Goal: Task Accomplishment & Management: Manage account settings

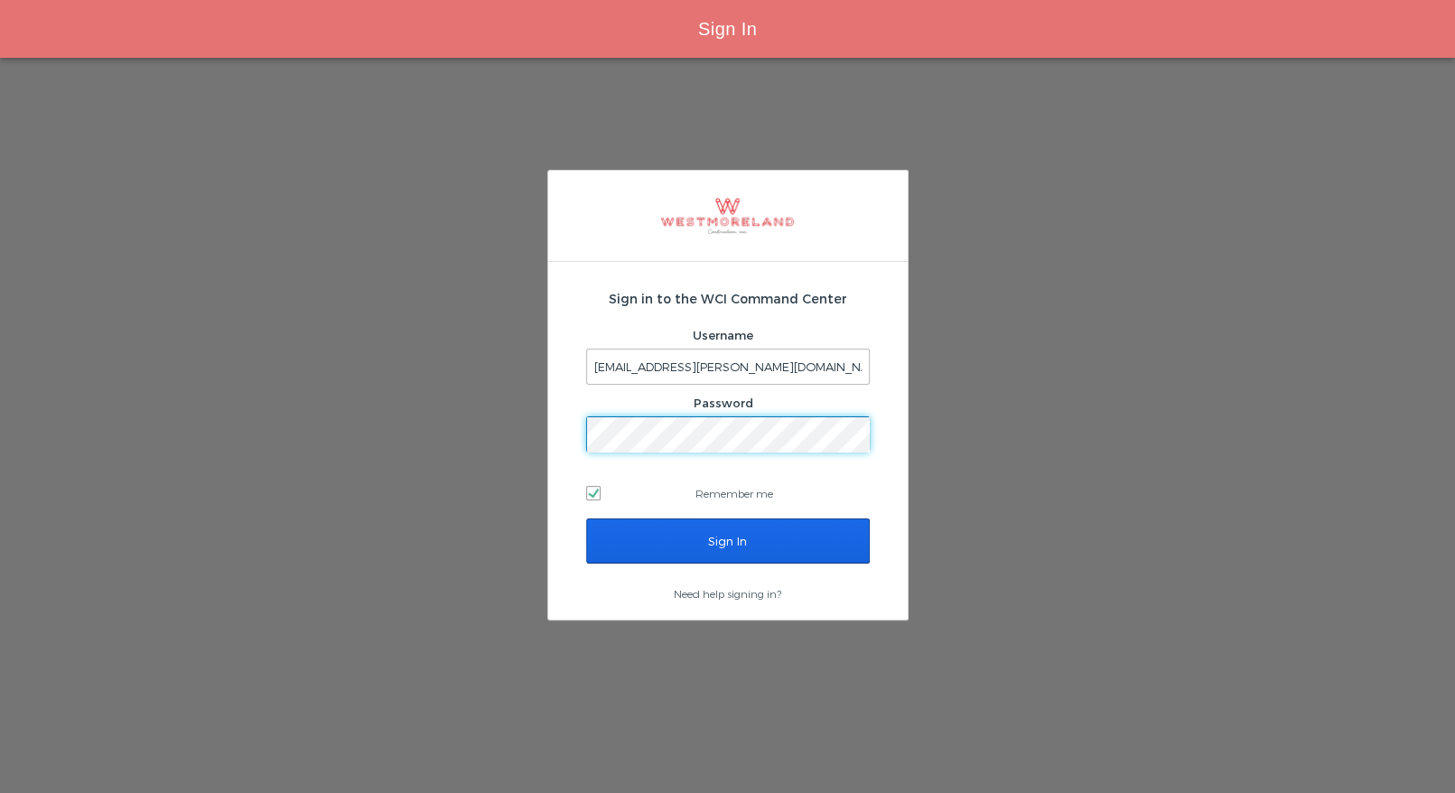
click at [703, 538] on input "Sign In" at bounding box center [728, 540] width 284 height 45
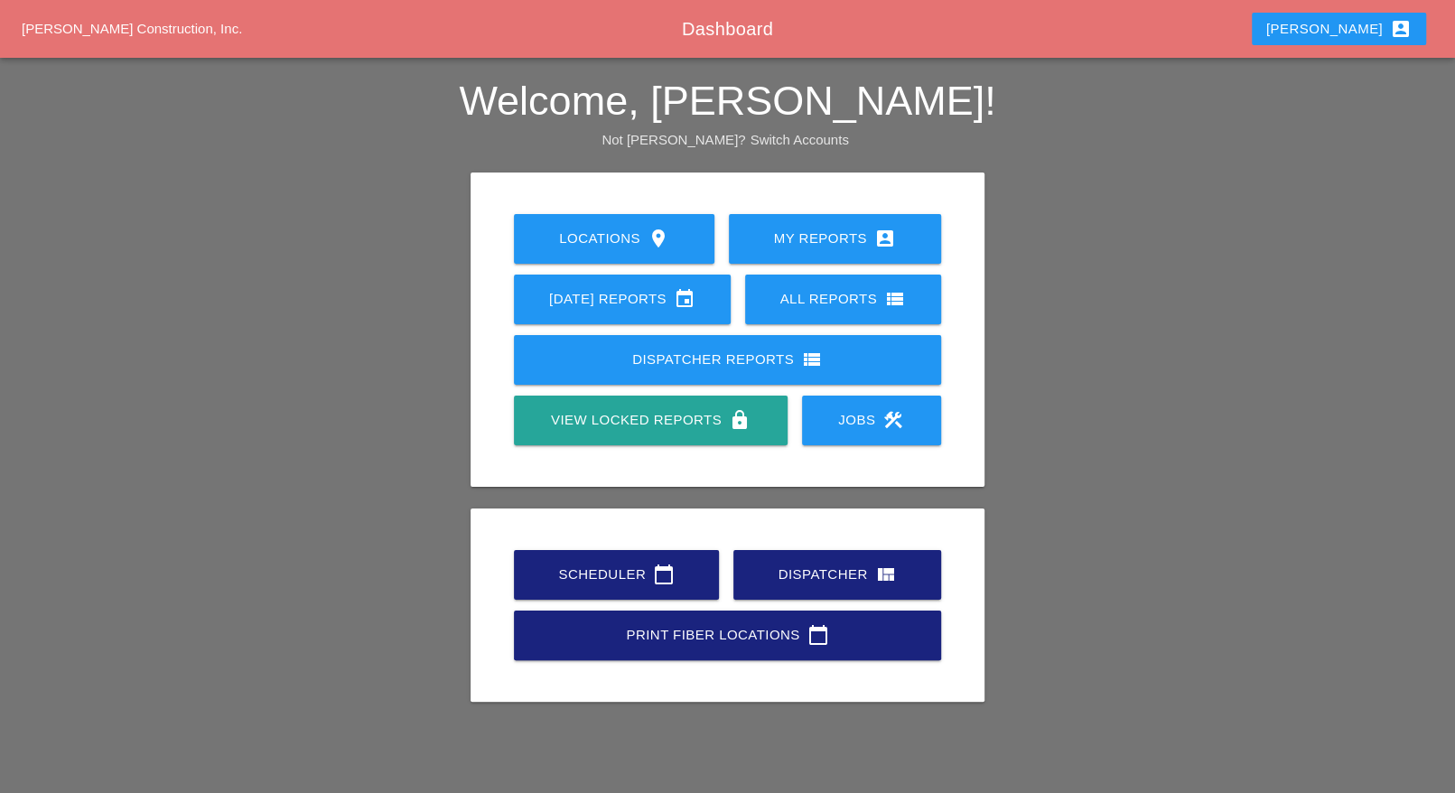
click at [614, 571] on div "Scheduler calendar_today" at bounding box center [616, 574] width 147 height 22
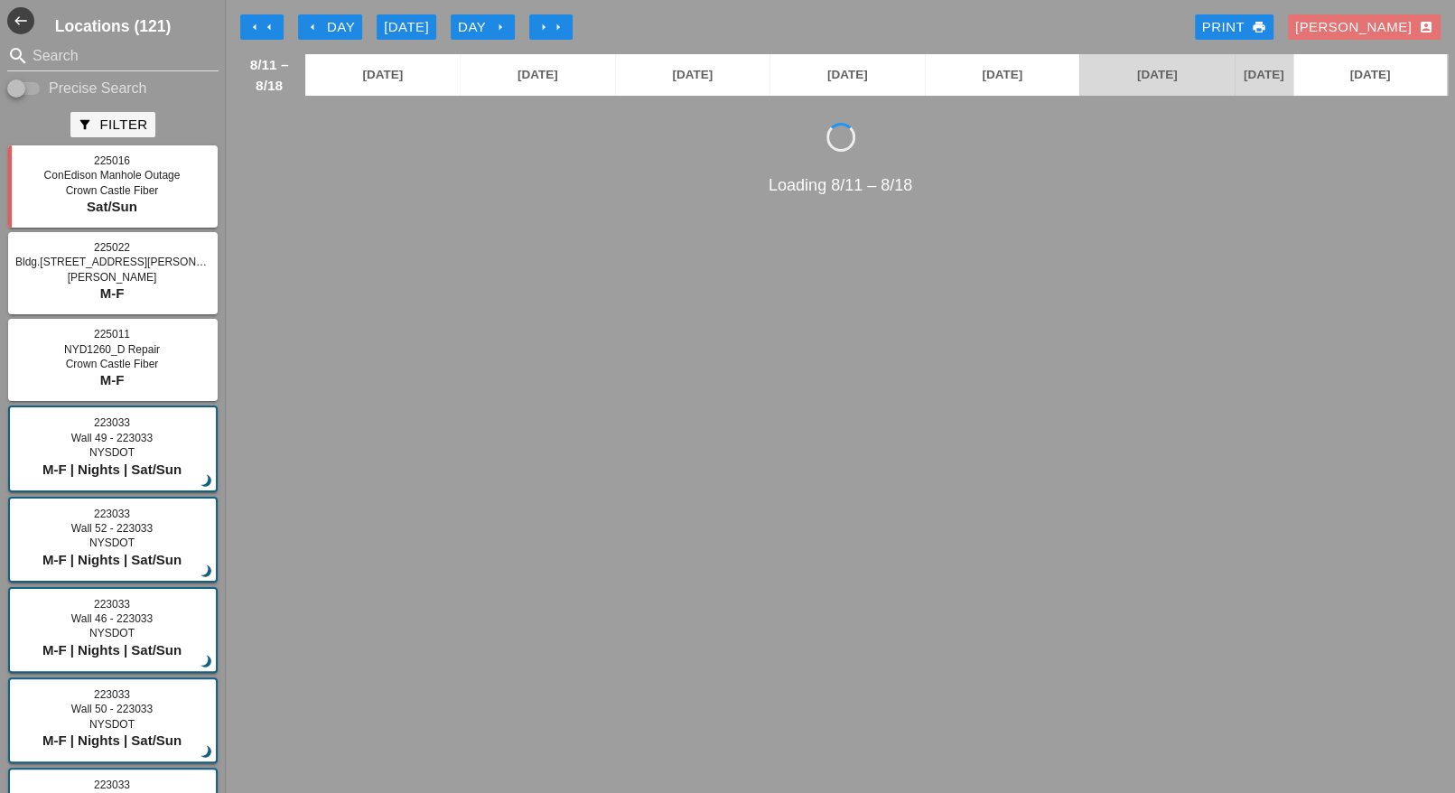
click at [327, 22] on div "arrow_left Day" at bounding box center [330, 27] width 50 height 21
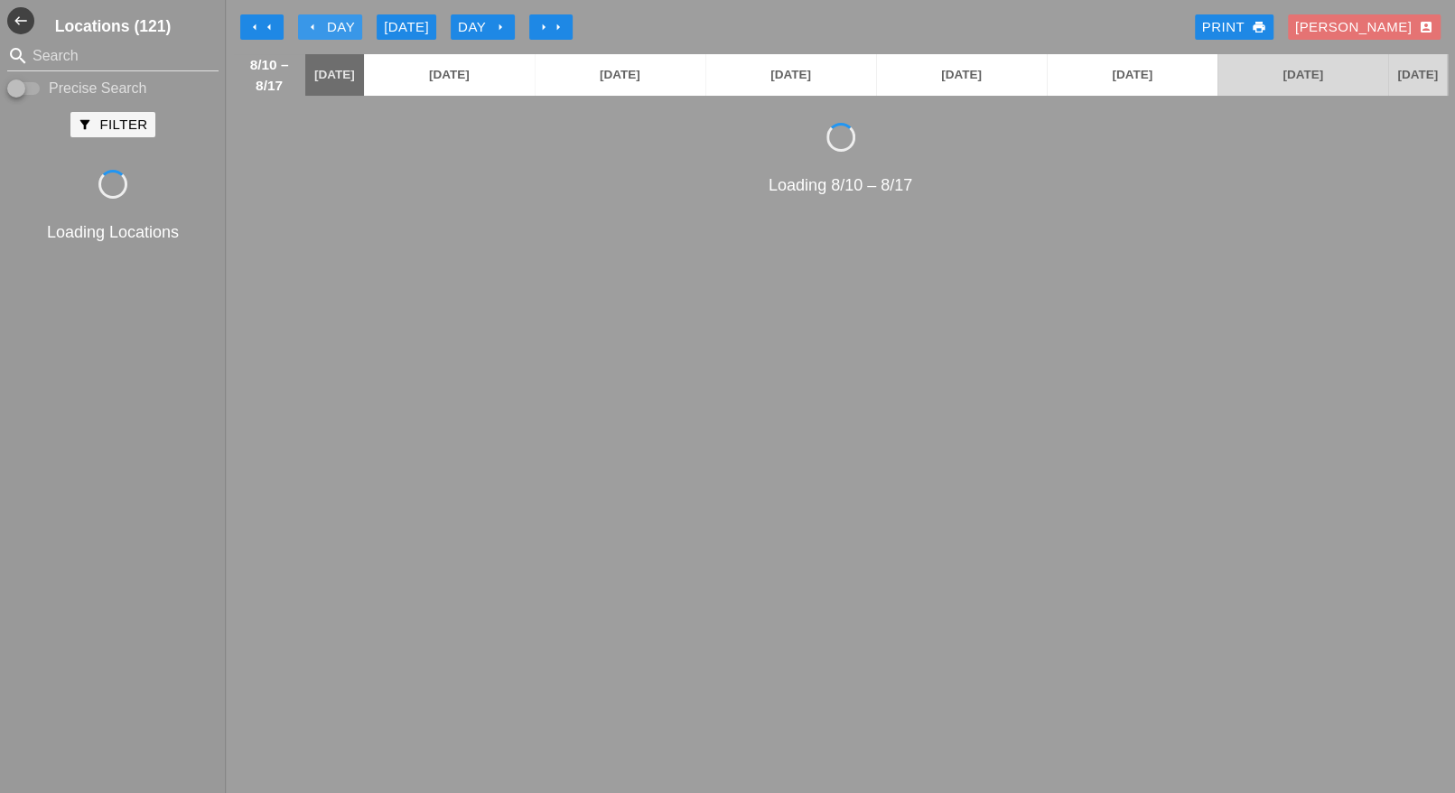
click at [327, 22] on div "arrow_left Day" at bounding box center [330, 27] width 50 height 21
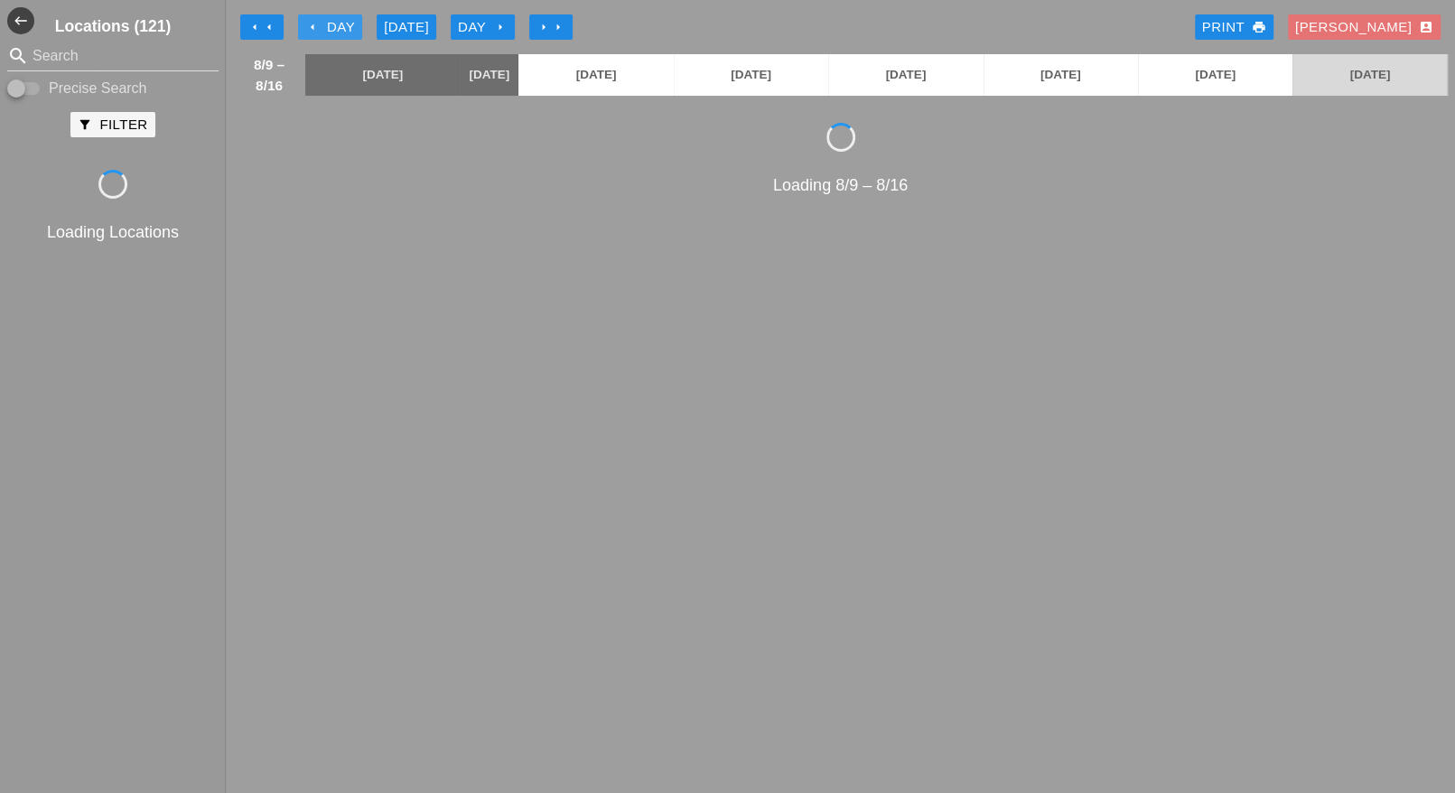
click at [327, 22] on div "arrow_left Day" at bounding box center [330, 27] width 50 height 21
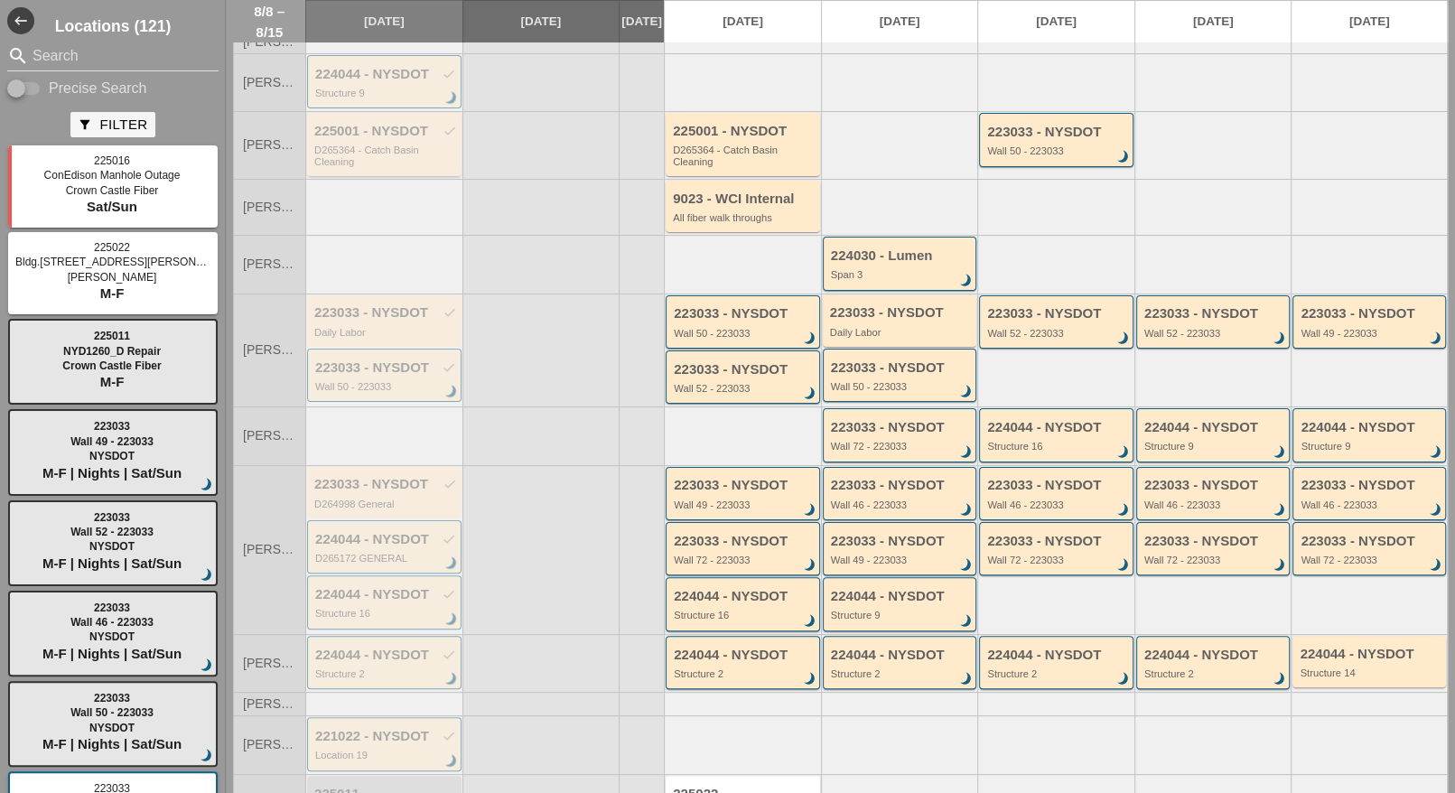
scroll to position [113, 0]
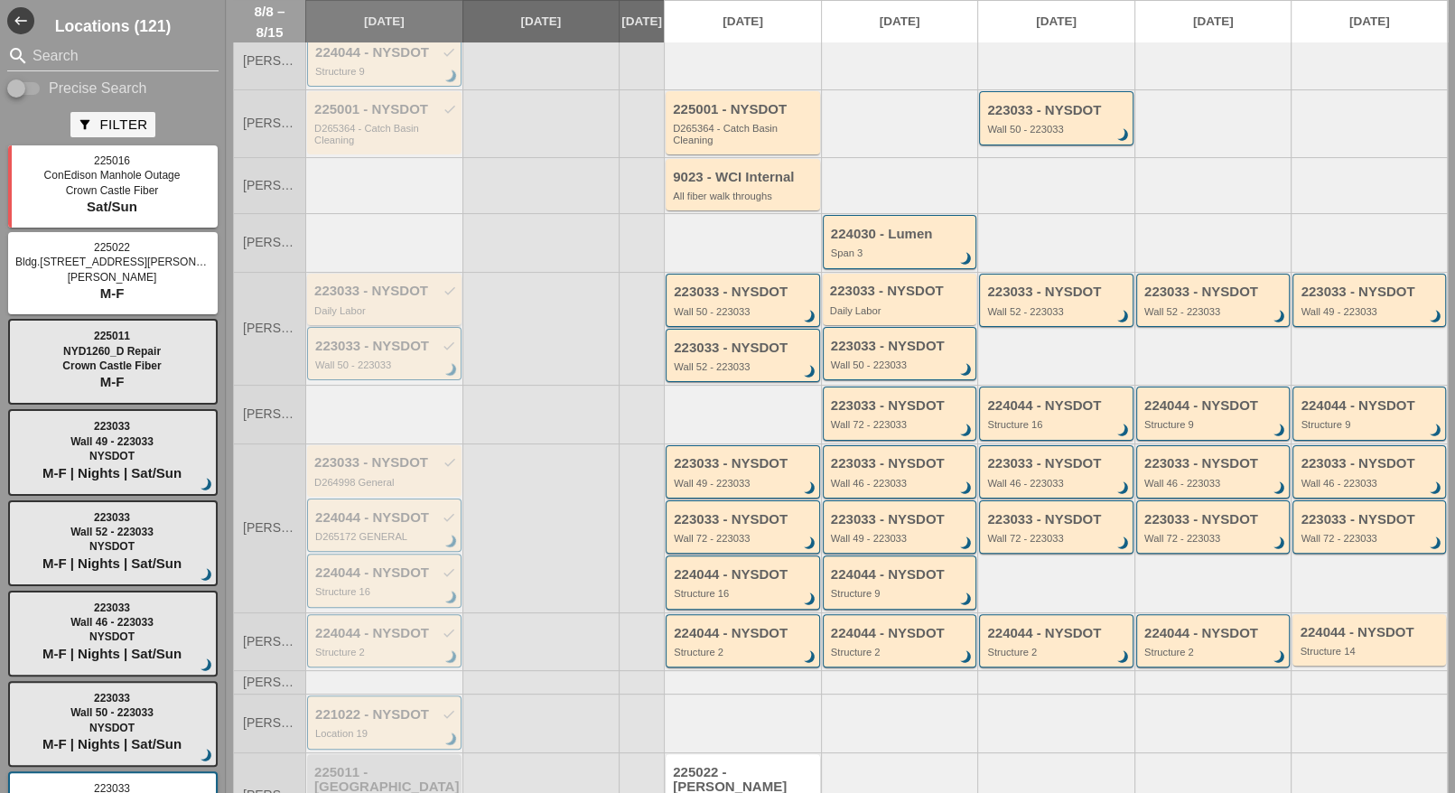
click at [369, 312] on div "223033 - NYSDOT check Daily Labor" at bounding box center [385, 300] width 143 height 33
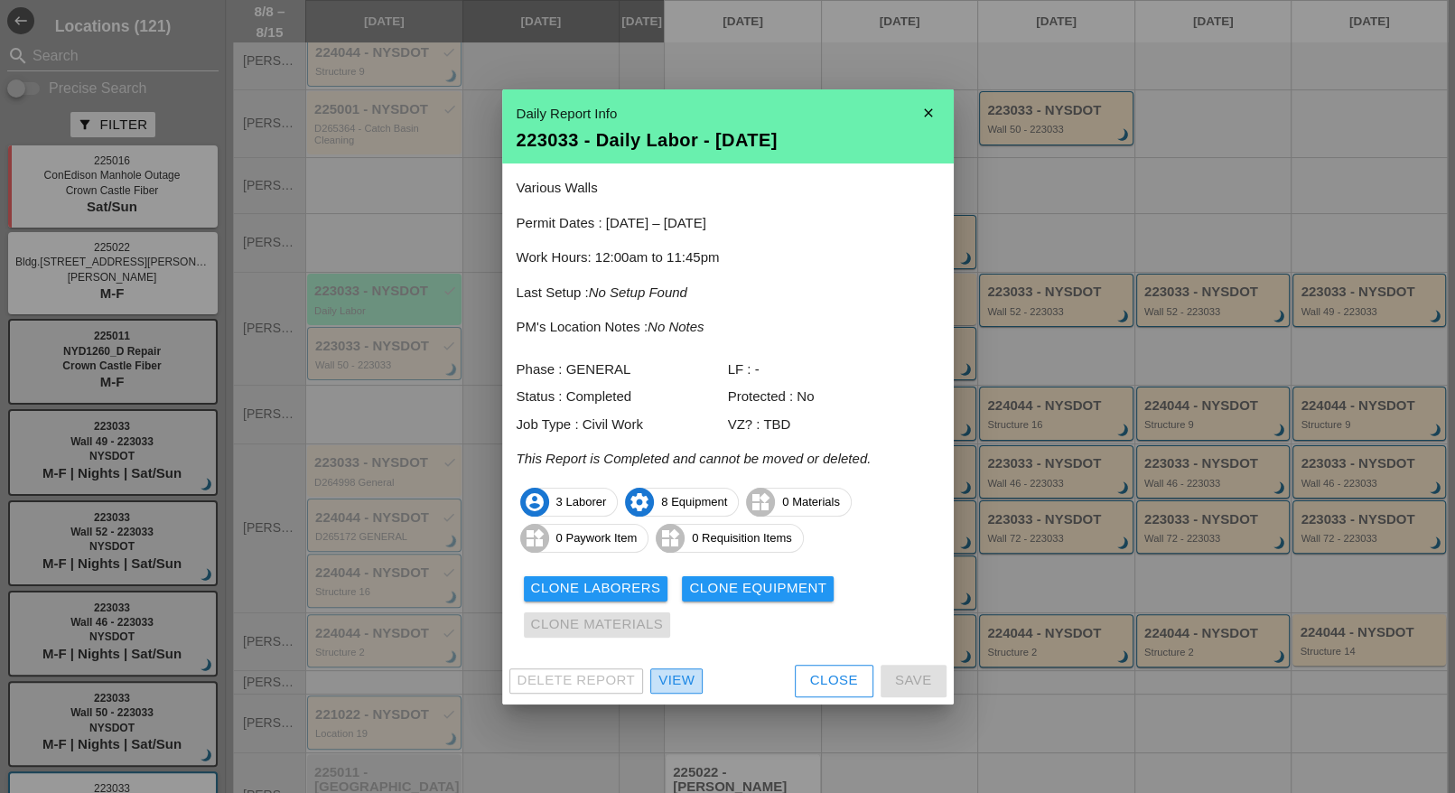
click at [679, 684] on div "View" at bounding box center [676, 680] width 36 height 21
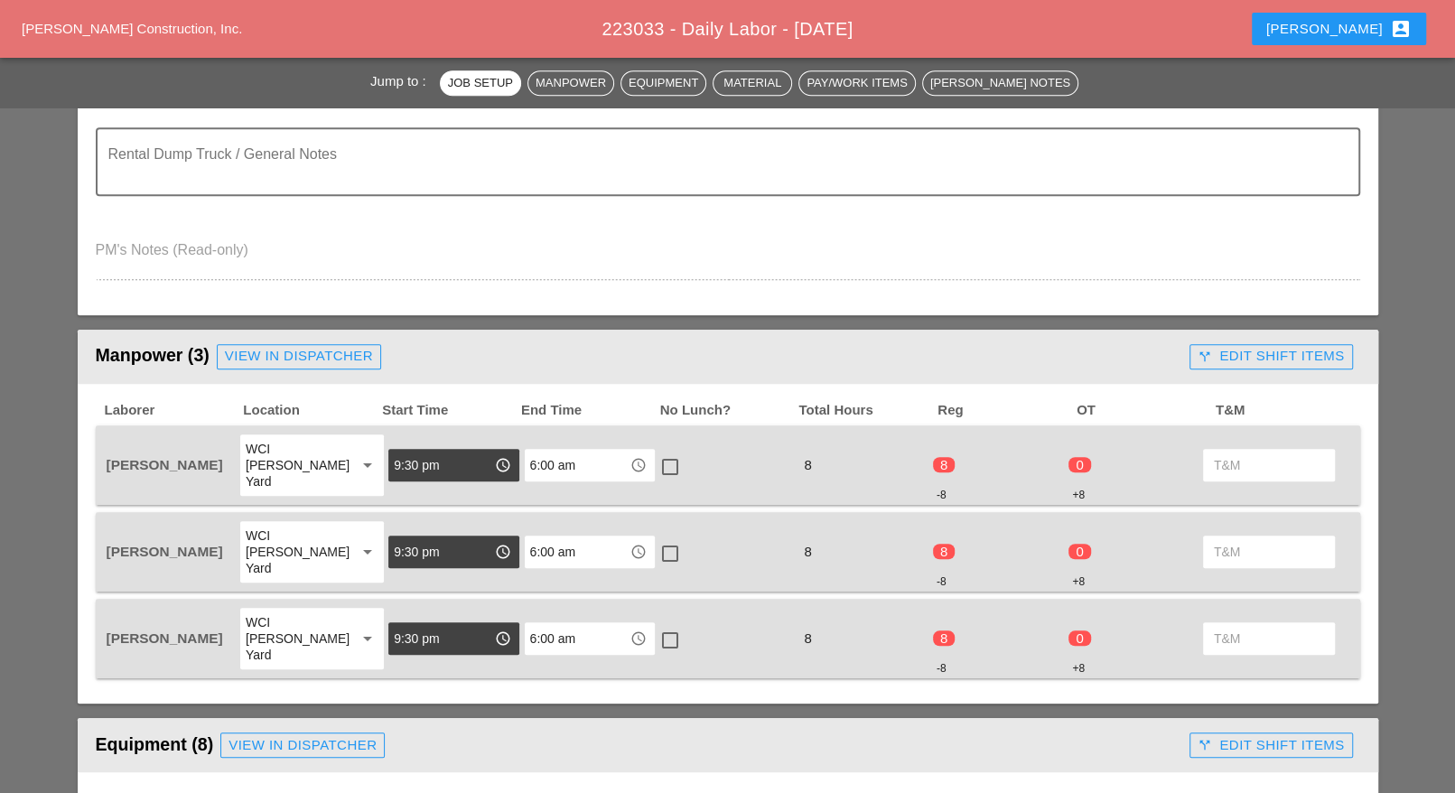
scroll to position [1129, 0]
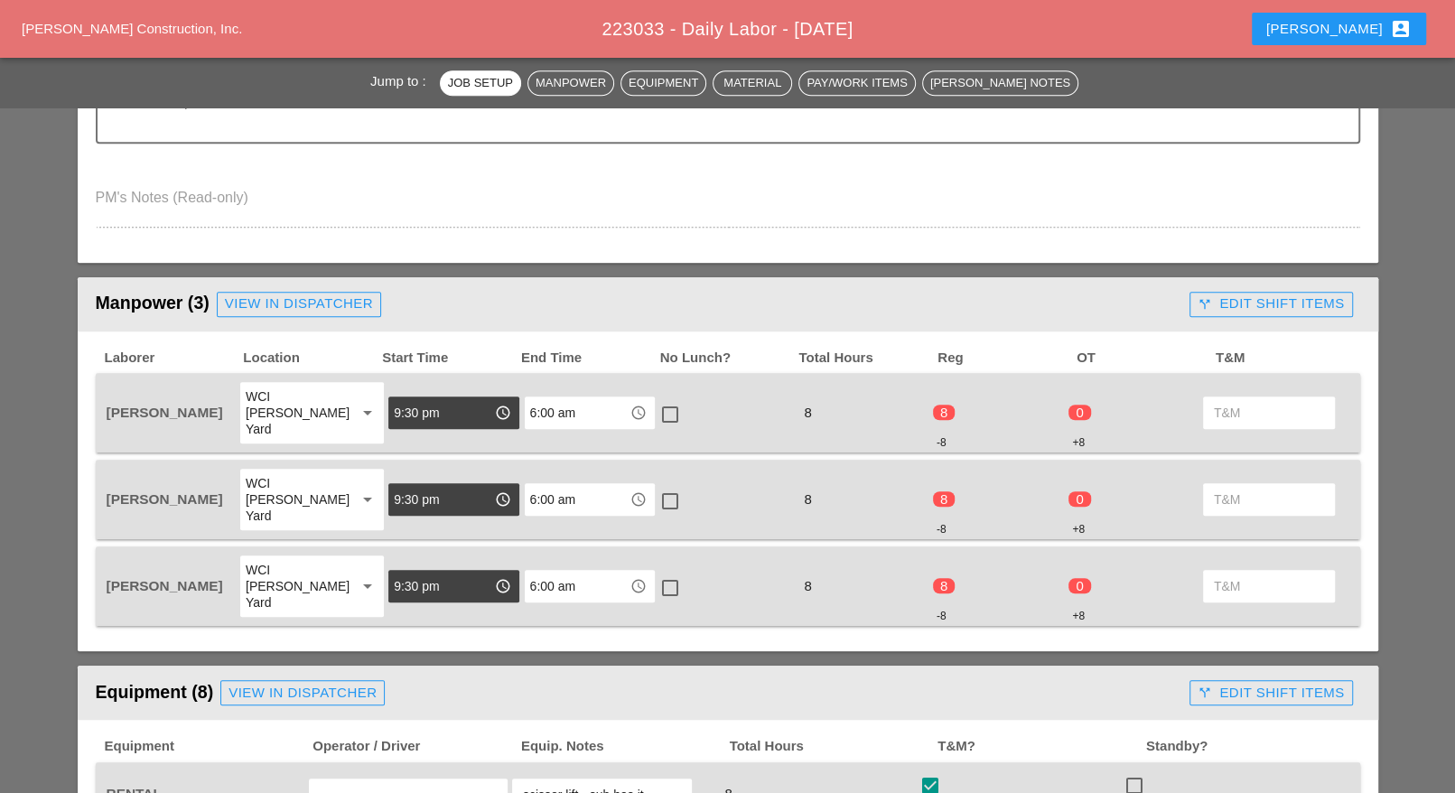
click at [1277, 299] on div "call_split Edit Shift Items" at bounding box center [1270, 303] width 146 height 21
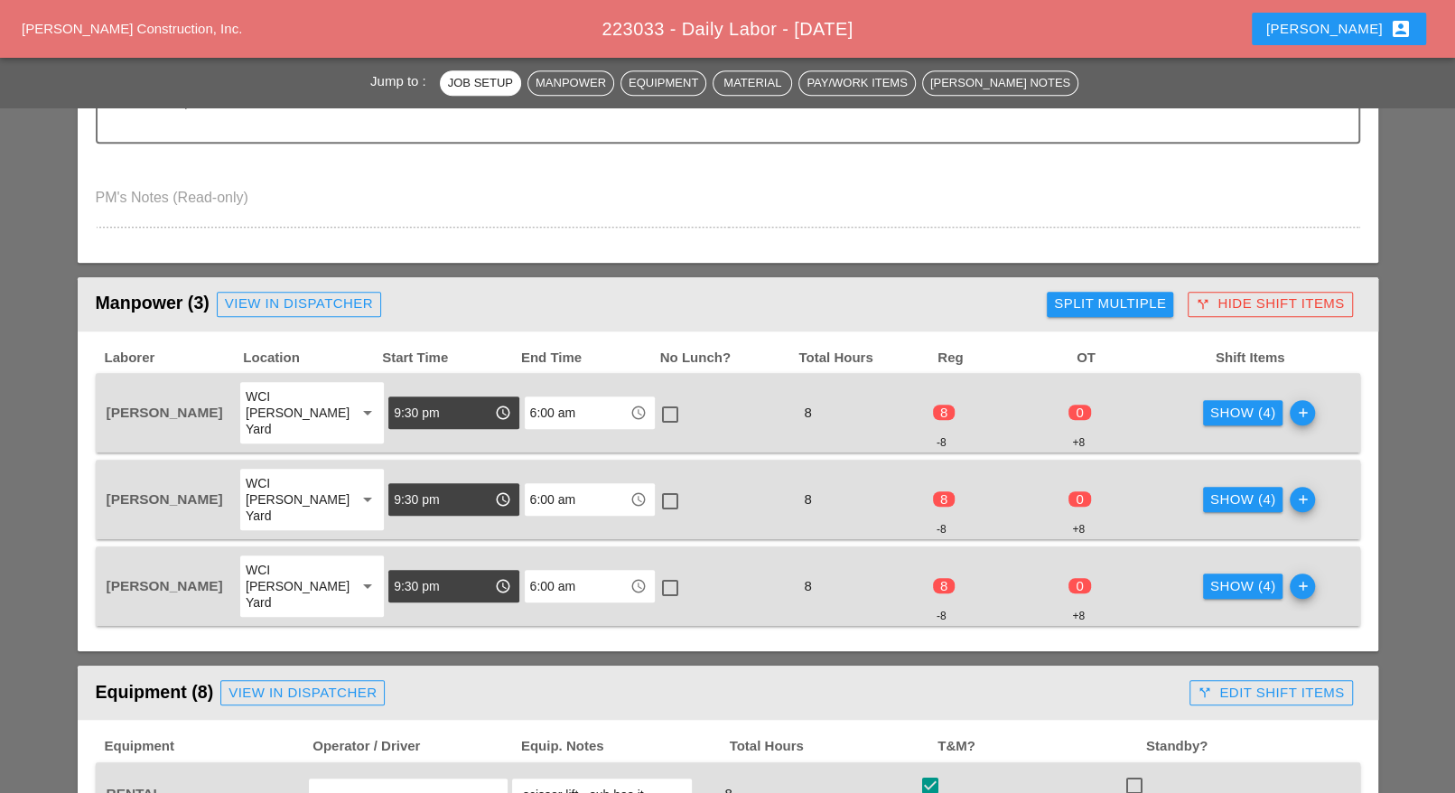
click at [1234, 414] on button "Show (4)" at bounding box center [1243, 412] width 80 height 25
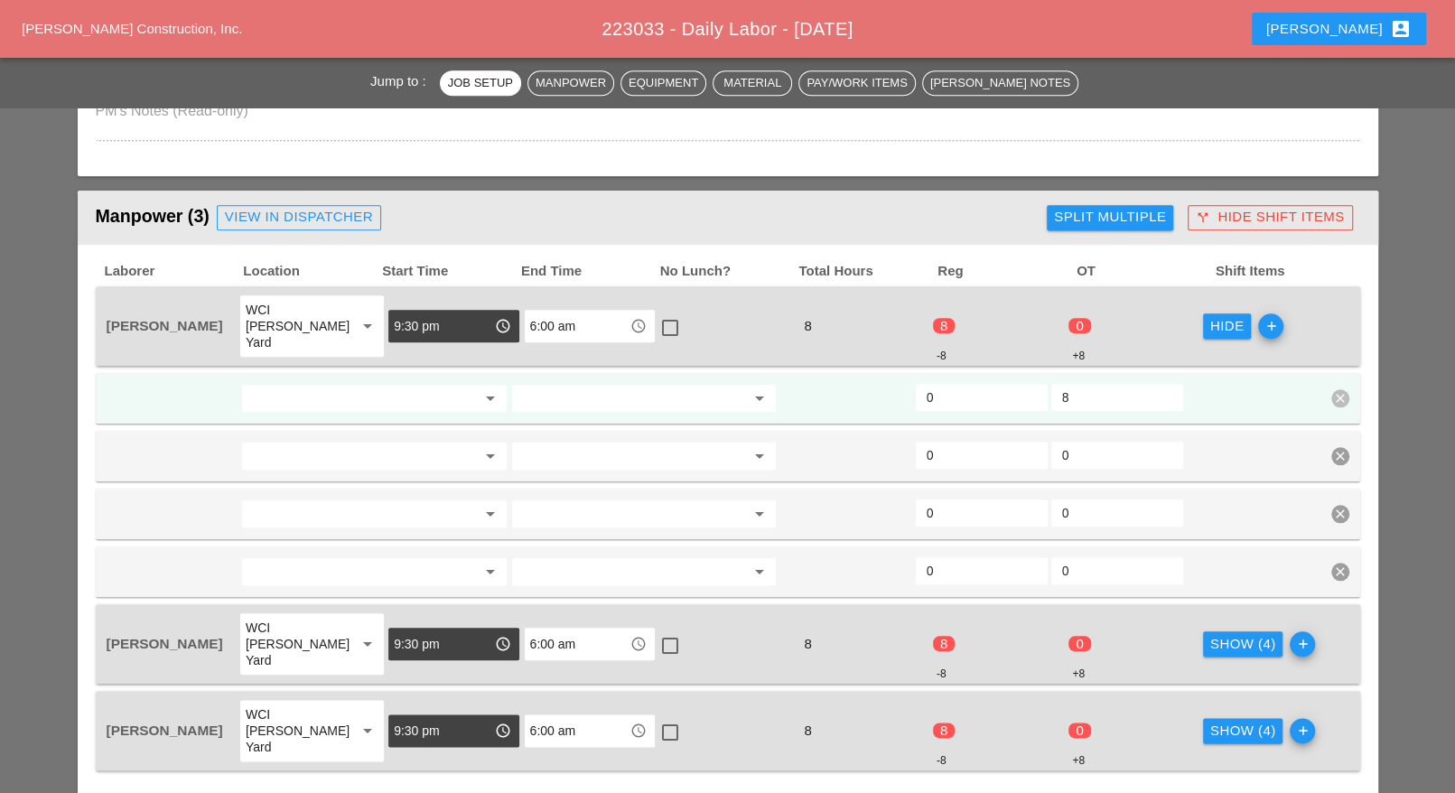
scroll to position [1242, 0]
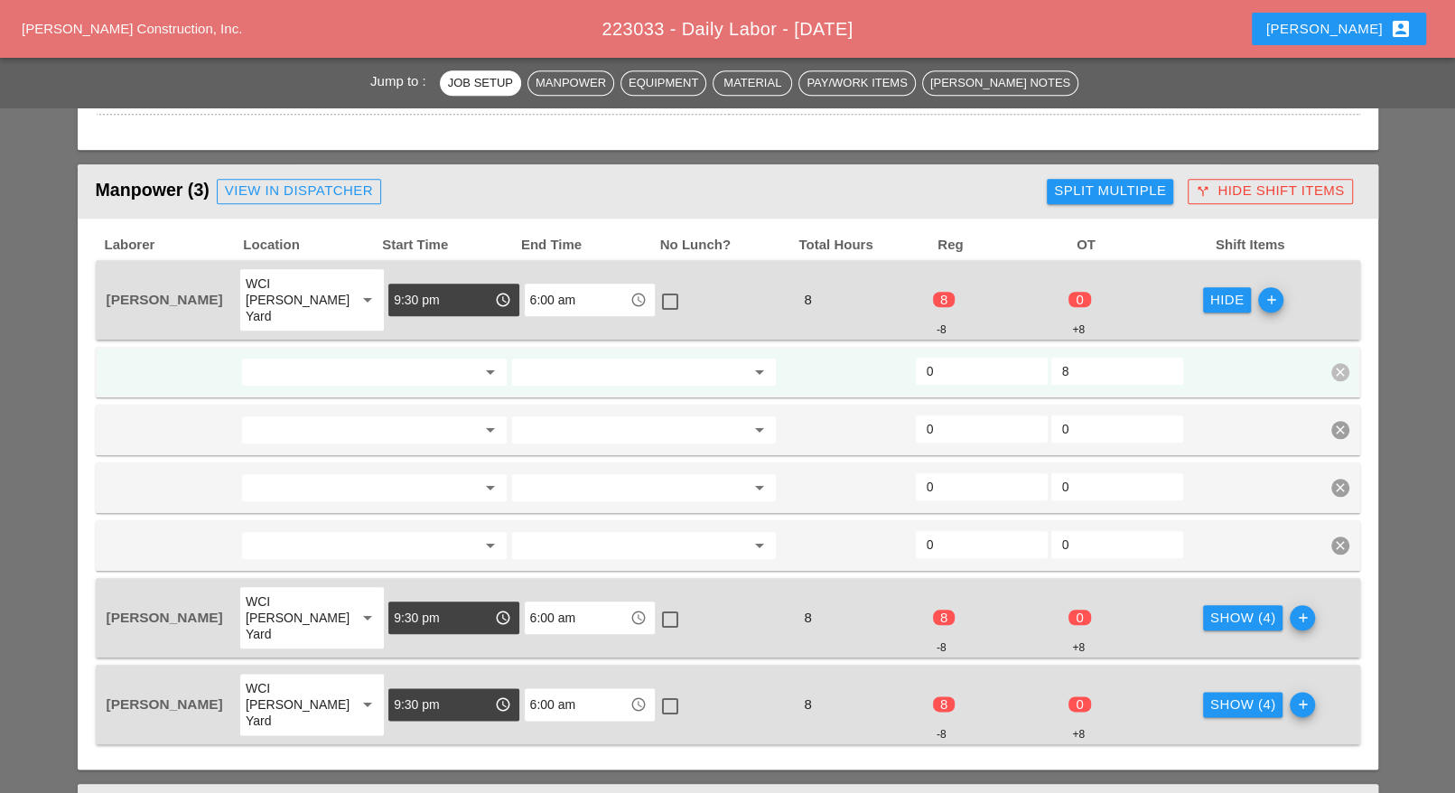
click at [943, 357] on input "0" at bounding box center [981, 371] width 110 height 29
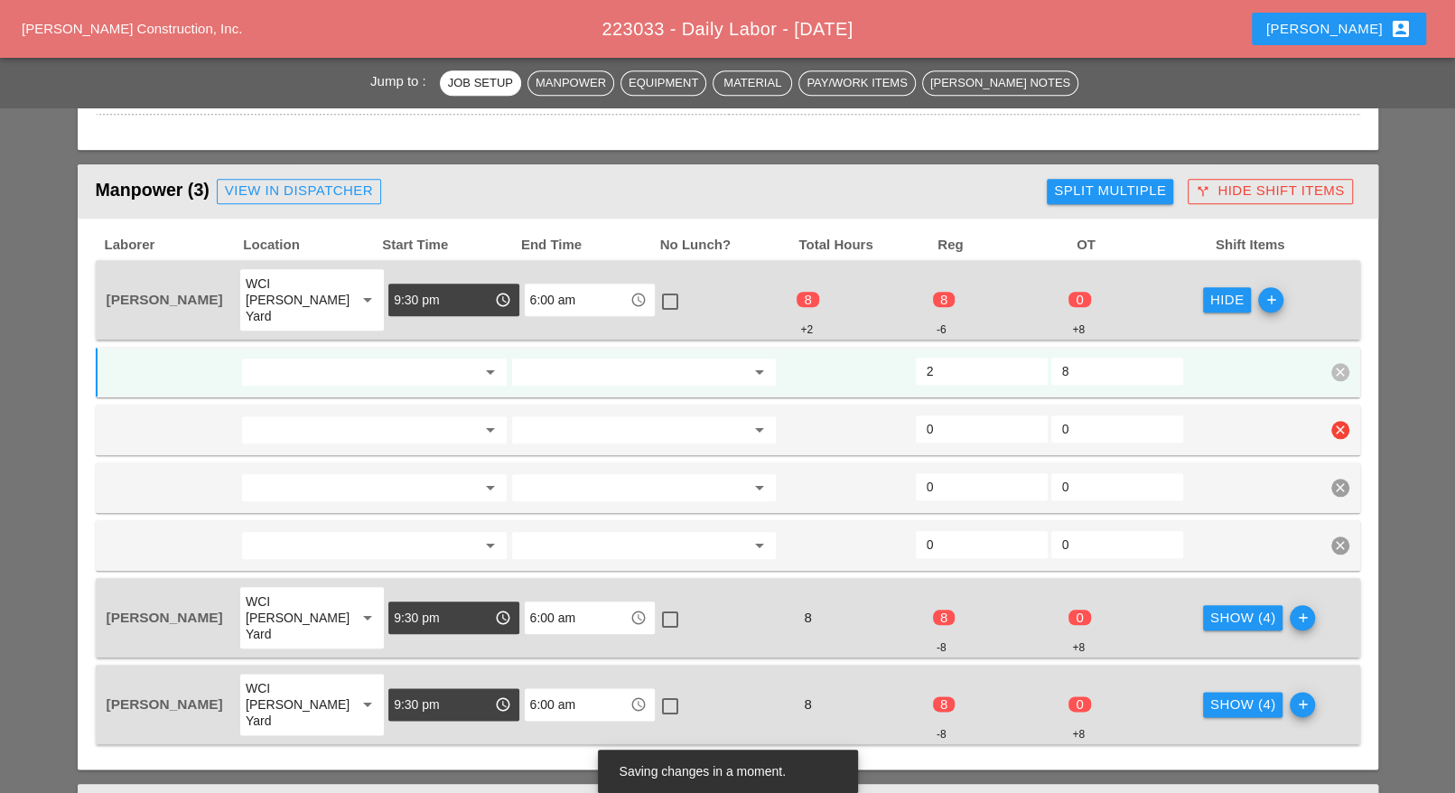
type input "2"
click at [940, 414] on input "0" at bounding box center [981, 428] width 110 height 29
type input "6"
click at [1334, 536] on icon "clear" at bounding box center [1340, 545] width 18 height 18
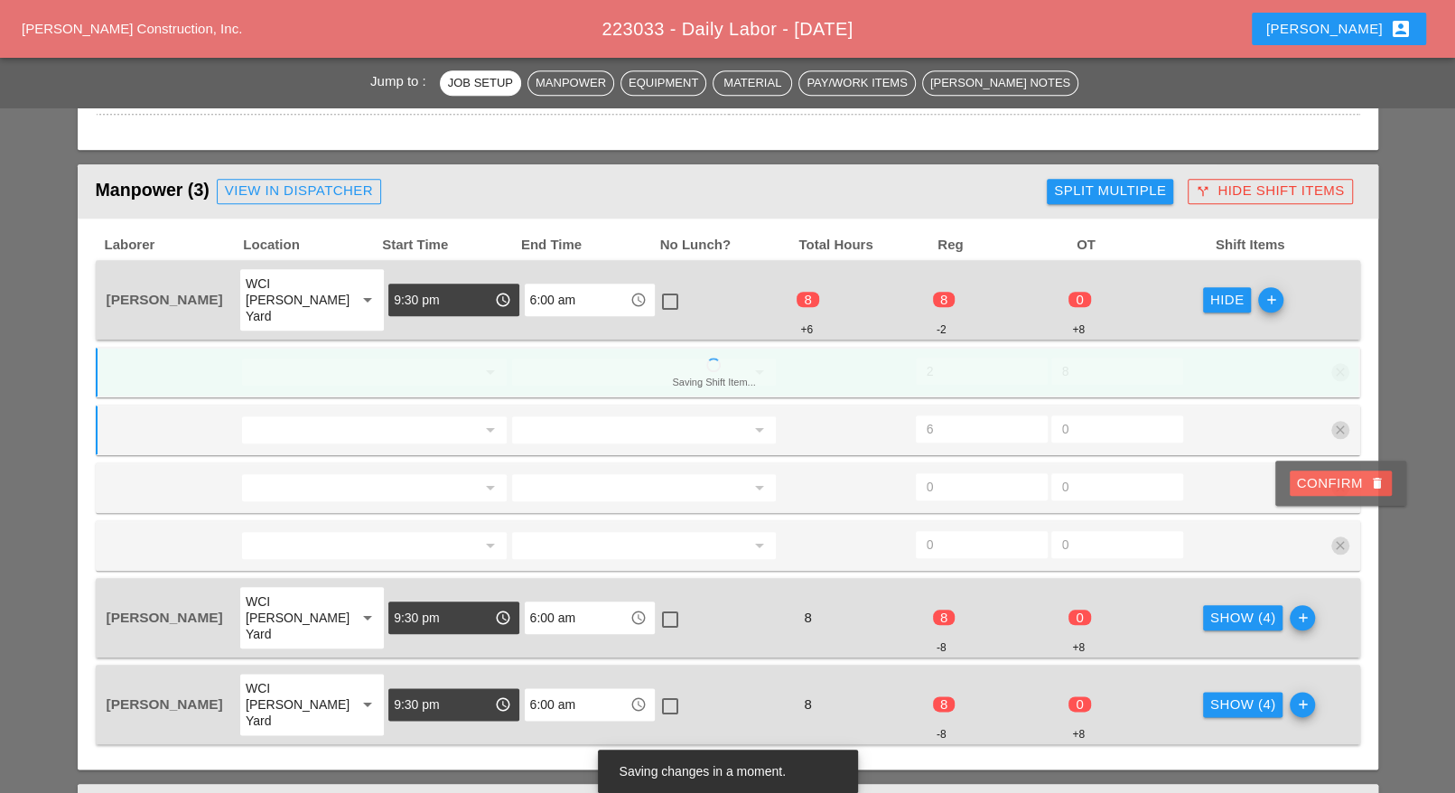
drag, startPoint x: 1334, startPoint y: 486, endPoint x: 1337, endPoint y: 467, distance: 19.3
click at [1335, 486] on div "Confirm delete" at bounding box center [1341, 483] width 88 height 21
click at [1337, 468] on div "arrow_drop_down arrow_drop_down 0 0 clear" at bounding box center [728, 487] width 1264 height 51
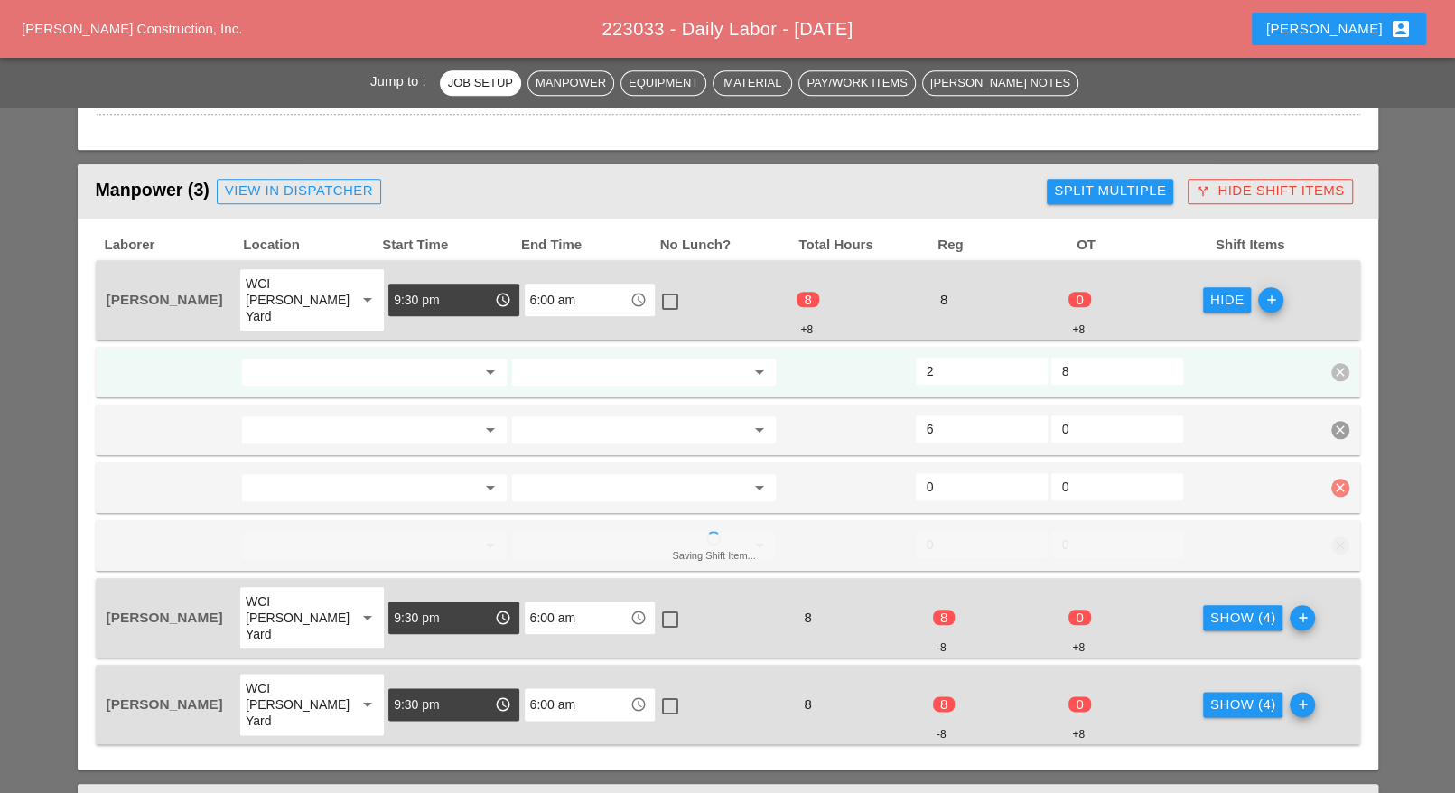
click at [1342, 479] on icon "clear" at bounding box center [1340, 488] width 18 height 18
click at [1329, 427] on div "Confirm delete" at bounding box center [1341, 426] width 88 height 21
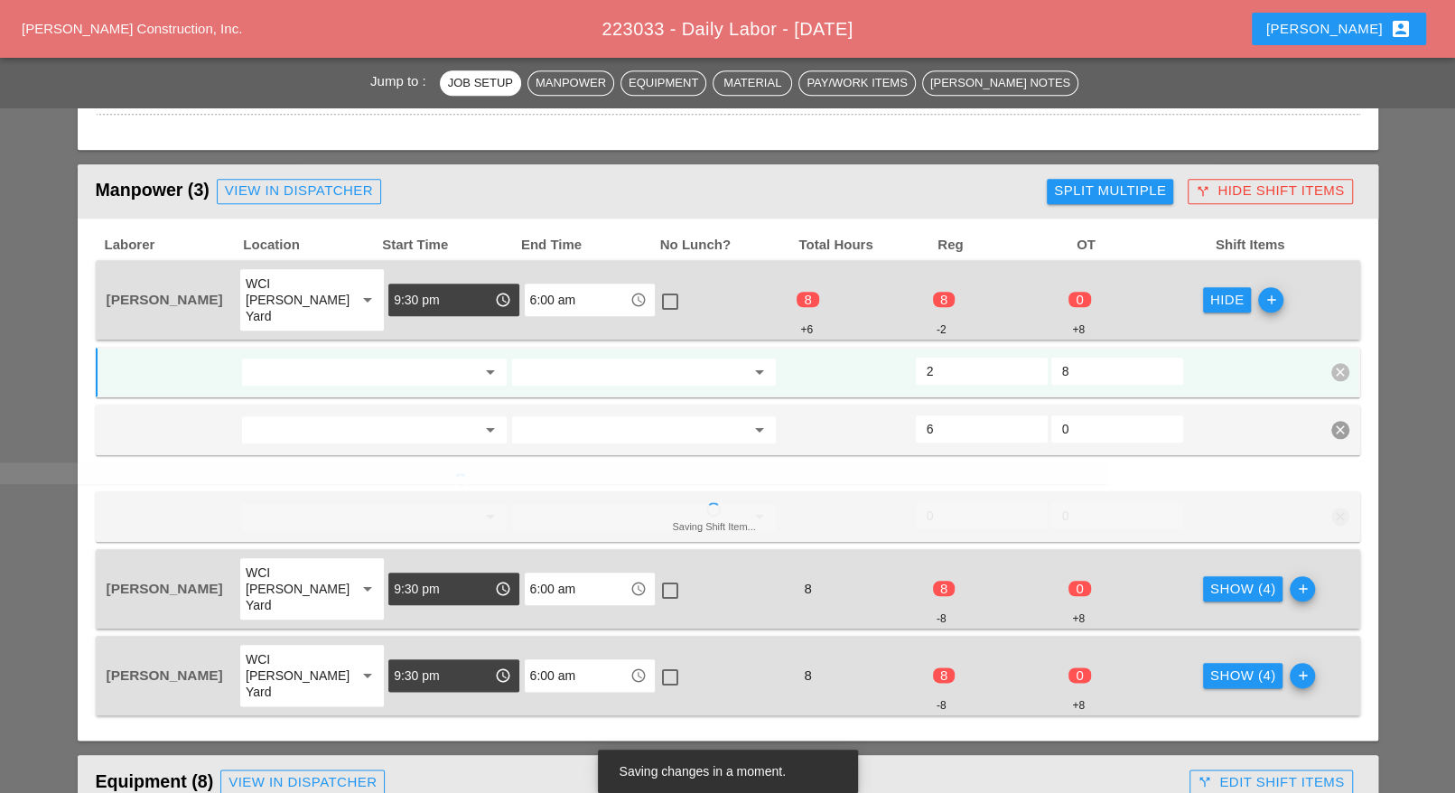
click at [358, 358] on div "arrow_drop_down" at bounding box center [373, 372] width 265 height 29
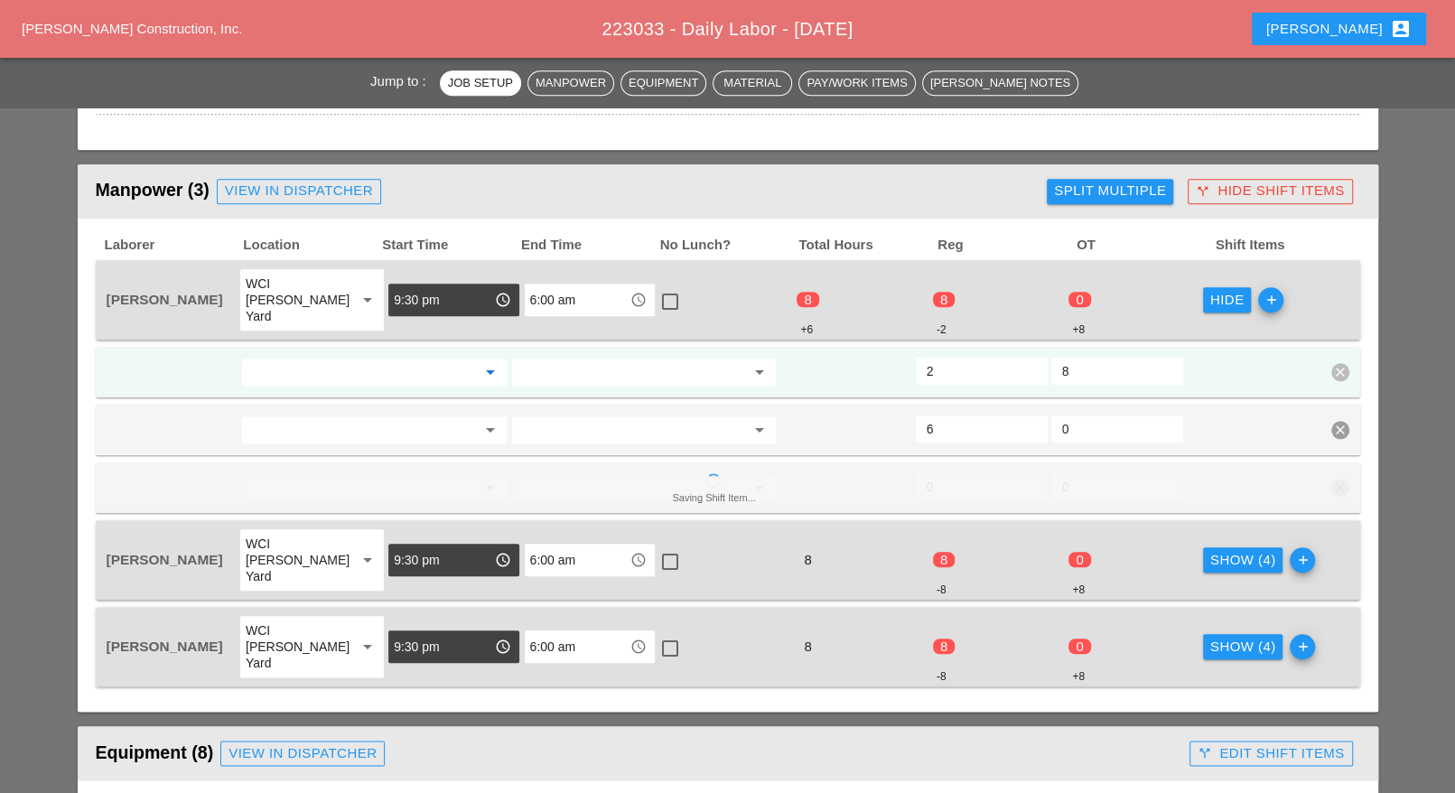
click at [331, 361] on input "52" at bounding box center [361, 372] width 228 height 29
click at [317, 384] on div "50 - Phase 50" at bounding box center [374, 390] width 236 height 22
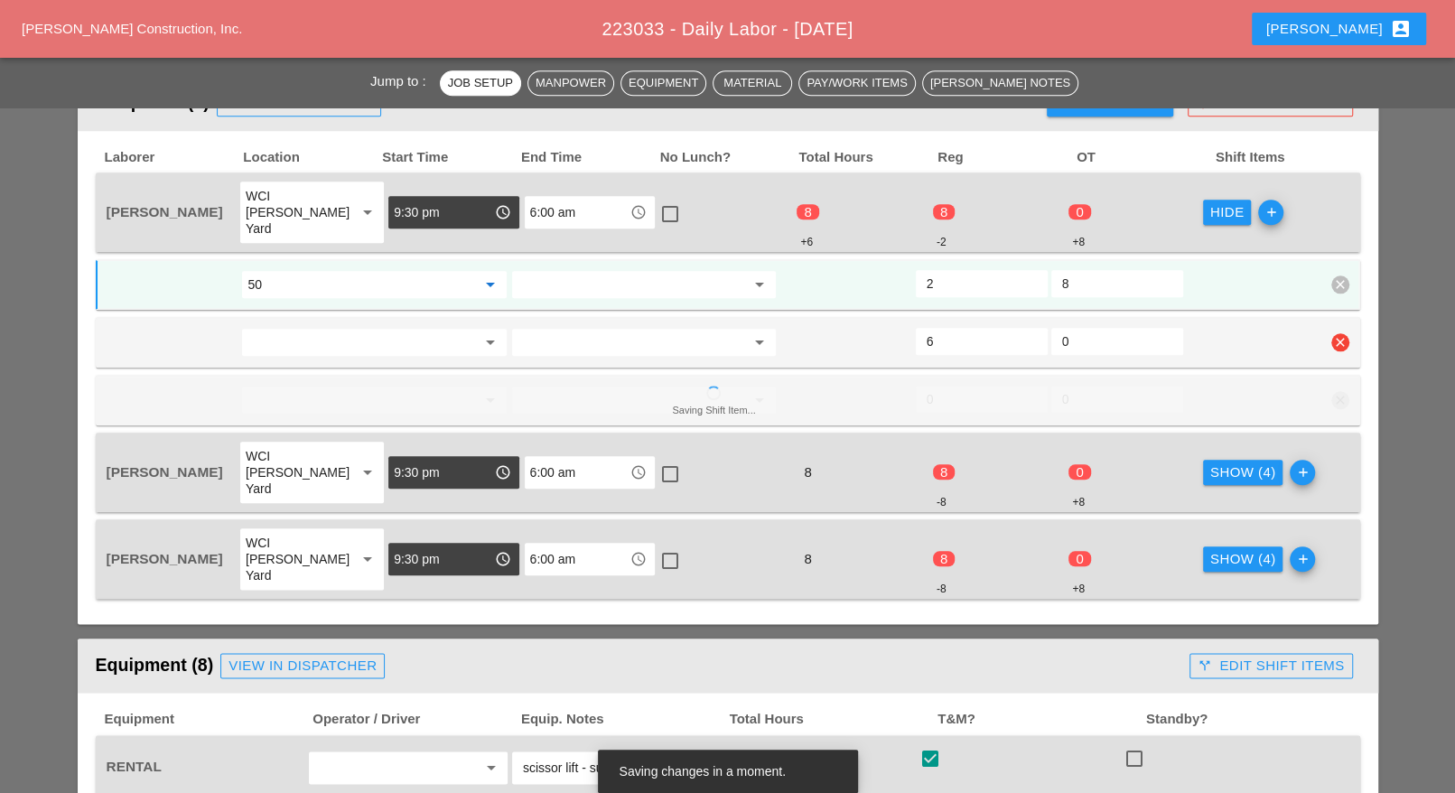
scroll to position [1355, 0]
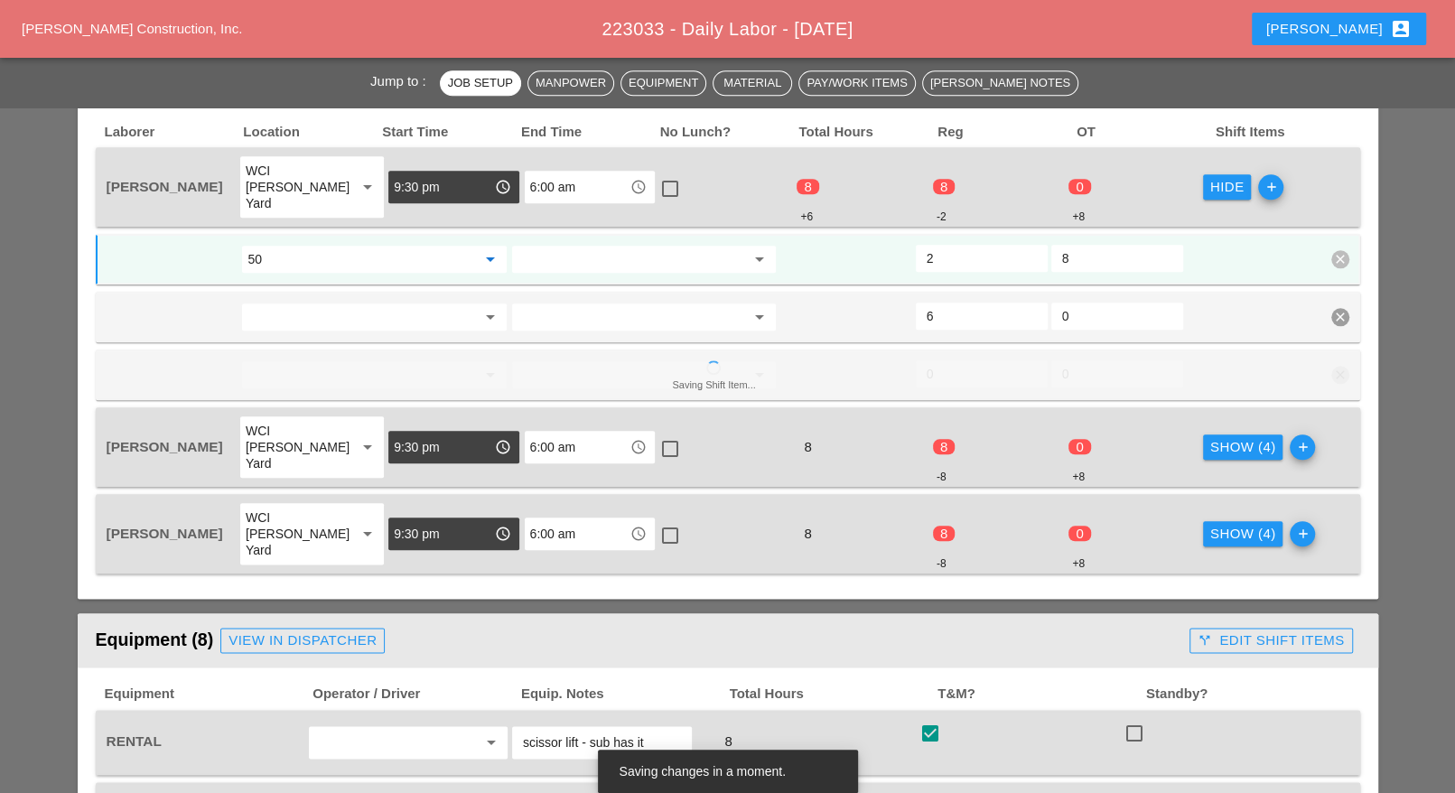
type input "50 - Phase 50"
click at [943, 244] on input "2" at bounding box center [981, 258] width 110 height 29
type input "2"
click at [1210, 437] on div "Show (4)" at bounding box center [1243, 447] width 66 height 21
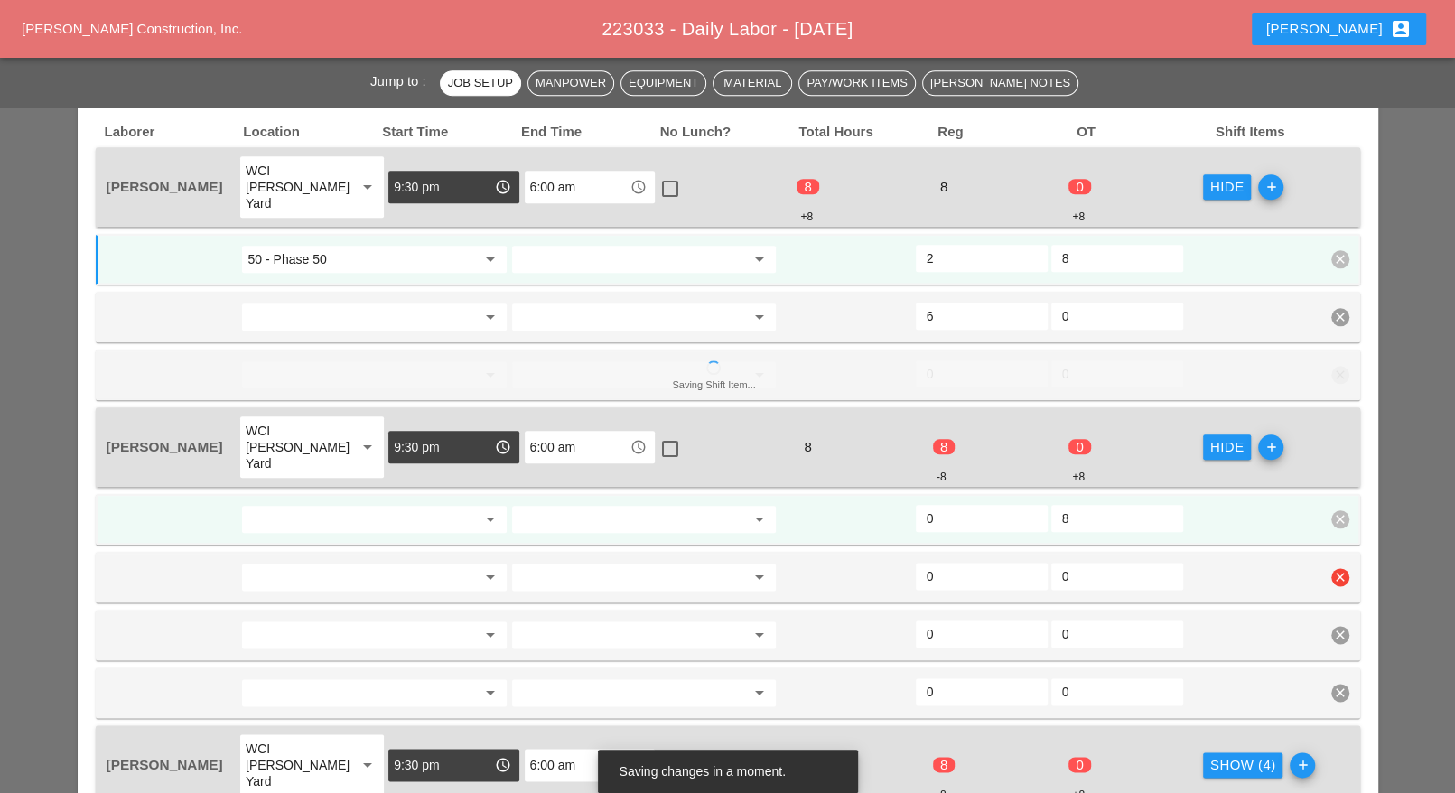
click at [938, 562] on input "0" at bounding box center [981, 576] width 110 height 29
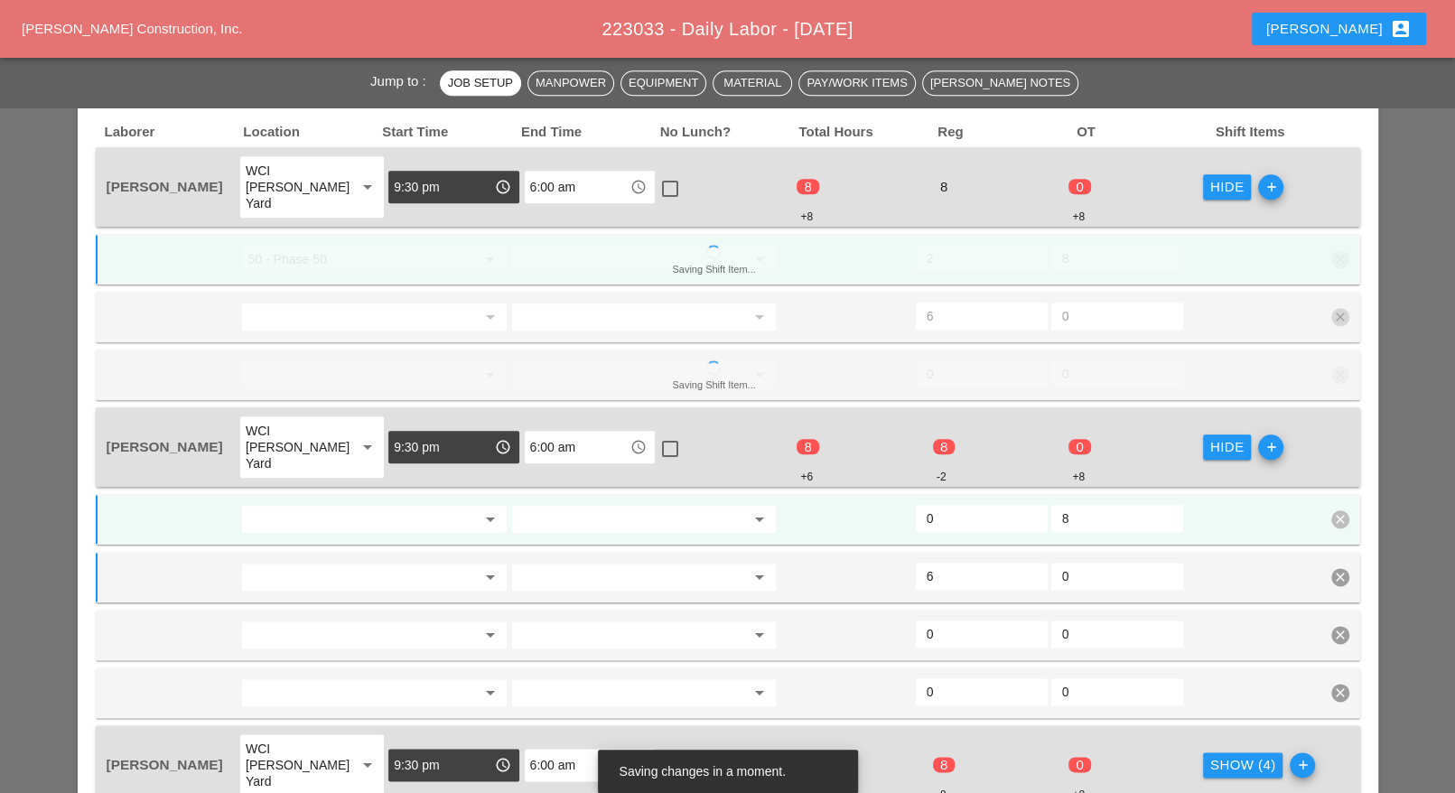
type input "6"
click at [341, 505] on input "52" at bounding box center [361, 519] width 228 height 29
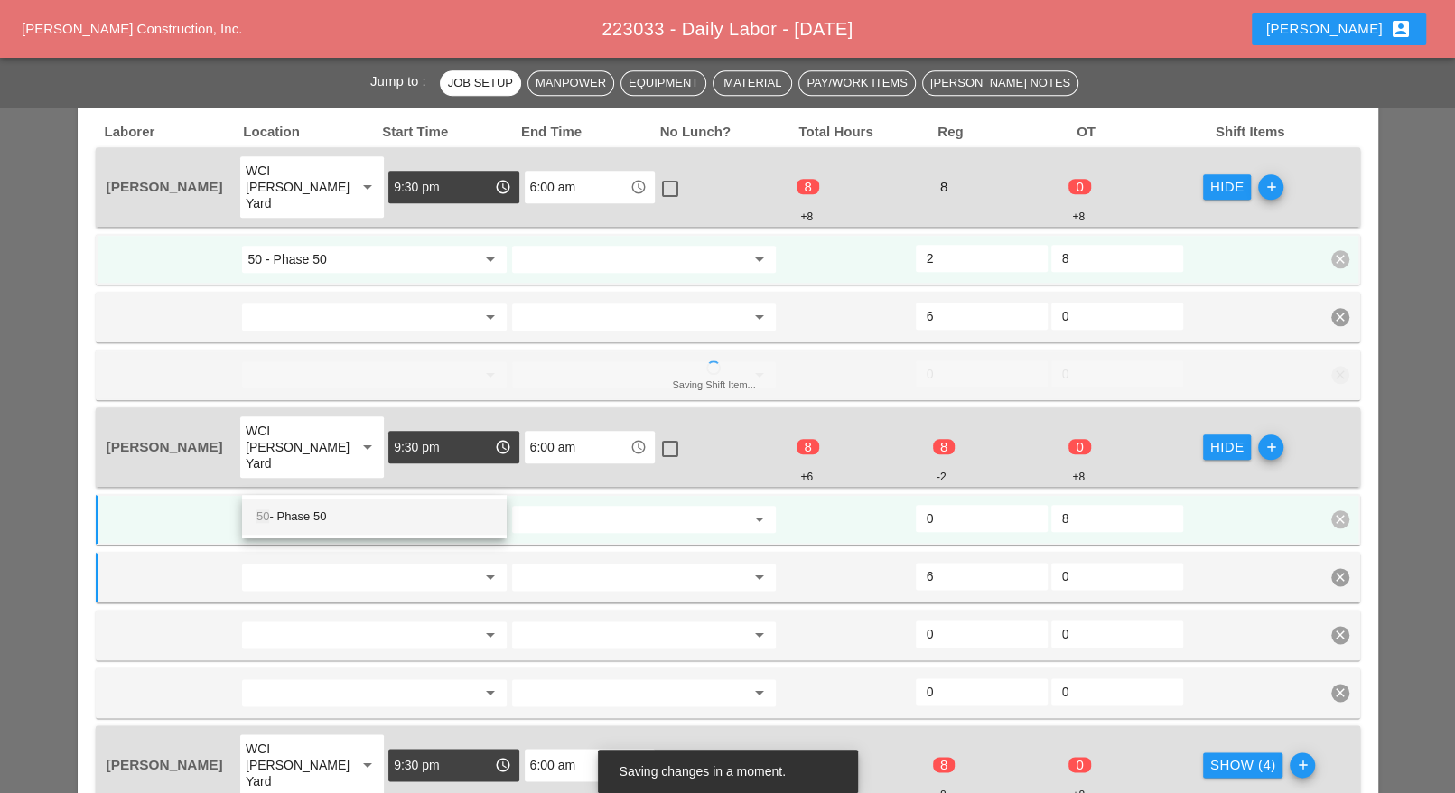
click at [317, 516] on div "50 - Phase 50" at bounding box center [374, 517] width 236 height 22
type input "50 - Phase 50"
click at [943, 504] on input "0" at bounding box center [981, 518] width 110 height 29
type input "2"
click at [1336, 684] on icon "clear" at bounding box center [1340, 693] width 18 height 18
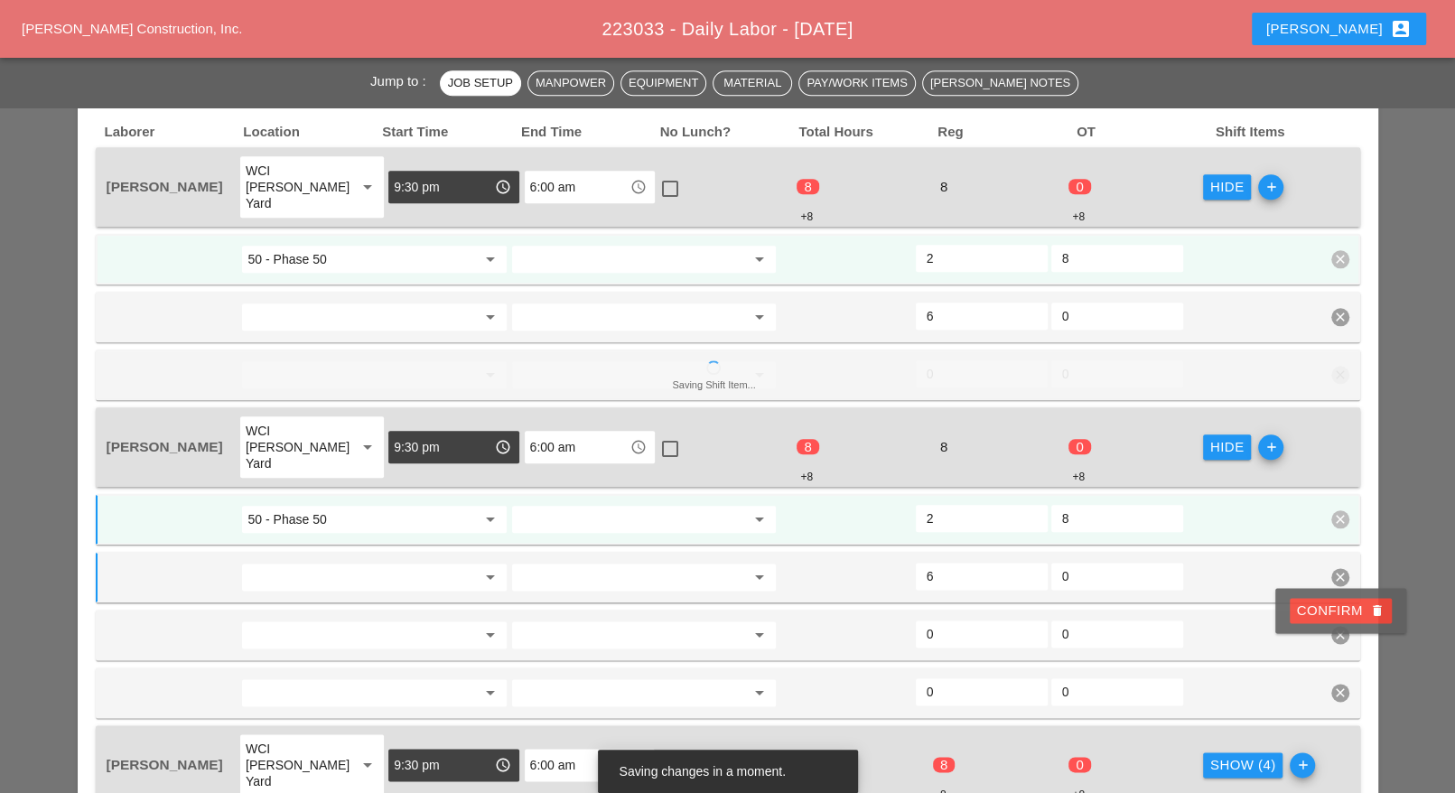
click at [1345, 617] on div "Confirm delete" at bounding box center [1341, 611] width 88 height 21
click at [1344, 626] on icon "clear" at bounding box center [1340, 635] width 18 height 18
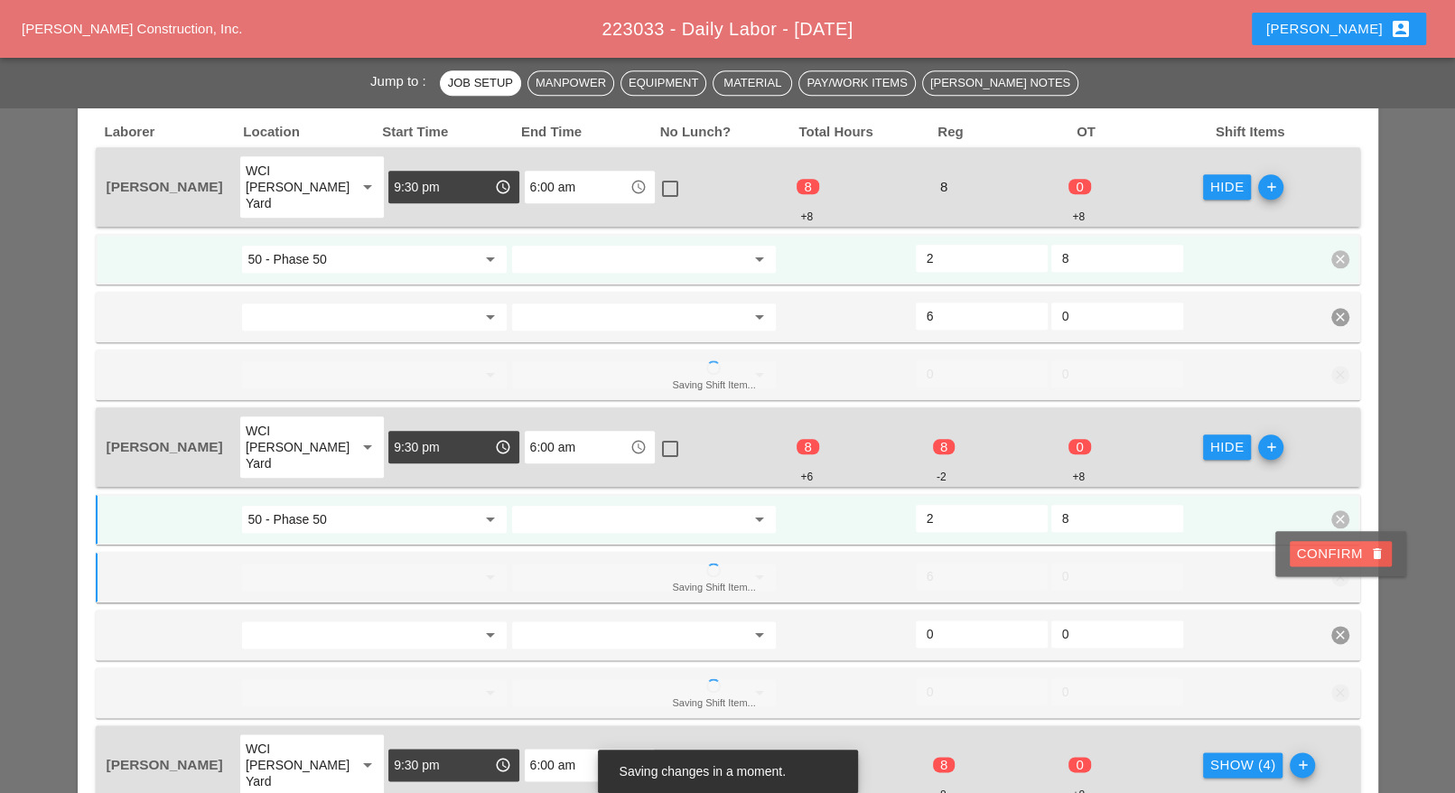
click at [1338, 551] on div "Confirm delete" at bounding box center [1341, 554] width 88 height 21
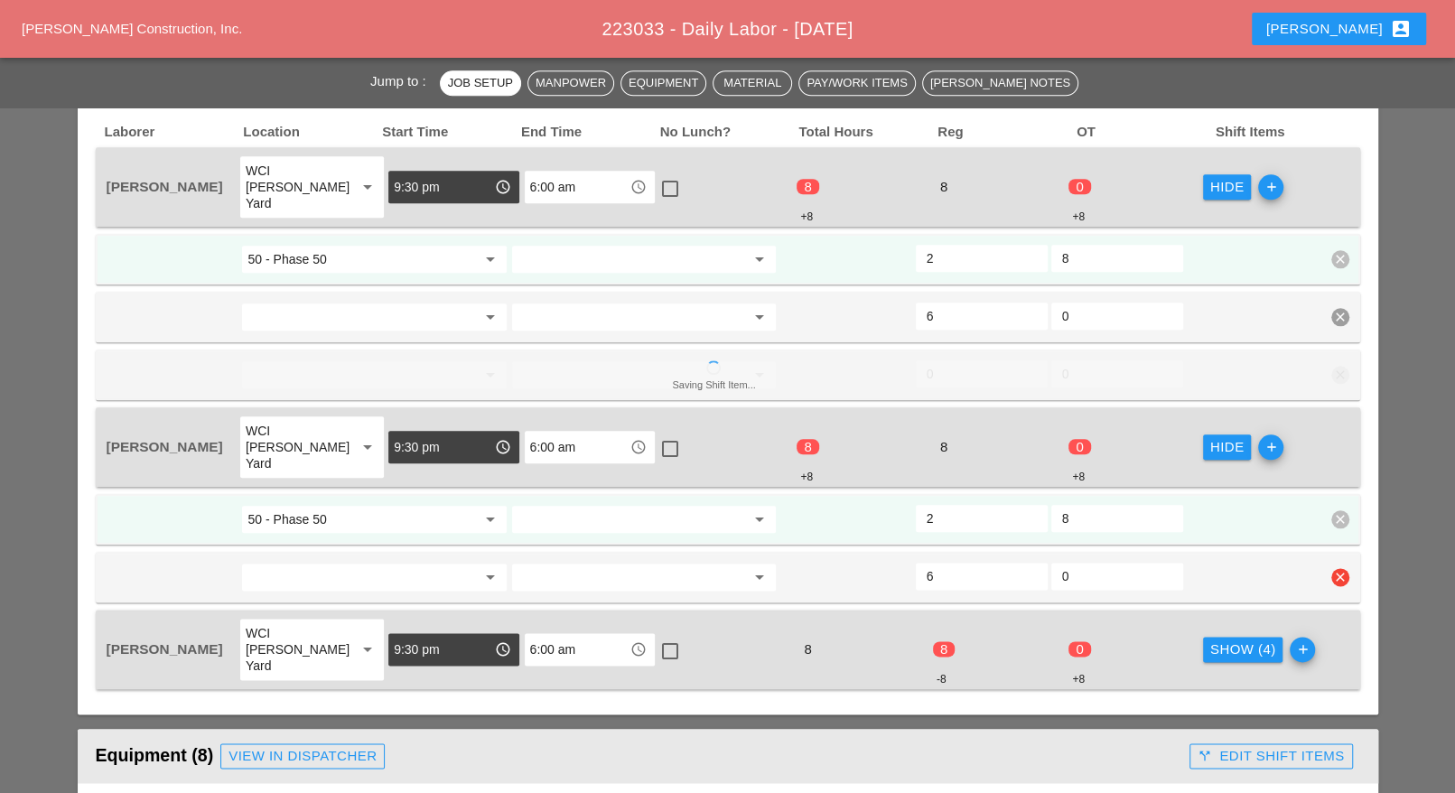
scroll to position [1467, 0]
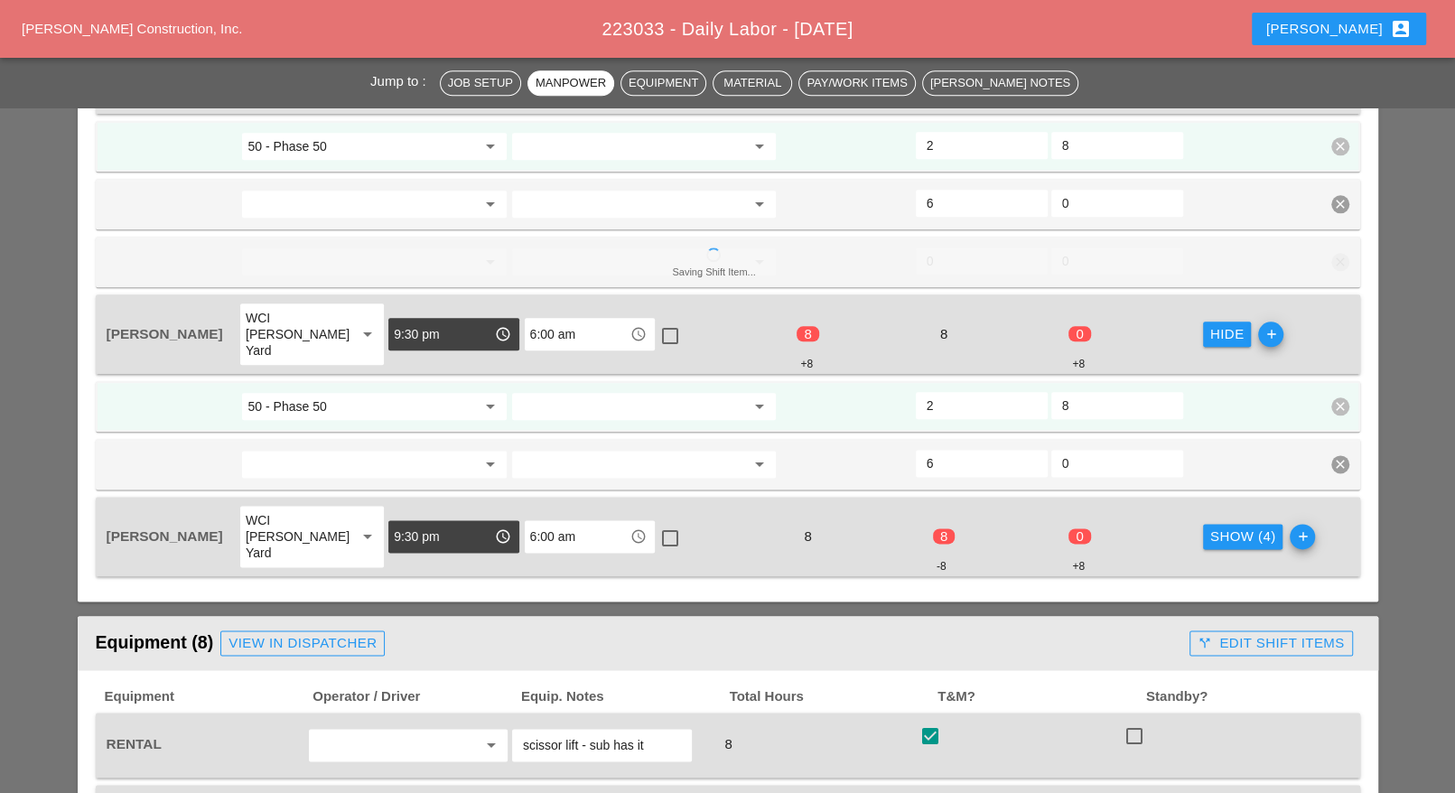
click at [1230, 526] on div "Show (4)" at bounding box center [1243, 536] width 66 height 21
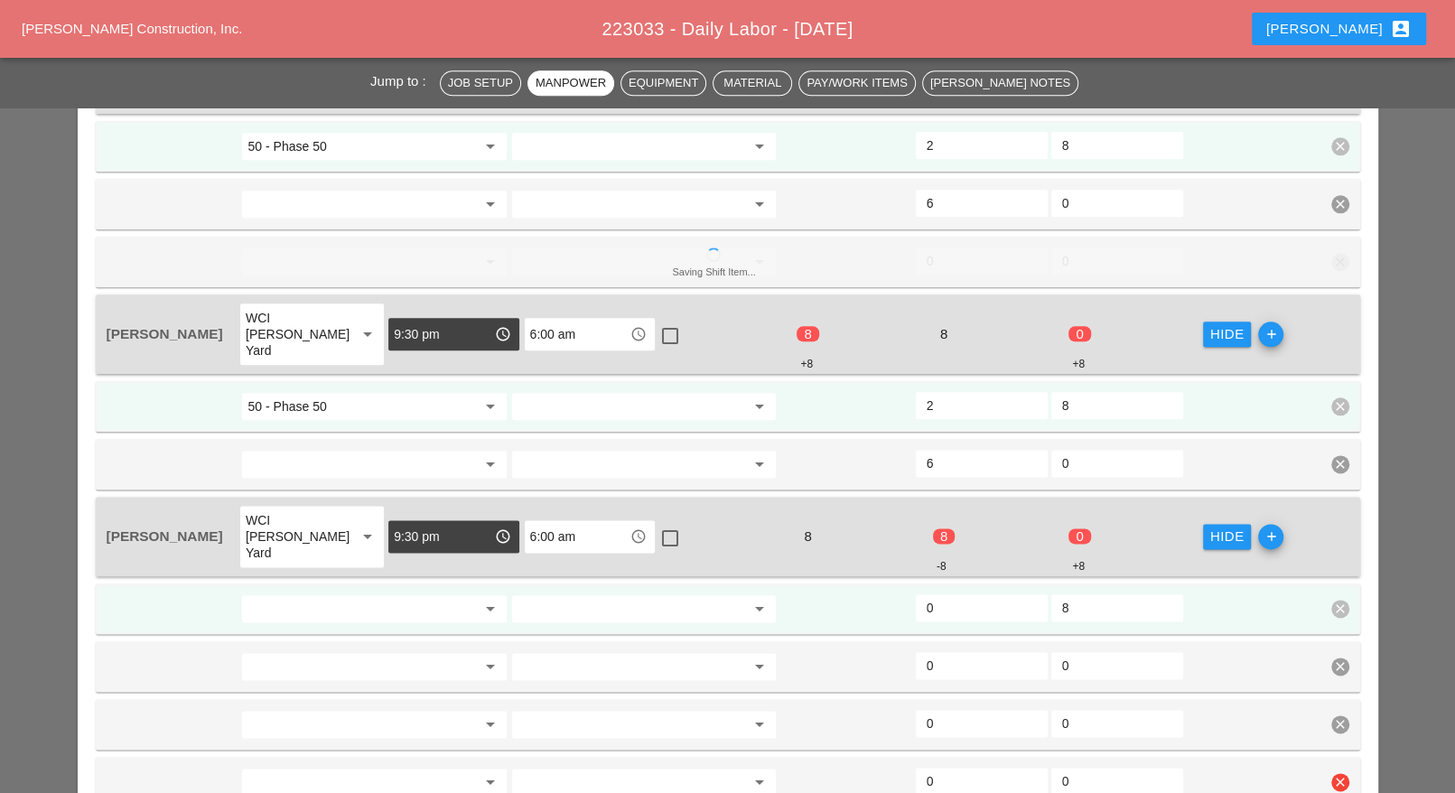
click at [1340, 773] on icon "clear" at bounding box center [1340, 782] width 18 height 18
click at [1338, 684] on div "Confirm delete" at bounding box center [1341, 681] width 88 height 21
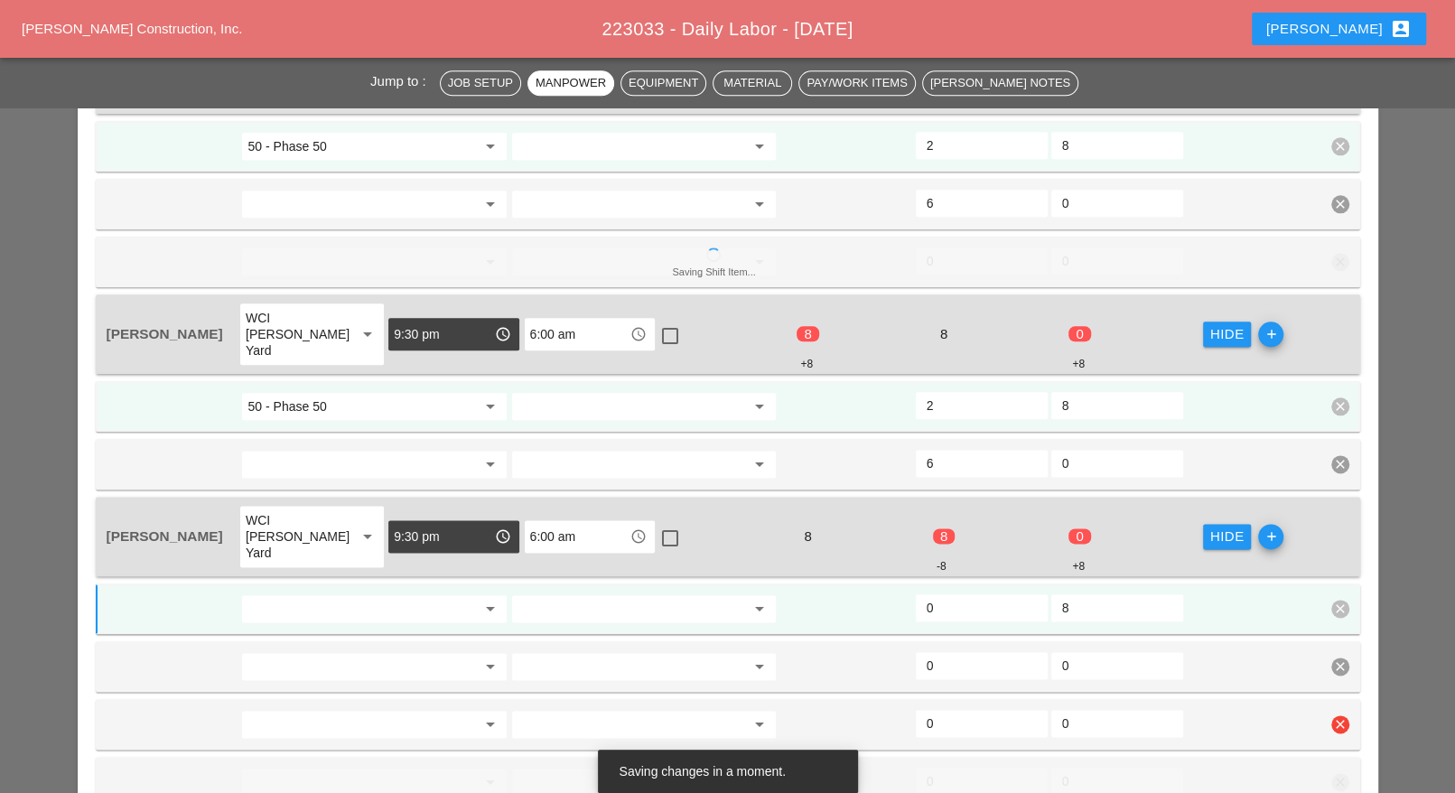
click at [1342, 715] on icon "clear" at bounding box center [1340, 724] width 18 height 18
click at [1341, 627] on div "Confirm delete" at bounding box center [1341, 624] width 88 height 21
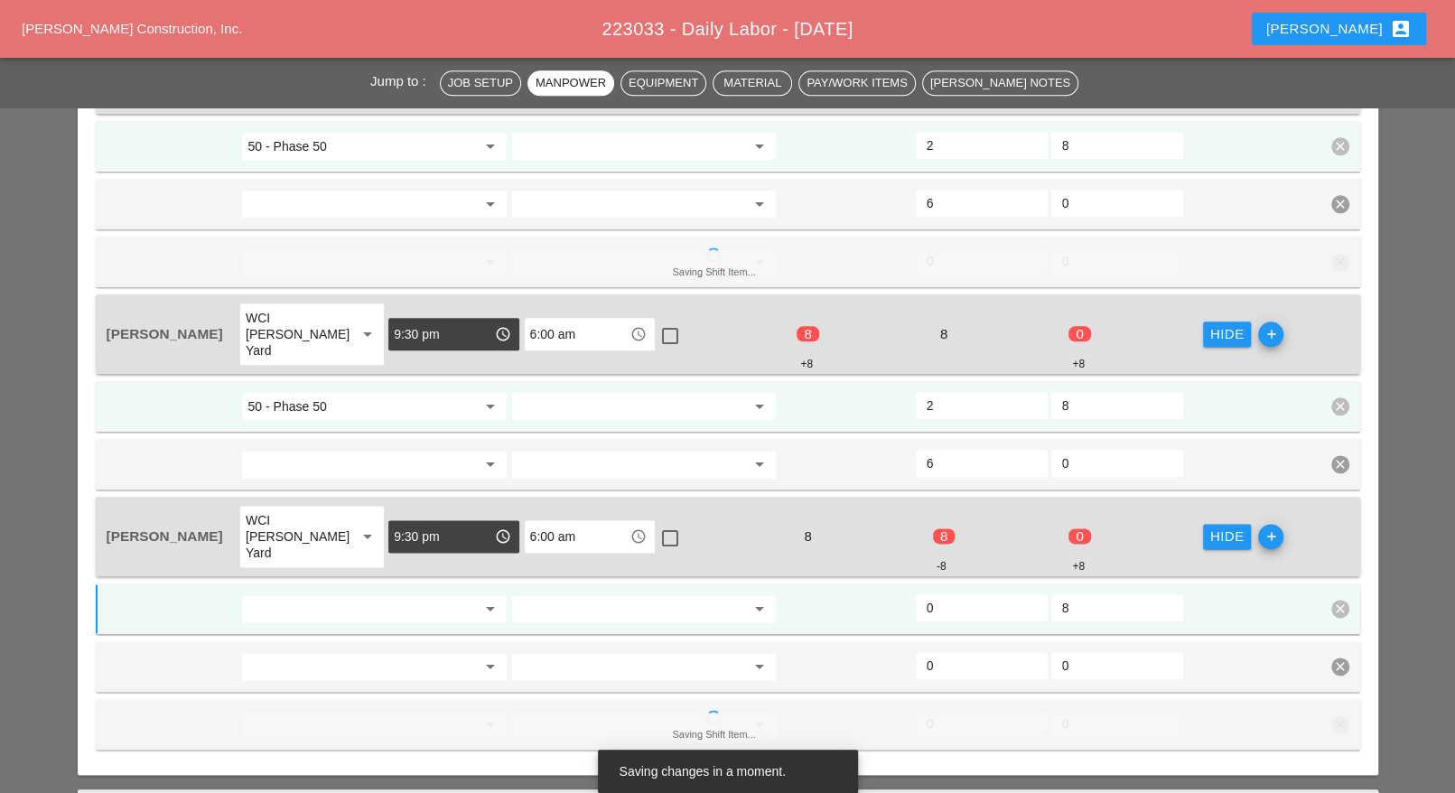
click at [960, 593] on input "0" at bounding box center [981, 607] width 110 height 29
type input "2"
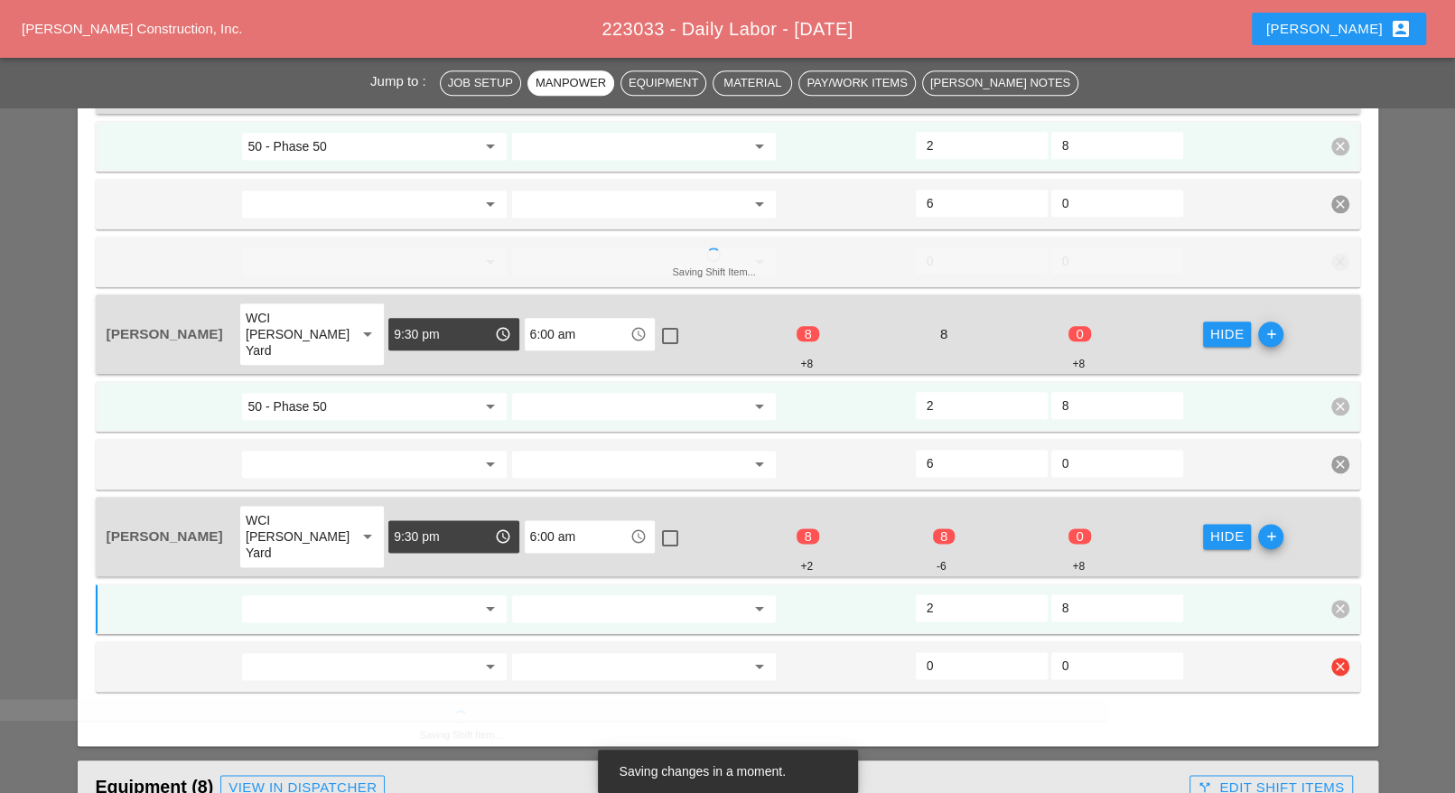
click at [953, 651] on input "0" at bounding box center [981, 665] width 110 height 29
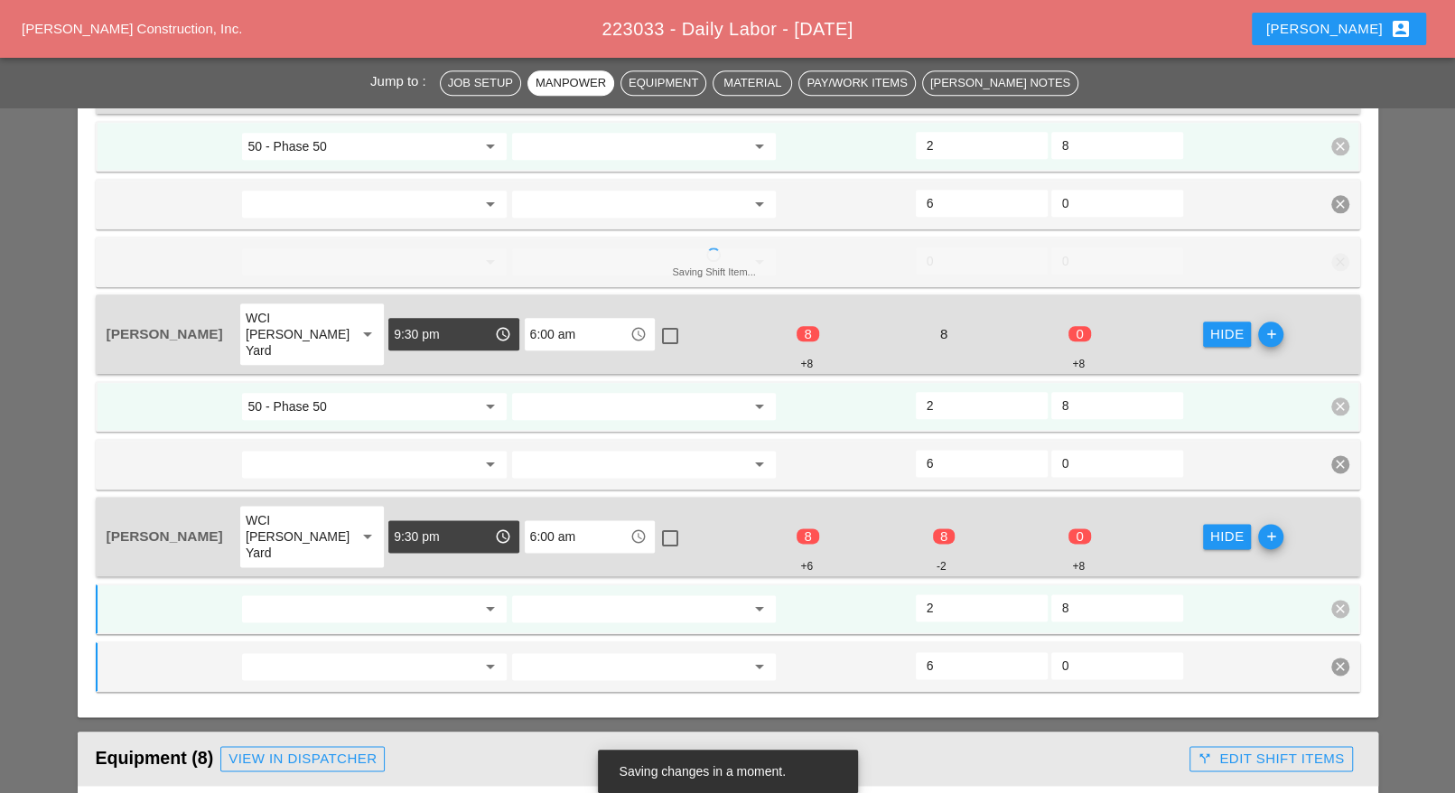
type input "6"
click at [948, 593] on input "2" at bounding box center [981, 607] width 110 height 29
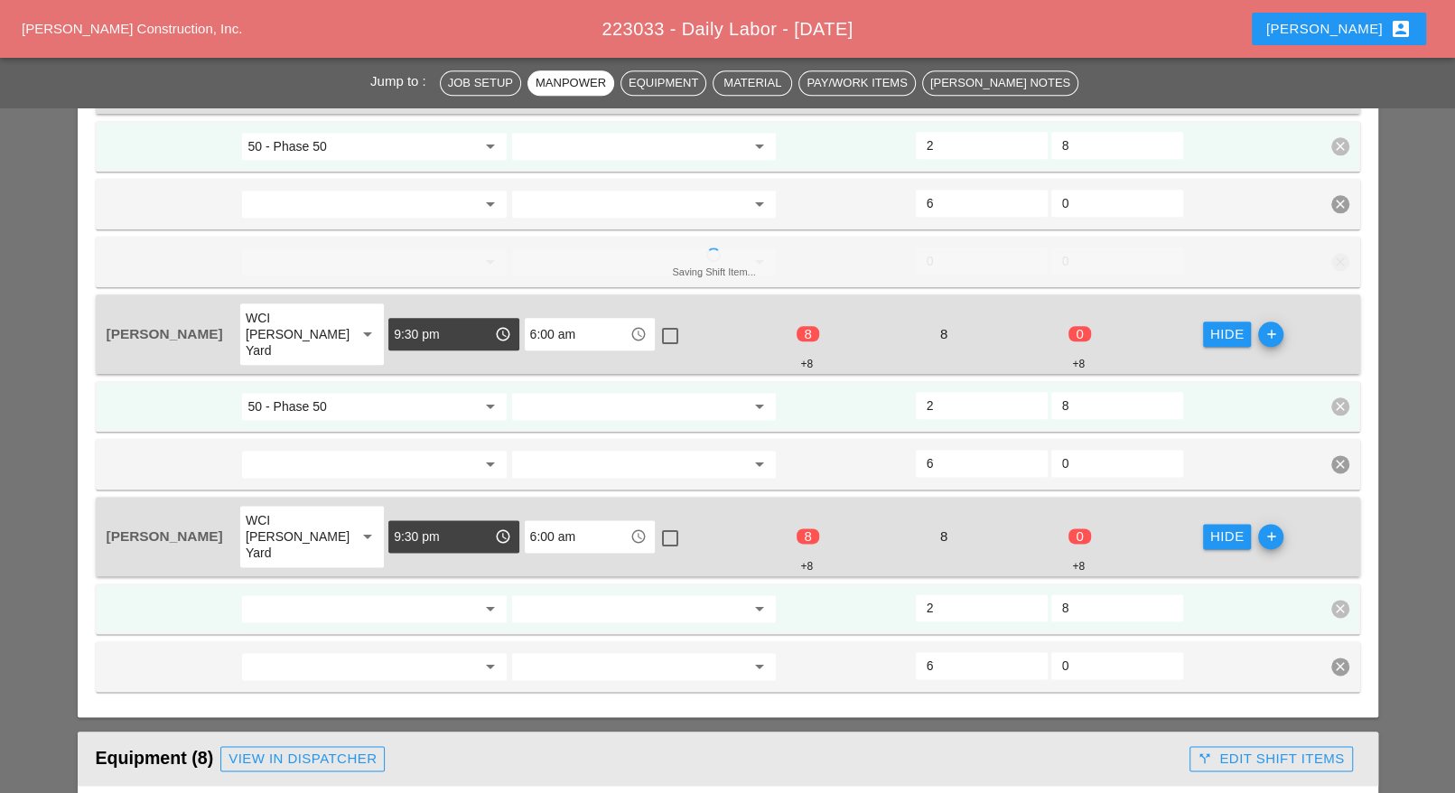
drag, startPoint x: 1074, startPoint y: 554, endPoint x: 1054, endPoint y: 554, distance: 19.9
click at [1057, 594] on div "8" at bounding box center [1117, 607] width 132 height 27
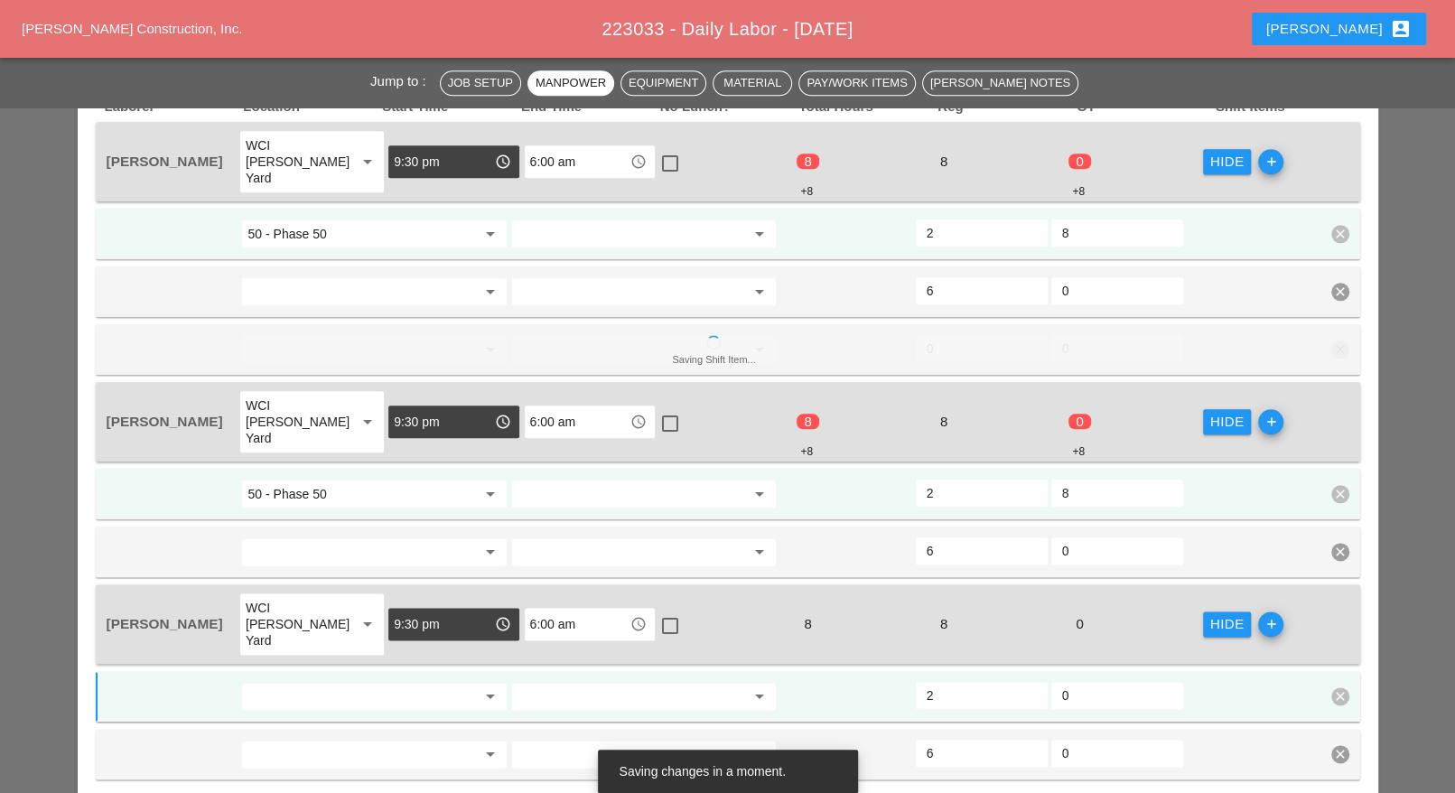
scroll to position [1355, 0]
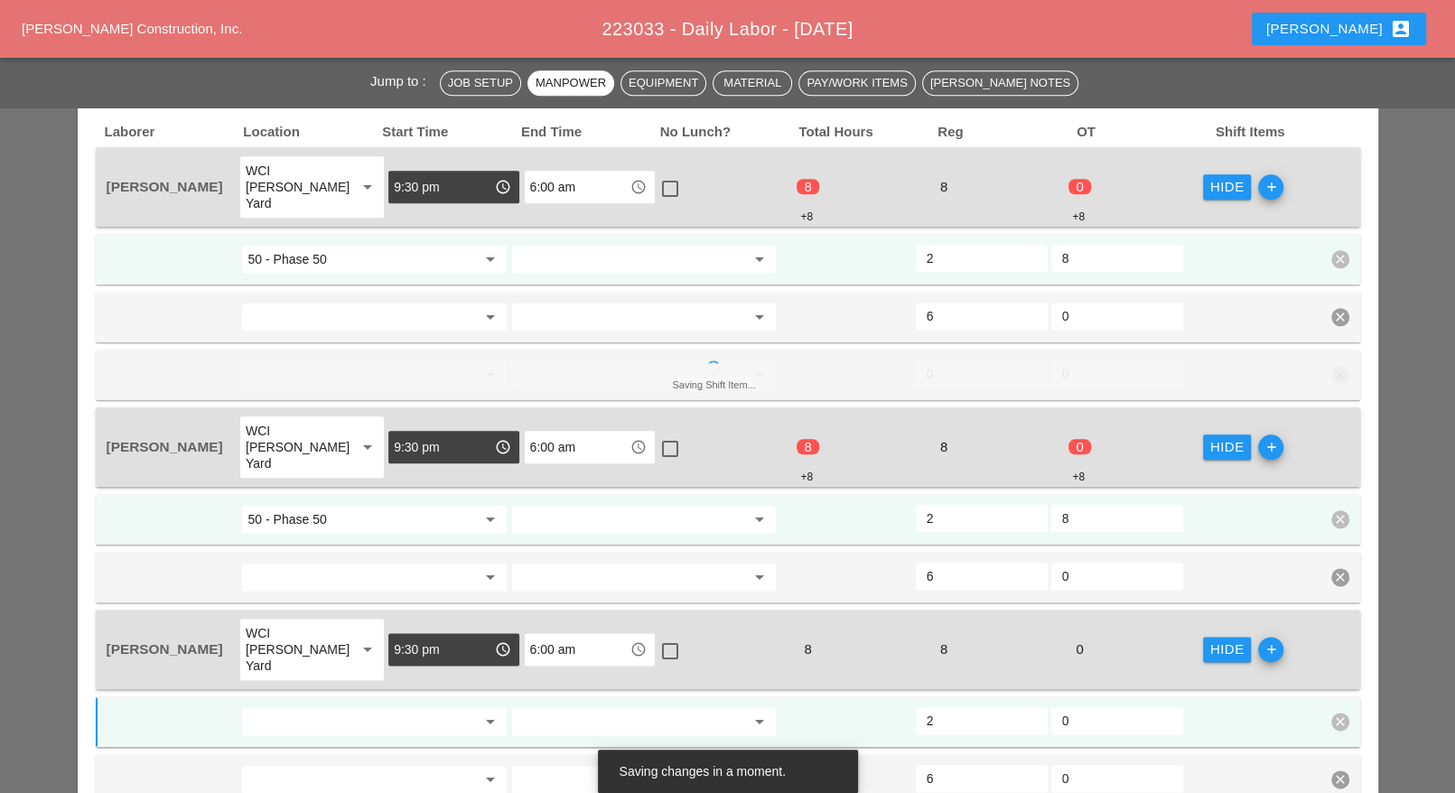
type input "0"
click at [1065, 504] on input "8" at bounding box center [1117, 518] width 110 height 29
drag, startPoint x: 1081, startPoint y: 478, endPoint x: 1049, endPoint y: 479, distance: 31.6
click at [1053, 505] on div "8" at bounding box center [1117, 518] width 132 height 27
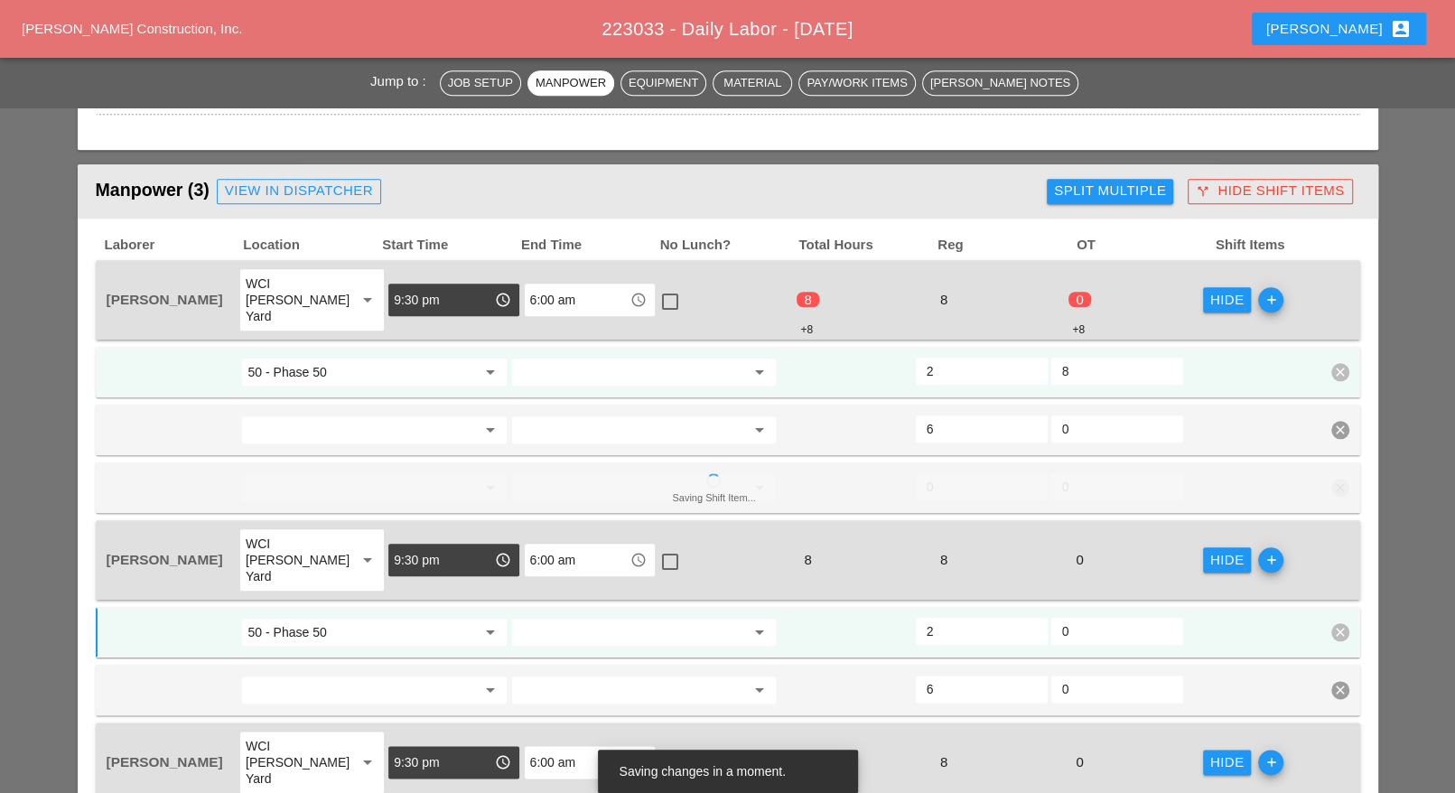
type input "0"
drag, startPoint x: 1073, startPoint y: 348, endPoint x: 1057, endPoint y: 348, distance: 16.3
click at [1057, 358] on div "8" at bounding box center [1117, 371] width 132 height 27
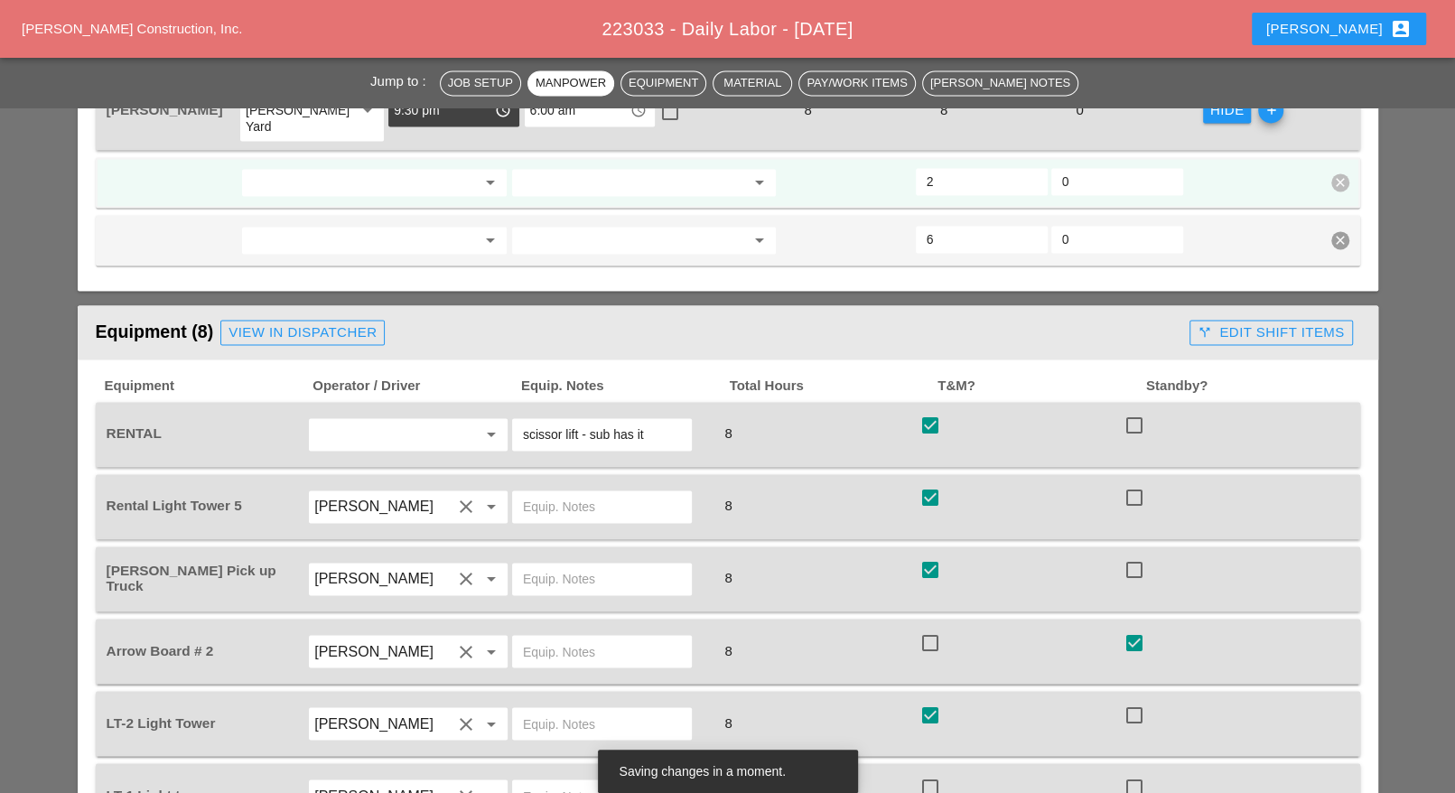
scroll to position [1919, 0]
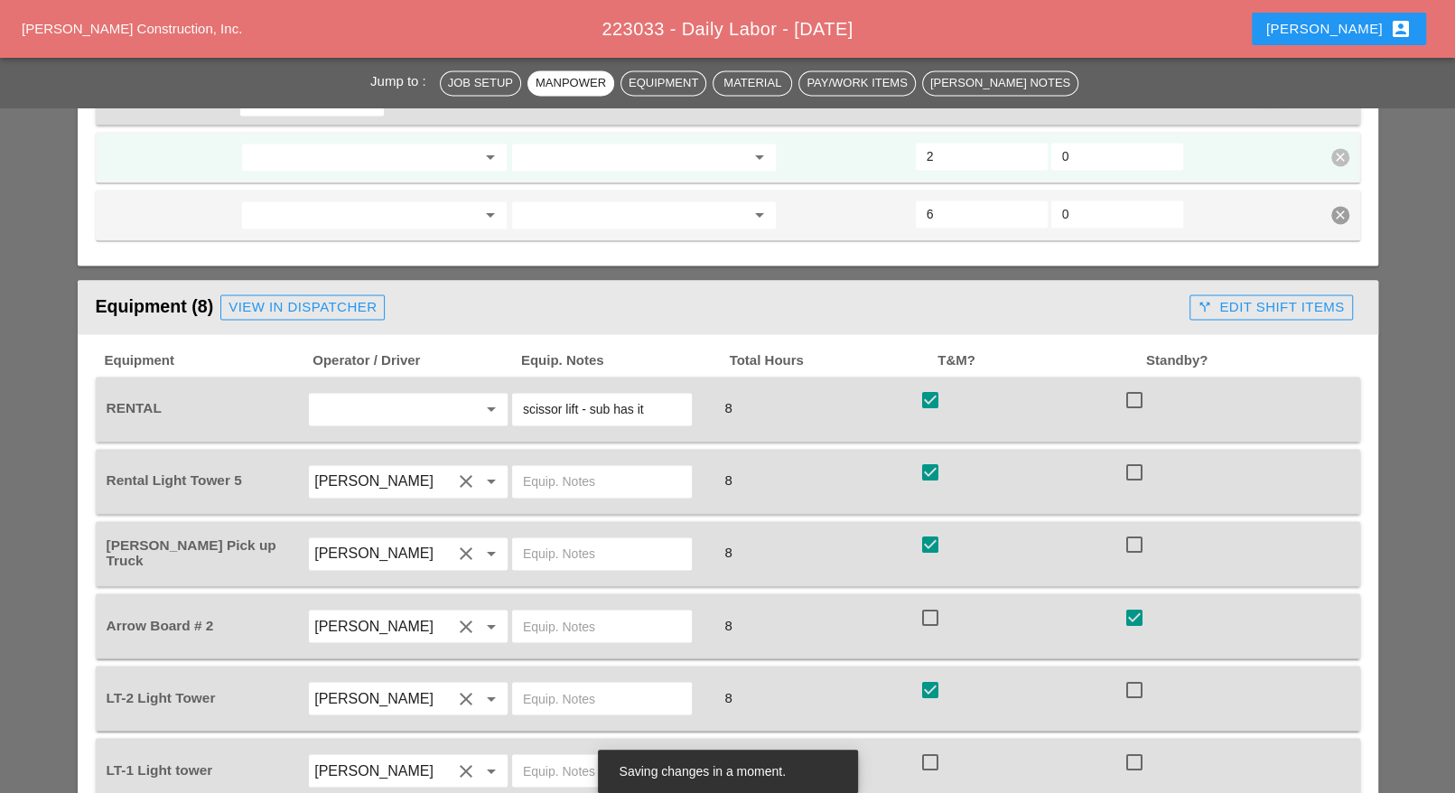
type input "0"
click at [1269, 297] on div "call_split Edit Shift Items" at bounding box center [1270, 307] width 146 height 21
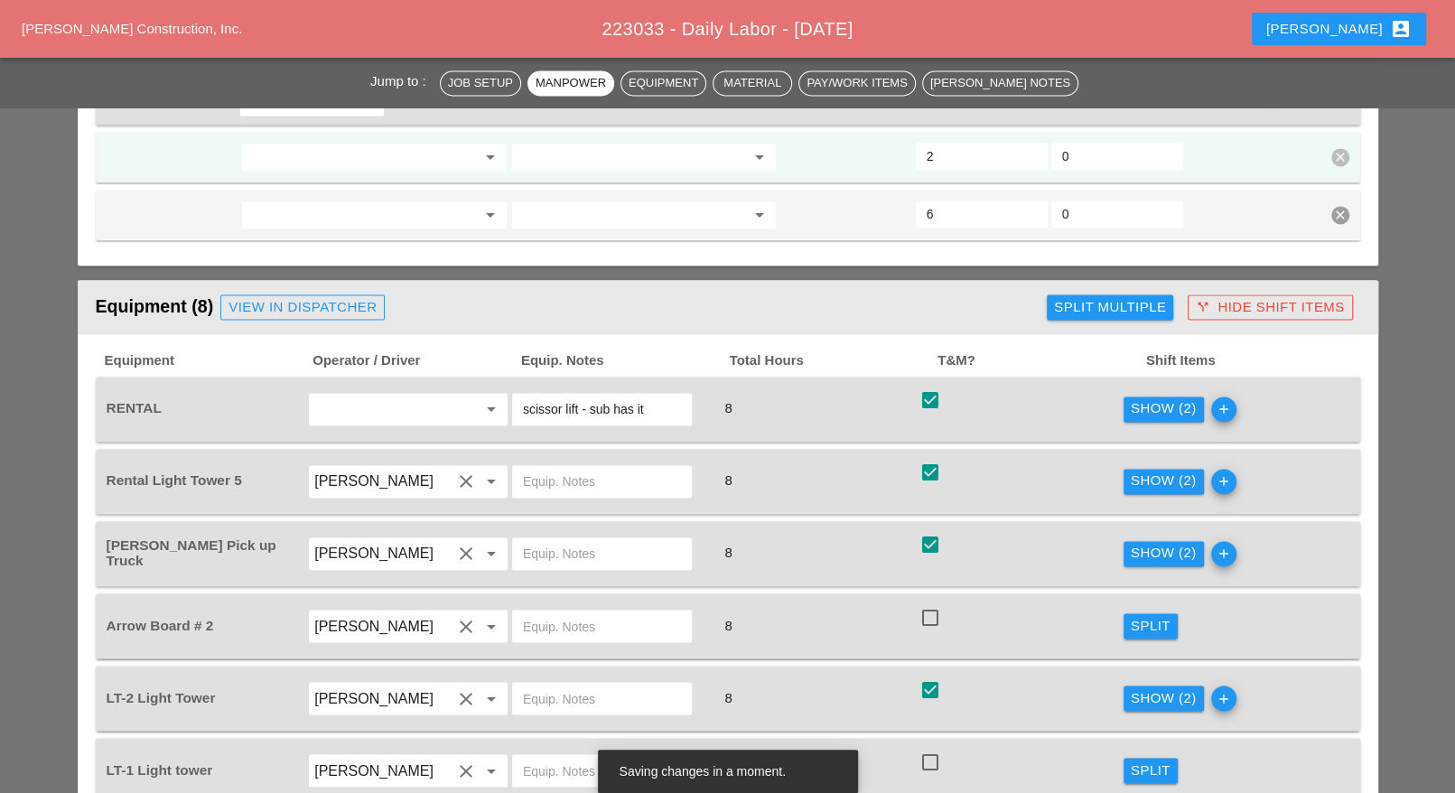
click at [1166, 398] on div "Show (2)" at bounding box center [1164, 408] width 66 height 21
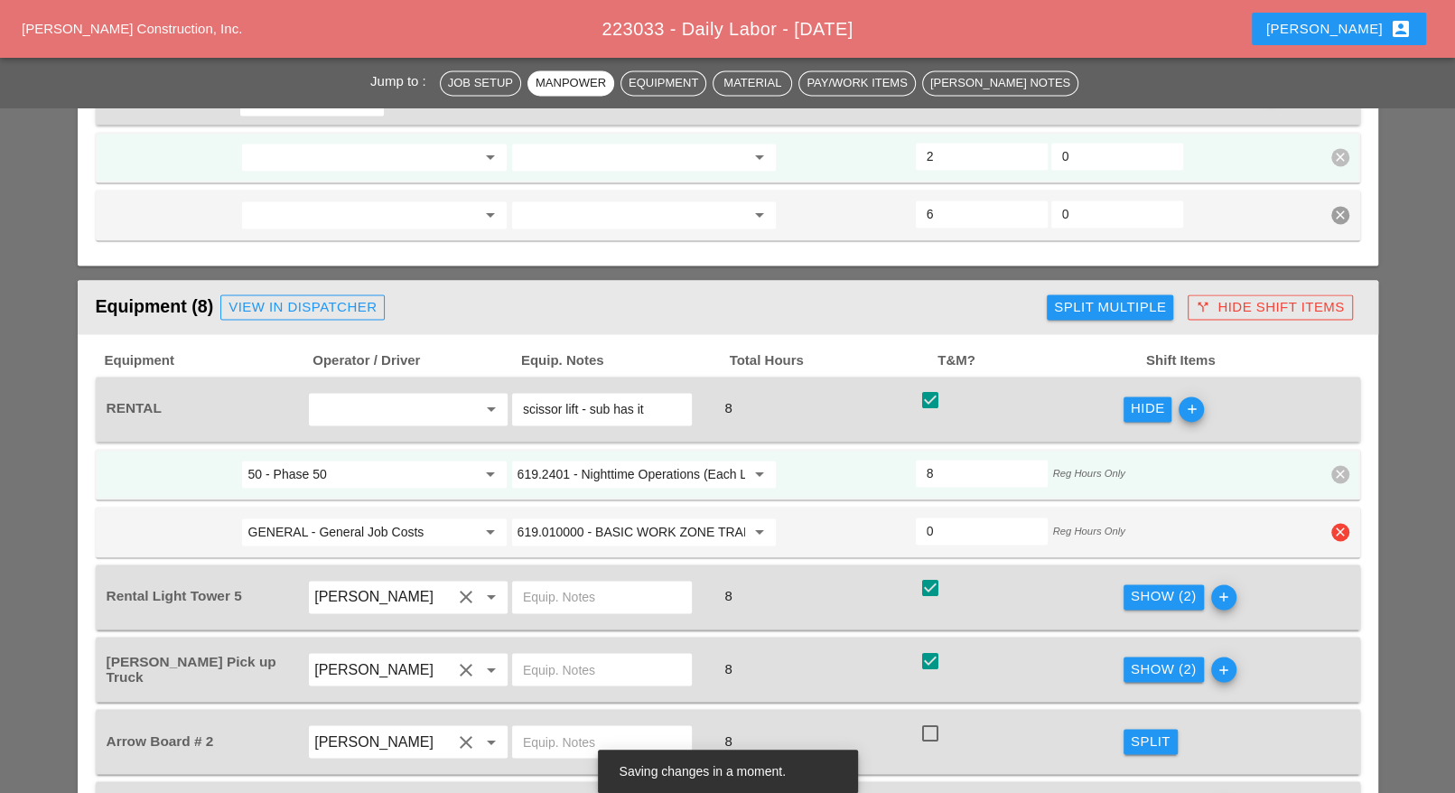
click at [1334, 523] on icon "clear" at bounding box center [1340, 532] width 18 height 18
click at [1328, 433] on div "Confirm delete" at bounding box center [1341, 430] width 88 height 21
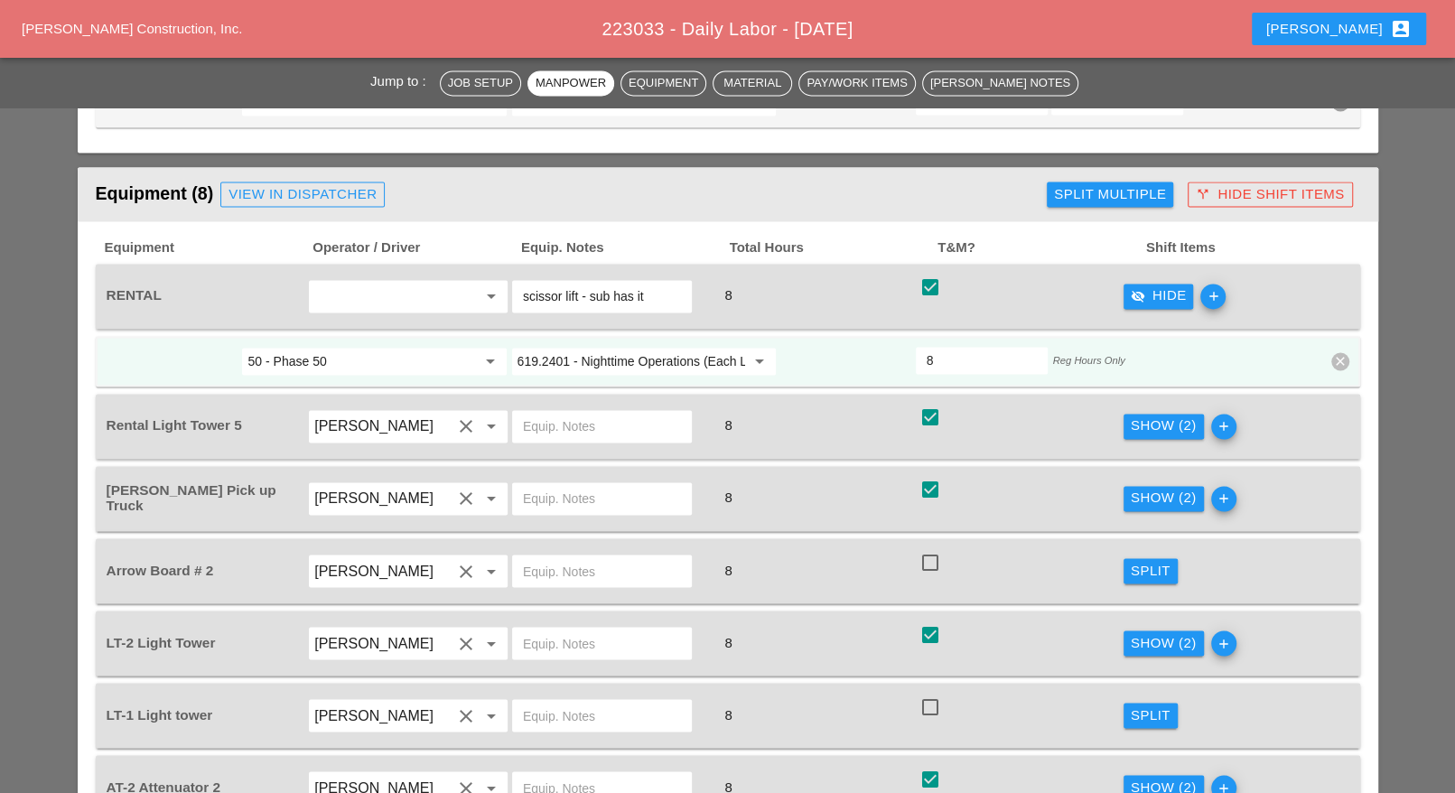
drag, startPoint x: 1143, startPoint y: 368, endPoint x: 1131, endPoint y: 366, distance: 12.8
click at [1144, 415] on div "Show (2)" at bounding box center [1164, 425] width 66 height 21
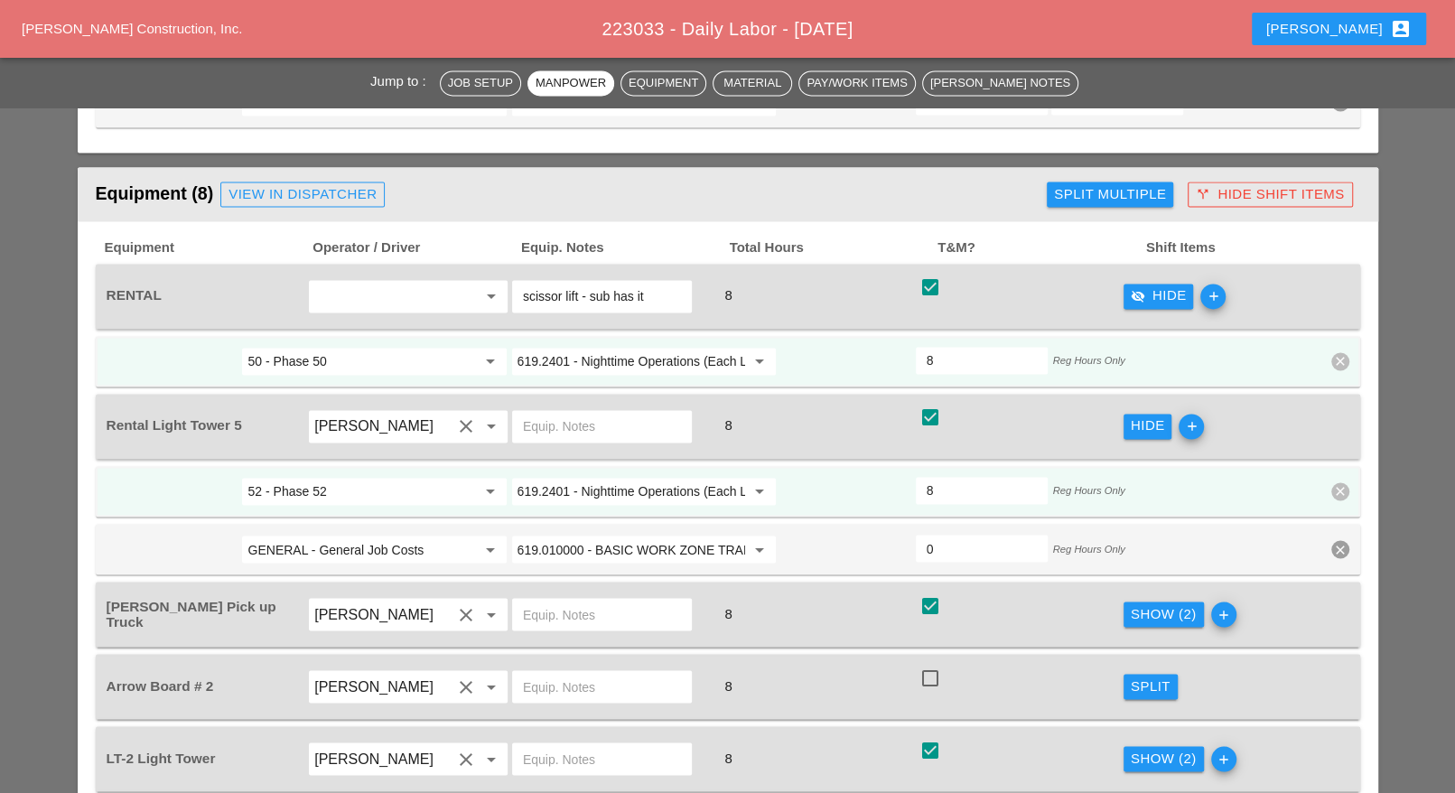
click at [316, 477] on input "52 - Phase 52" at bounding box center [361, 491] width 228 height 29
drag, startPoint x: 318, startPoint y: 461, endPoint x: 622, endPoint y: 450, distance: 304.5
click at [319, 461] on div "50 - Phase 50" at bounding box center [374, 465] width 236 height 22
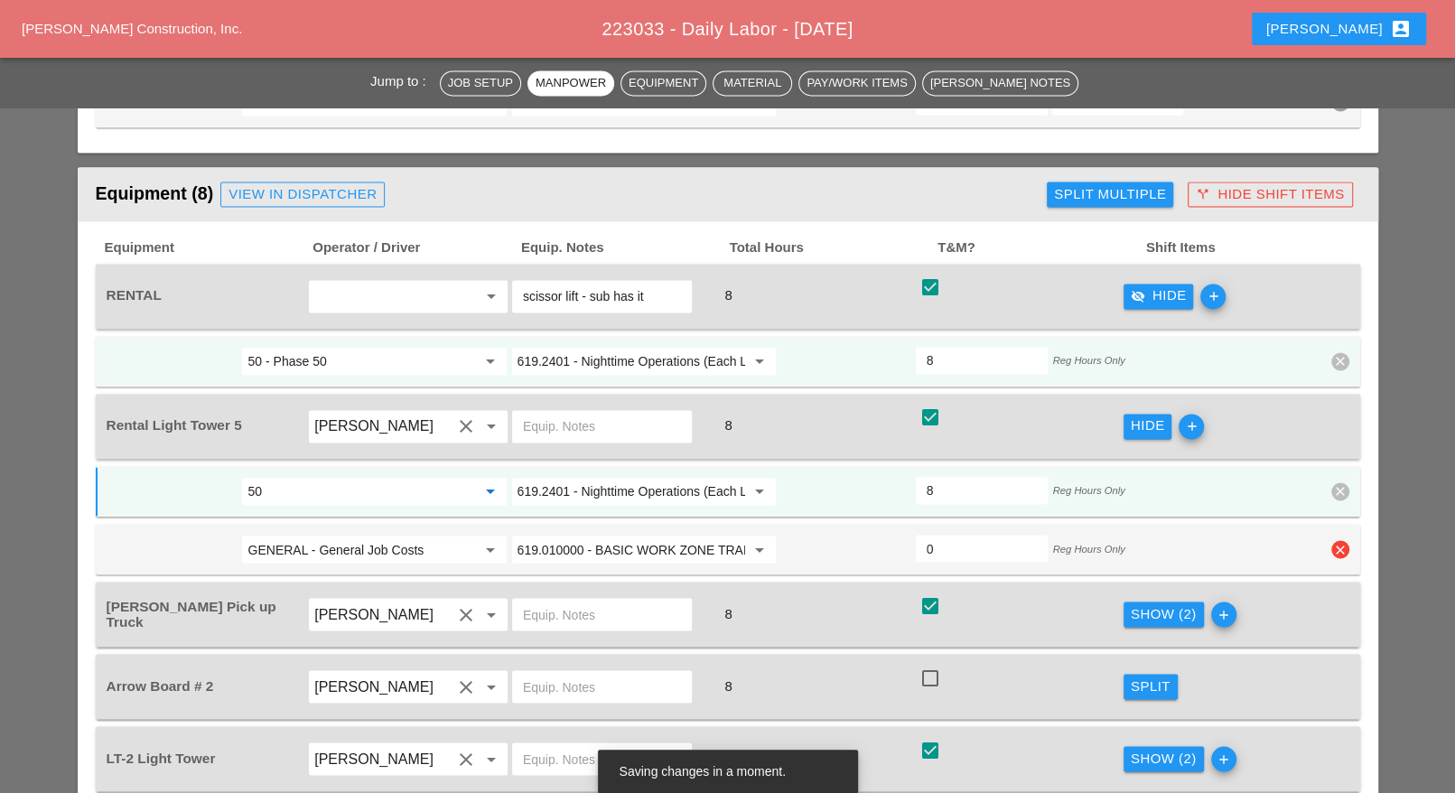
type input "50 - Phase 50"
click at [1338, 540] on icon "clear" at bounding box center [1340, 549] width 18 height 18
click at [1335, 447] on div "Confirm delete" at bounding box center [1341, 445] width 88 height 21
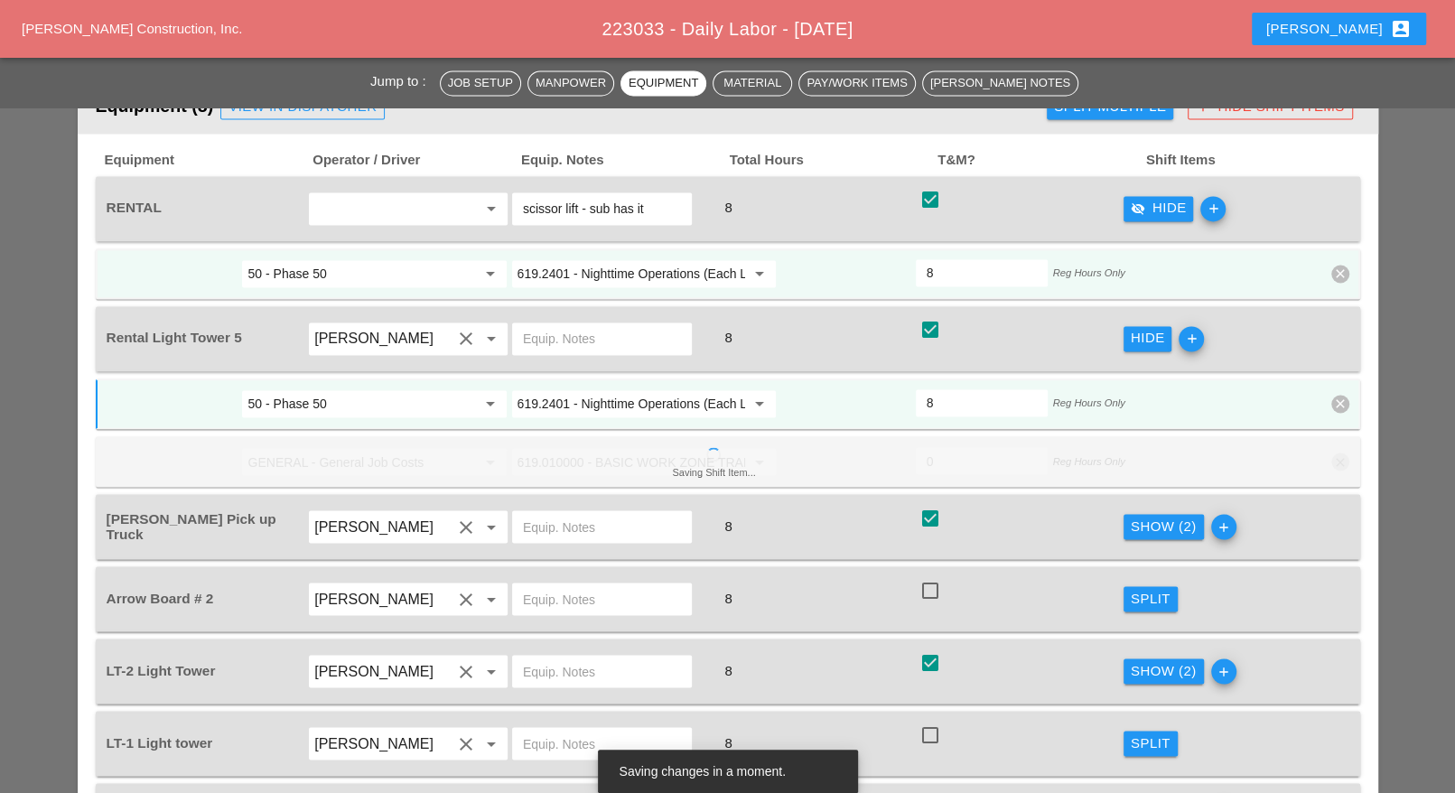
scroll to position [2145, 0]
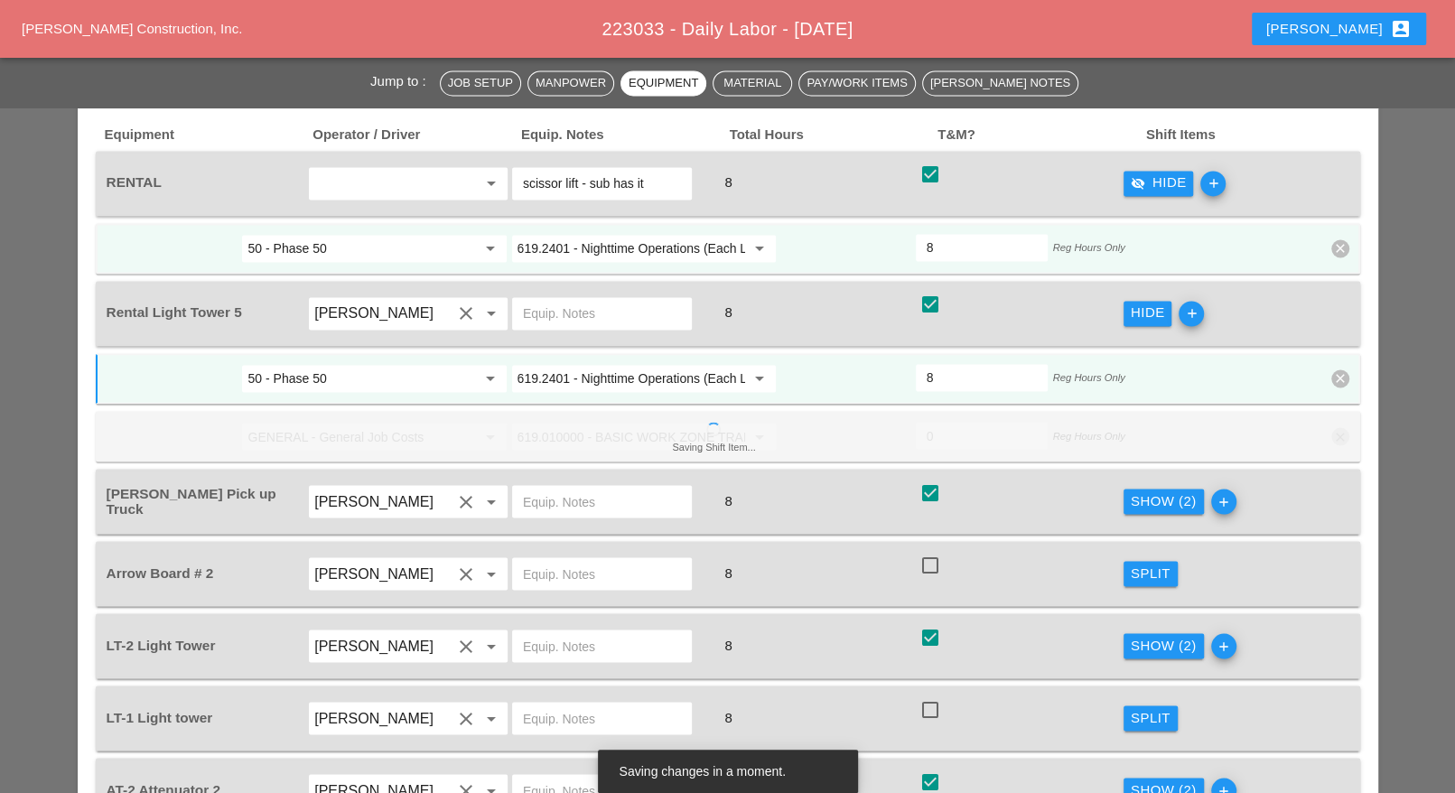
click at [1152, 490] on div "Show (2)" at bounding box center [1164, 500] width 66 height 21
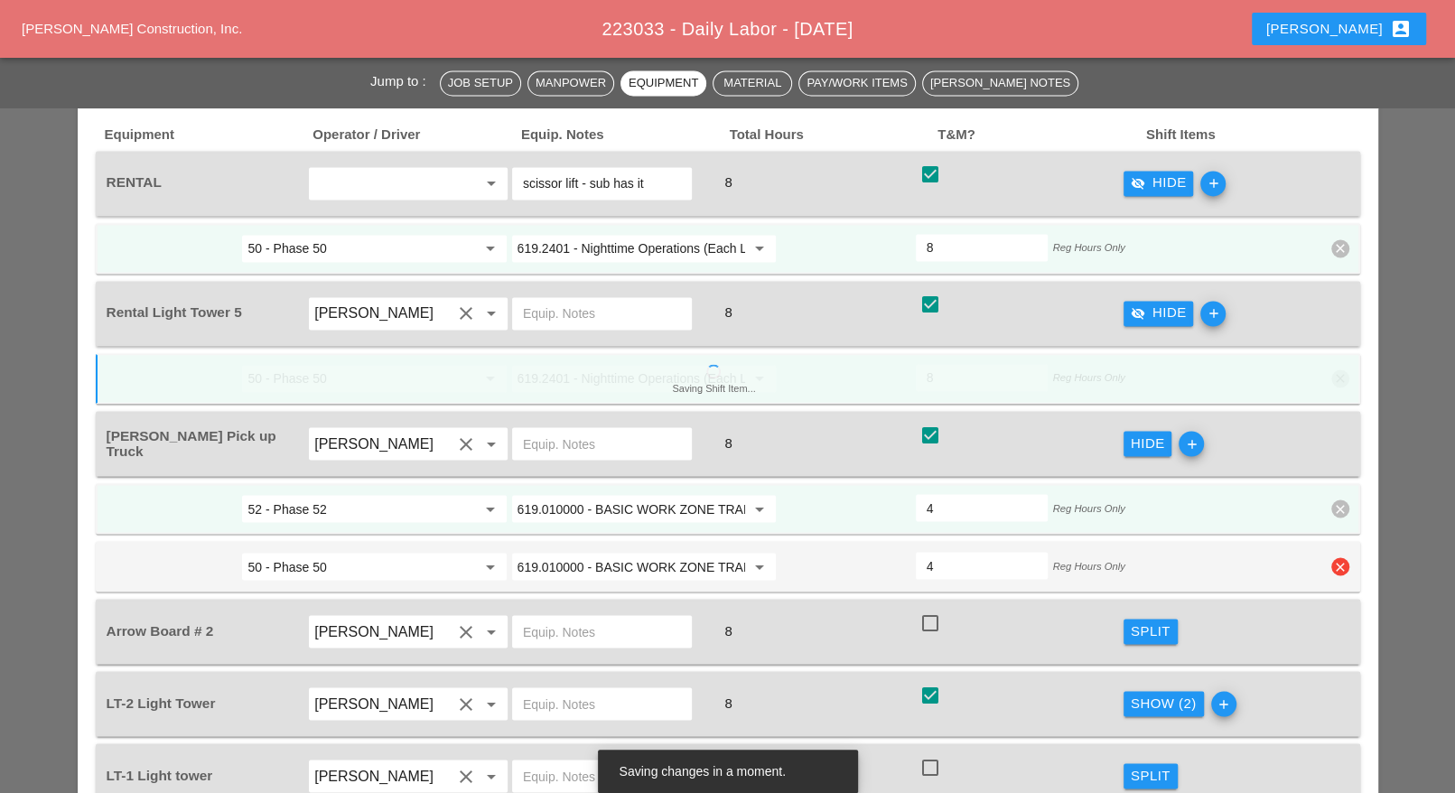
click at [1337, 557] on icon "clear" at bounding box center [1340, 566] width 18 height 18
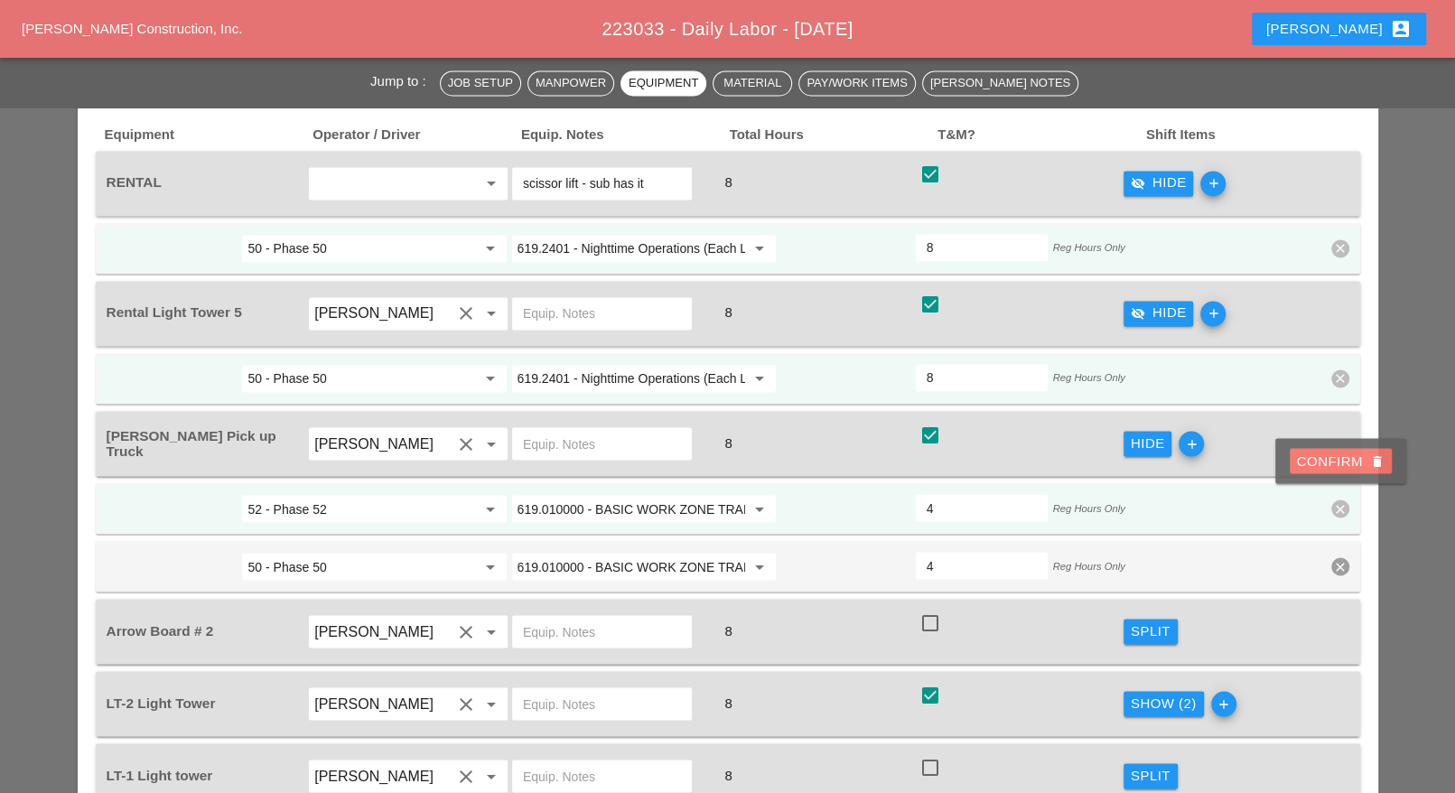
click at [1330, 461] on div "Confirm delete" at bounding box center [1341, 461] width 88 height 21
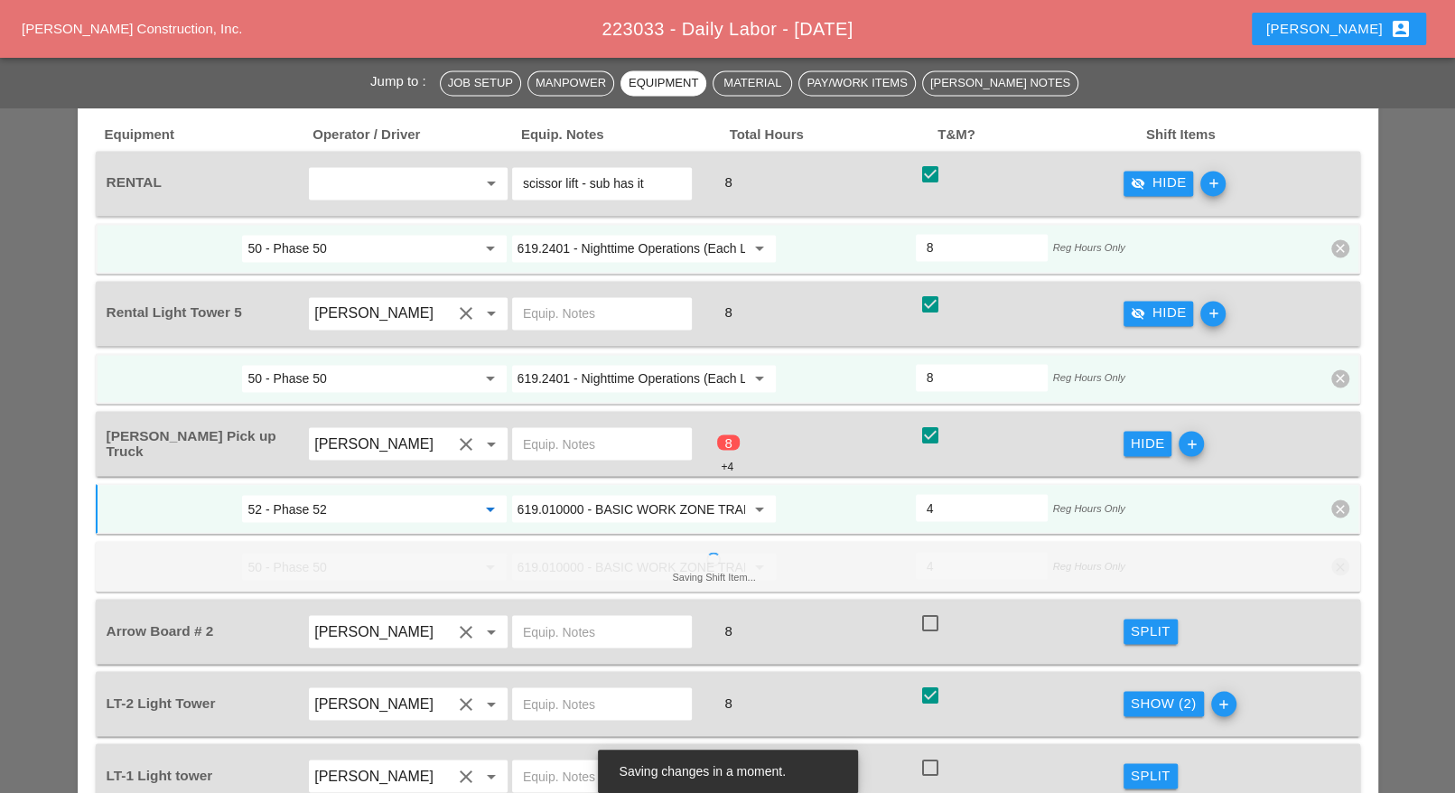
click at [399, 494] on input "52 - Phase 52" at bounding box center [361, 508] width 228 height 29
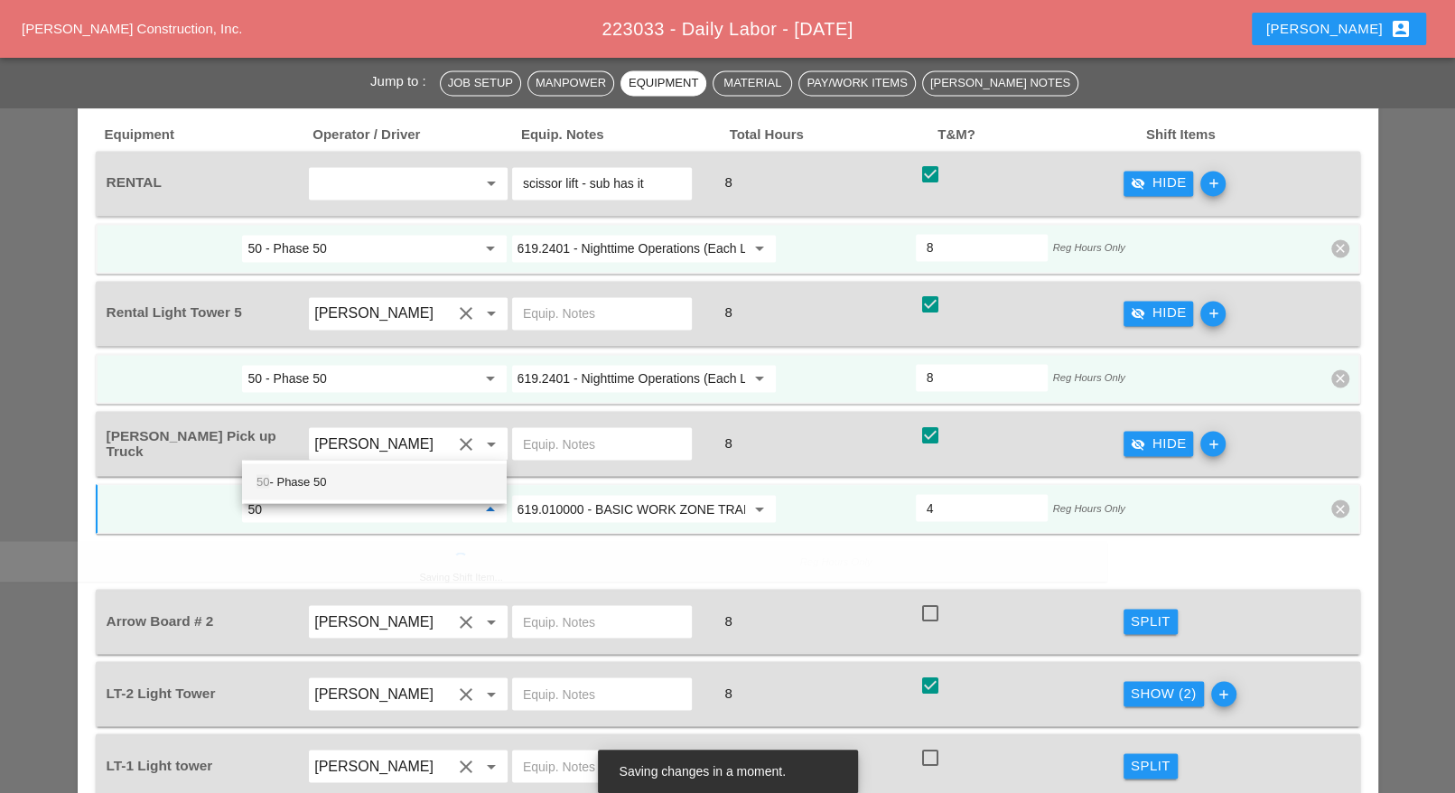
click at [373, 478] on div "50 - Phase 50" at bounding box center [374, 481] width 236 height 22
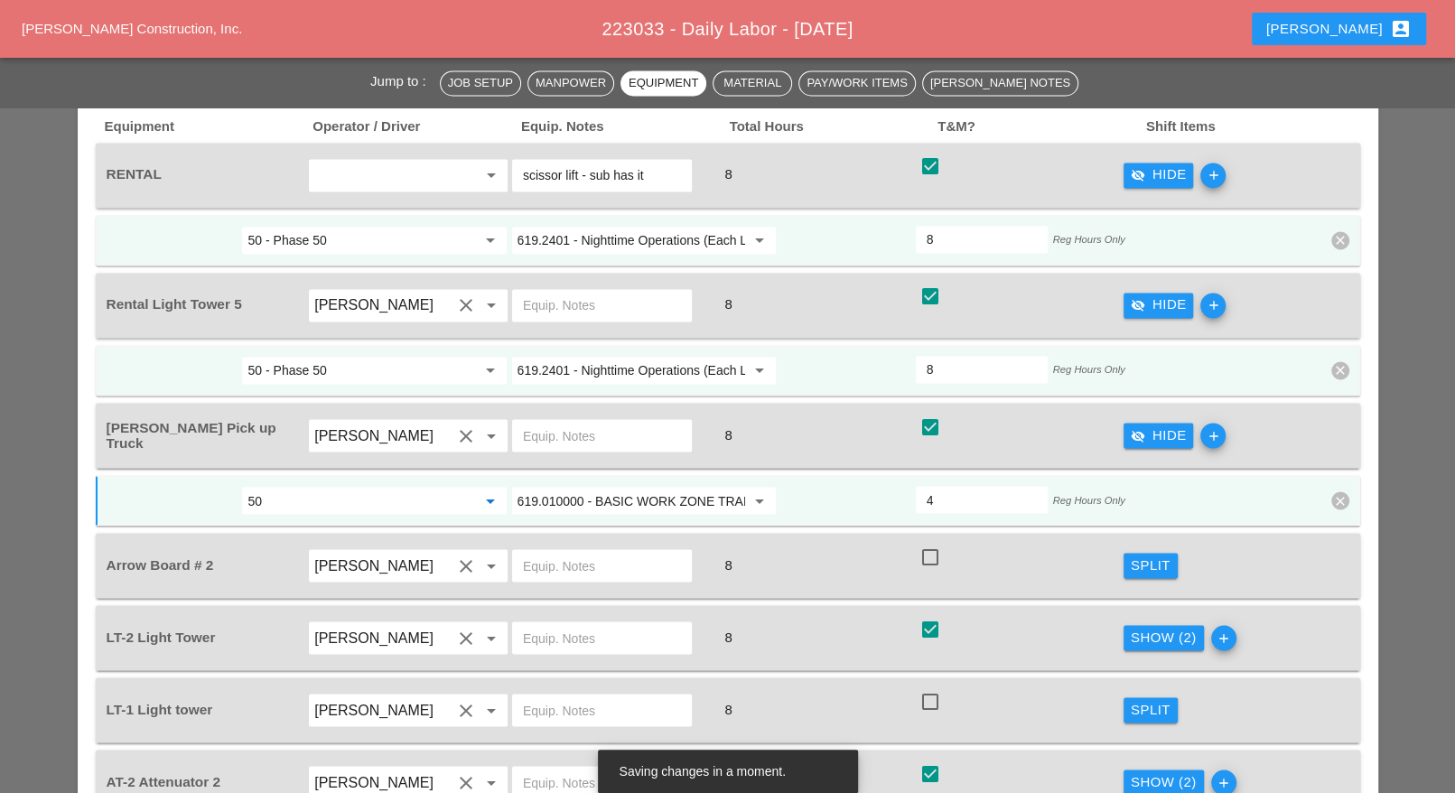
scroll to position [2258, 0]
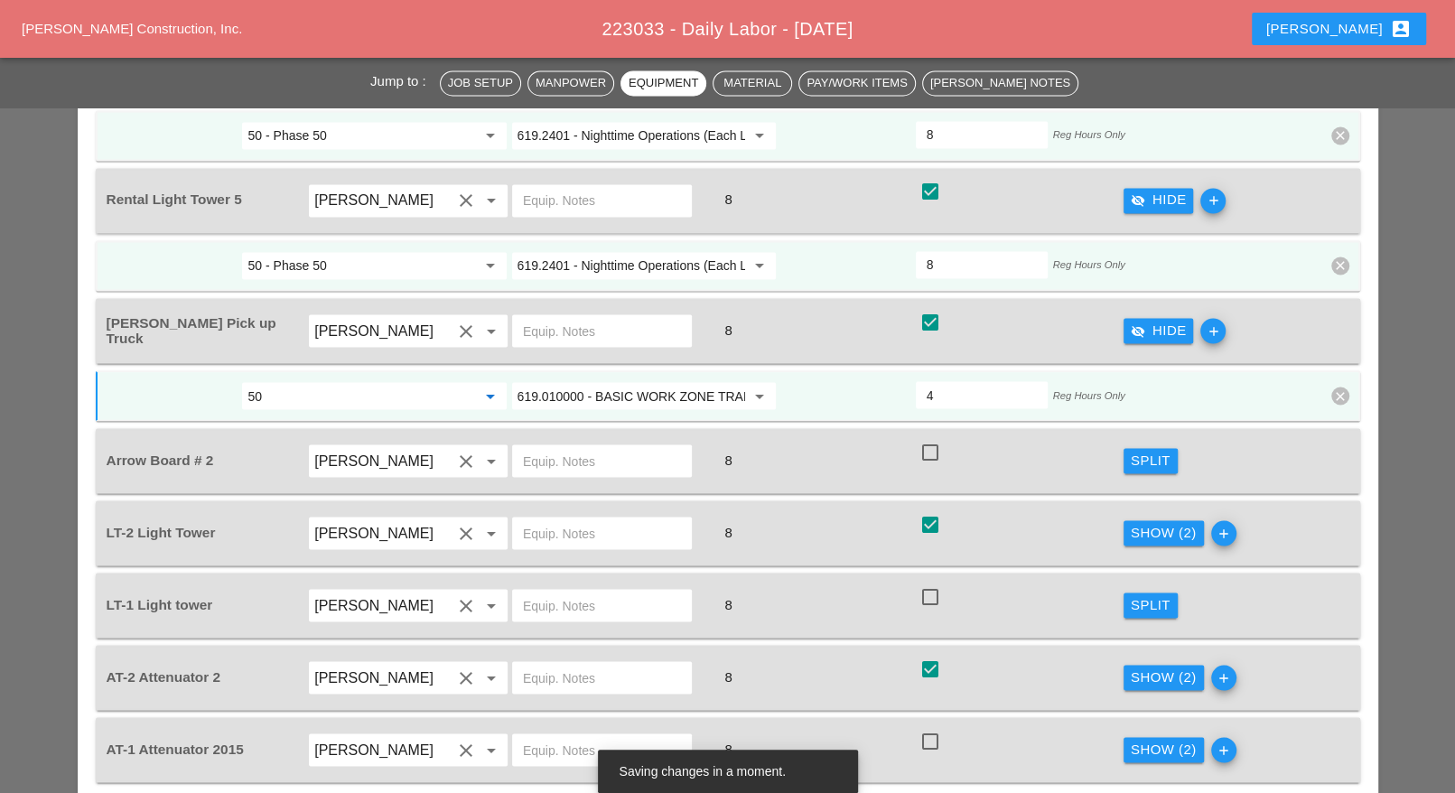
type input "50 - Phase 50"
click at [1143, 522] on div "Show (2)" at bounding box center [1164, 532] width 66 height 21
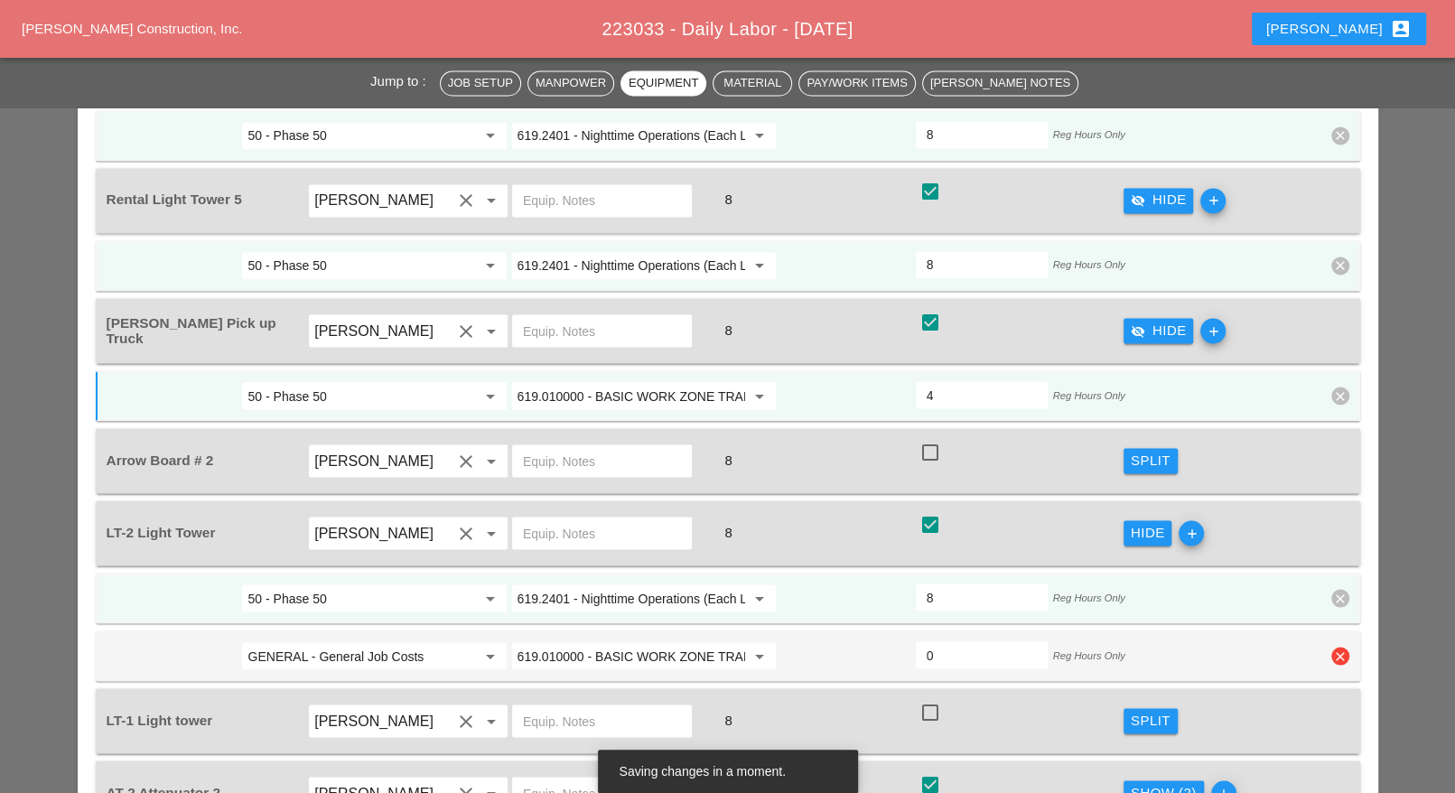
click at [1340, 647] on icon "clear" at bounding box center [1340, 656] width 18 height 18
drag, startPoint x: 1339, startPoint y: 551, endPoint x: 1263, endPoint y: 554, distance: 75.9
click at [1340, 551] on div "Confirm delete" at bounding box center [1341, 548] width 88 height 21
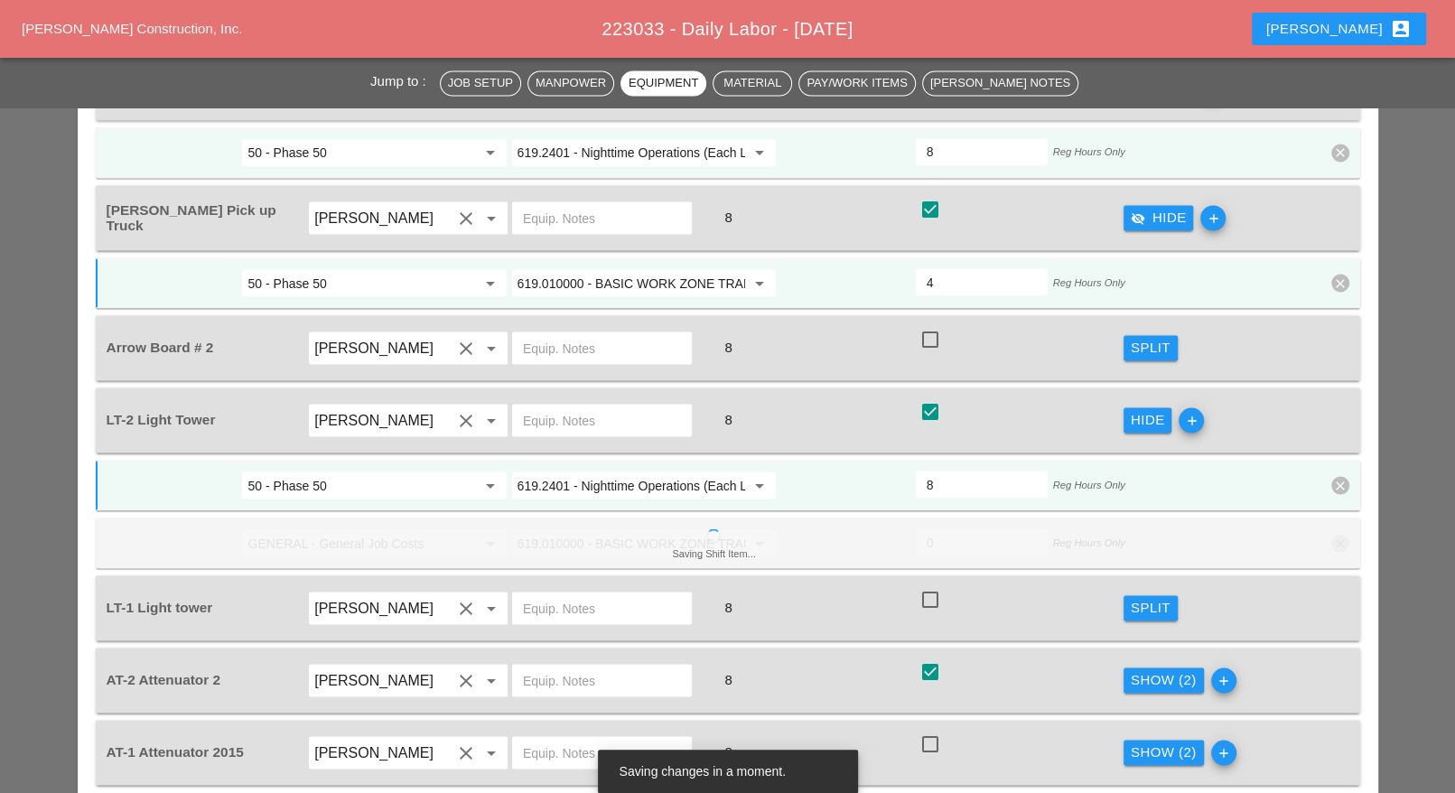
scroll to position [2483, 0]
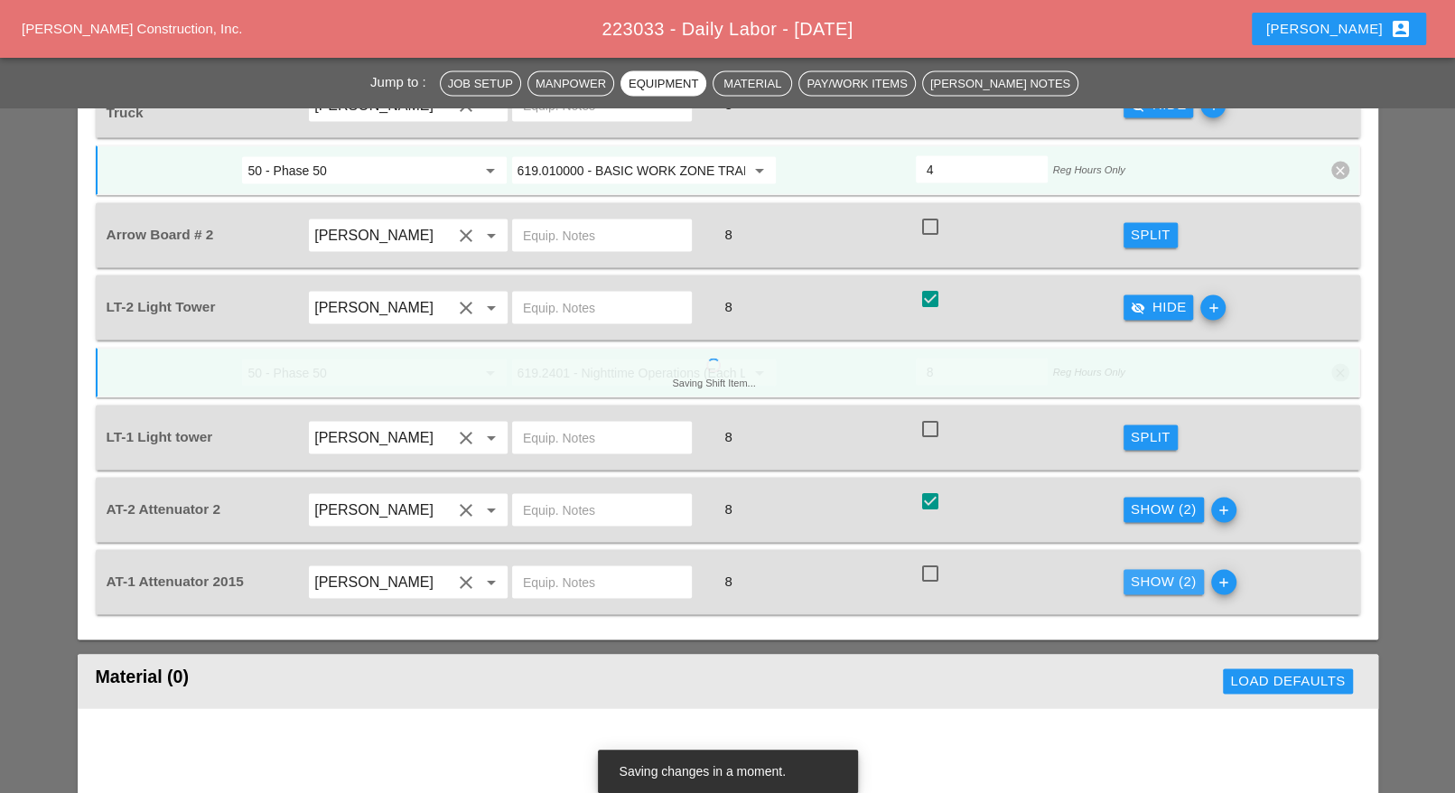
click at [1167, 569] on button "Show (2)" at bounding box center [1163, 581] width 80 height 25
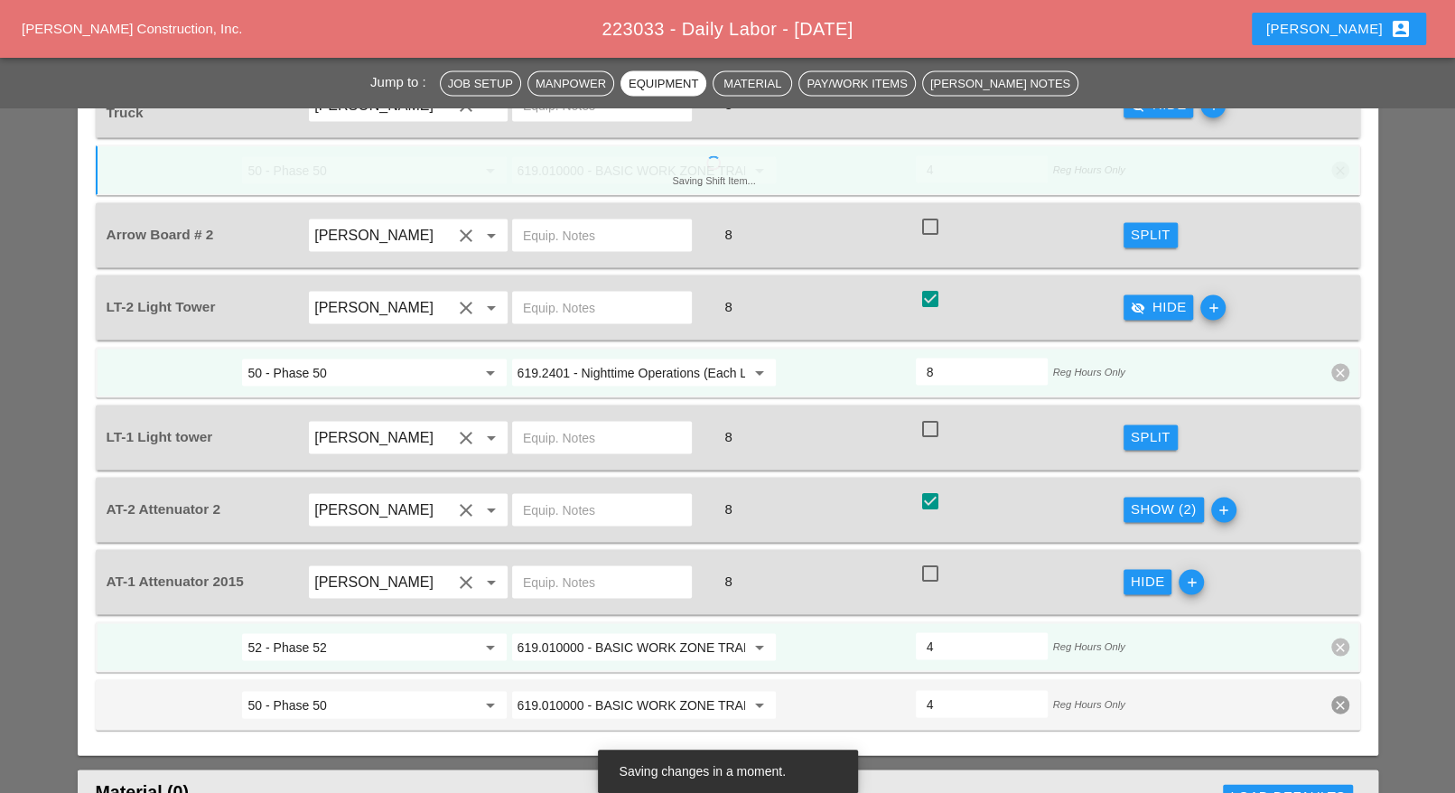
click at [1175, 498] on div "Show (2)" at bounding box center [1164, 508] width 66 height 21
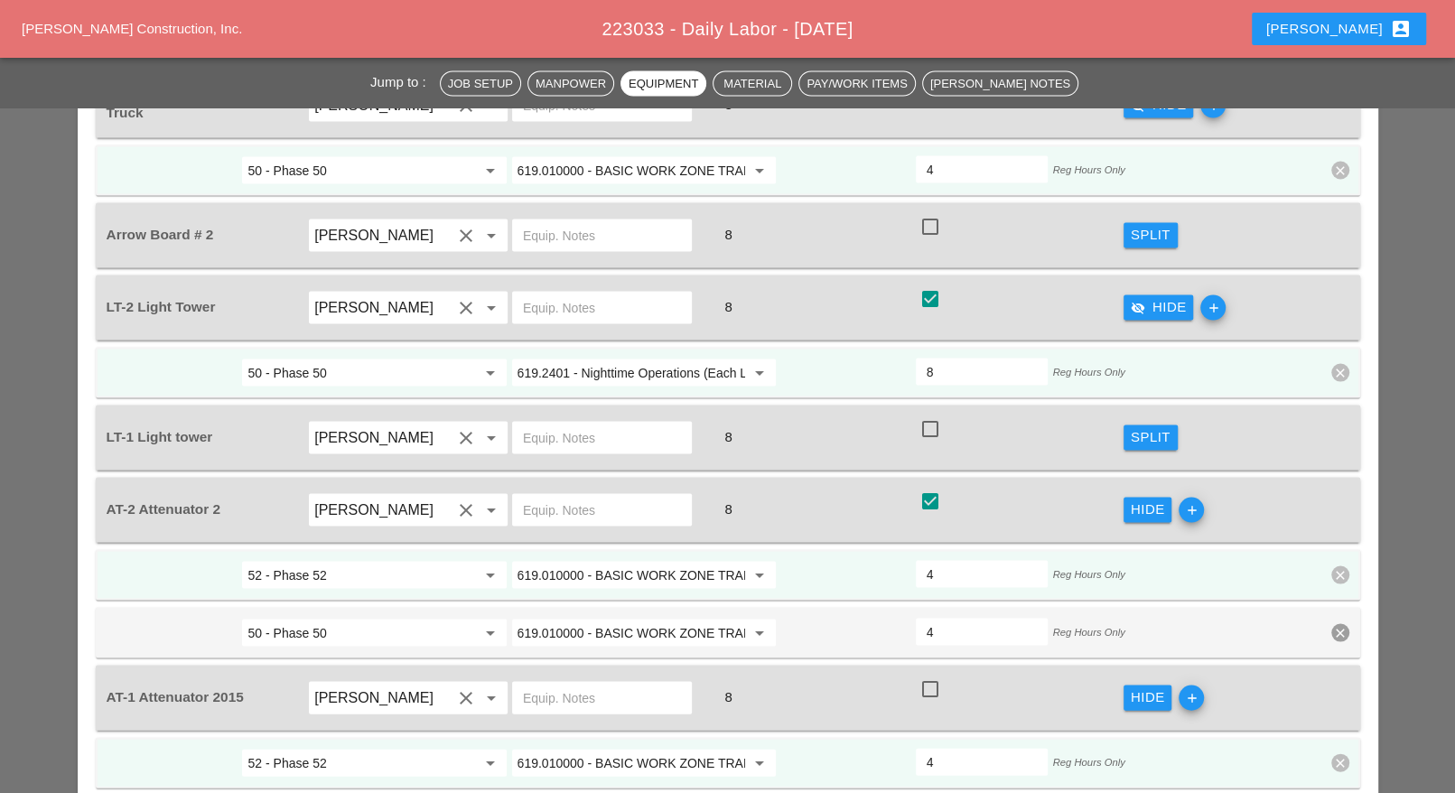
click at [340, 560] on input "52 - Phase 52" at bounding box center [361, 574] width 228 height 29
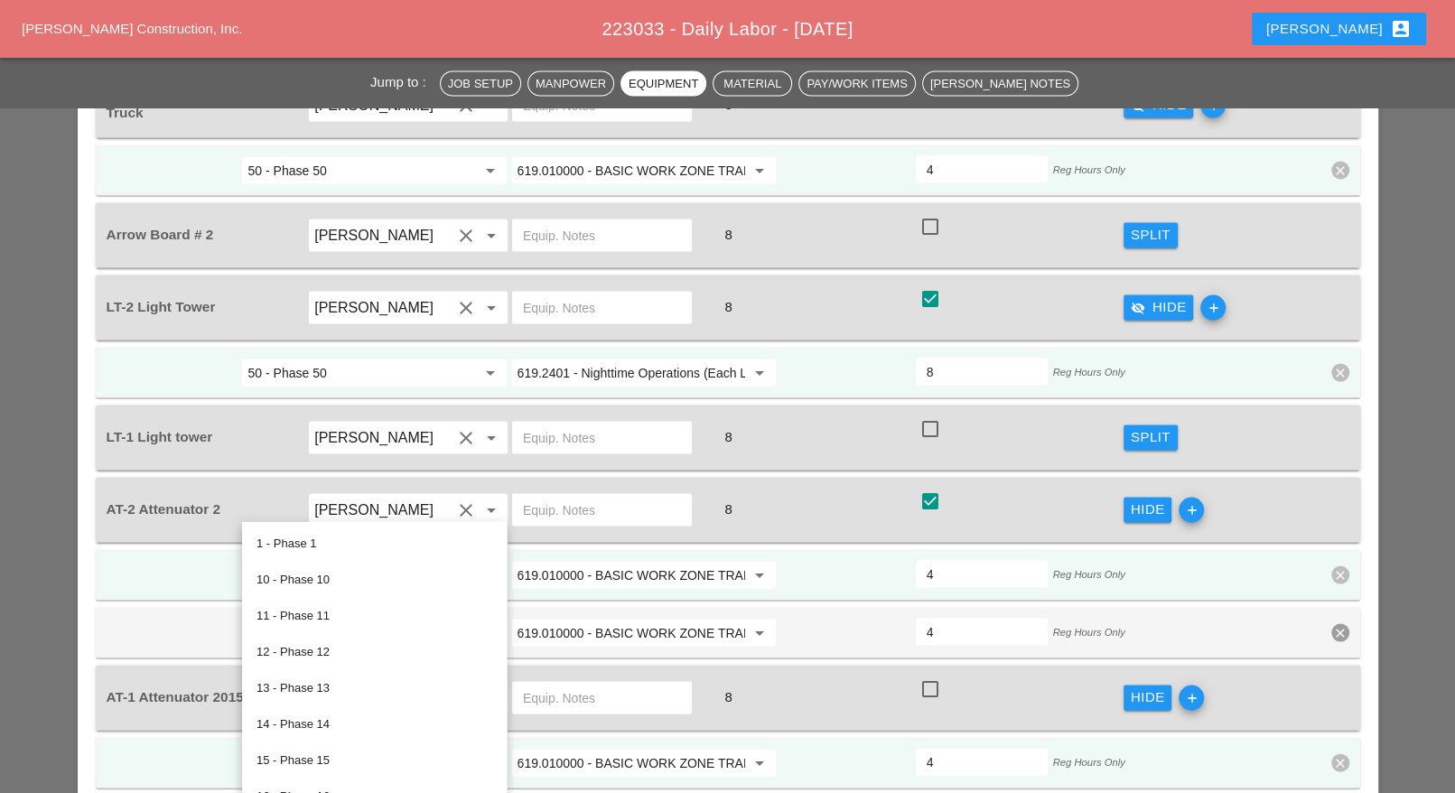
type input "4"
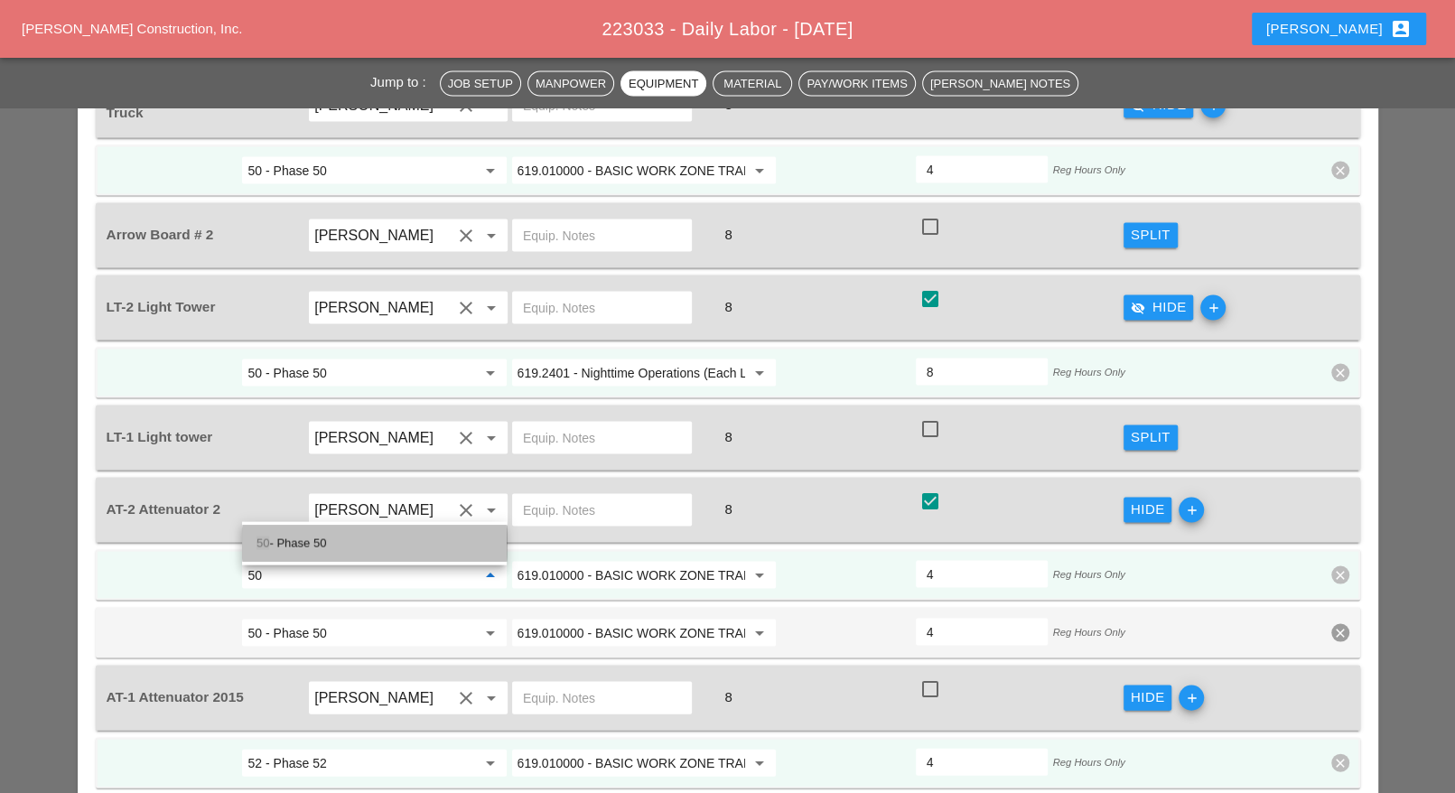
click at [315, 545] on div "50 - Phase 50" at bounding box center [374, 543] width 236 height 22
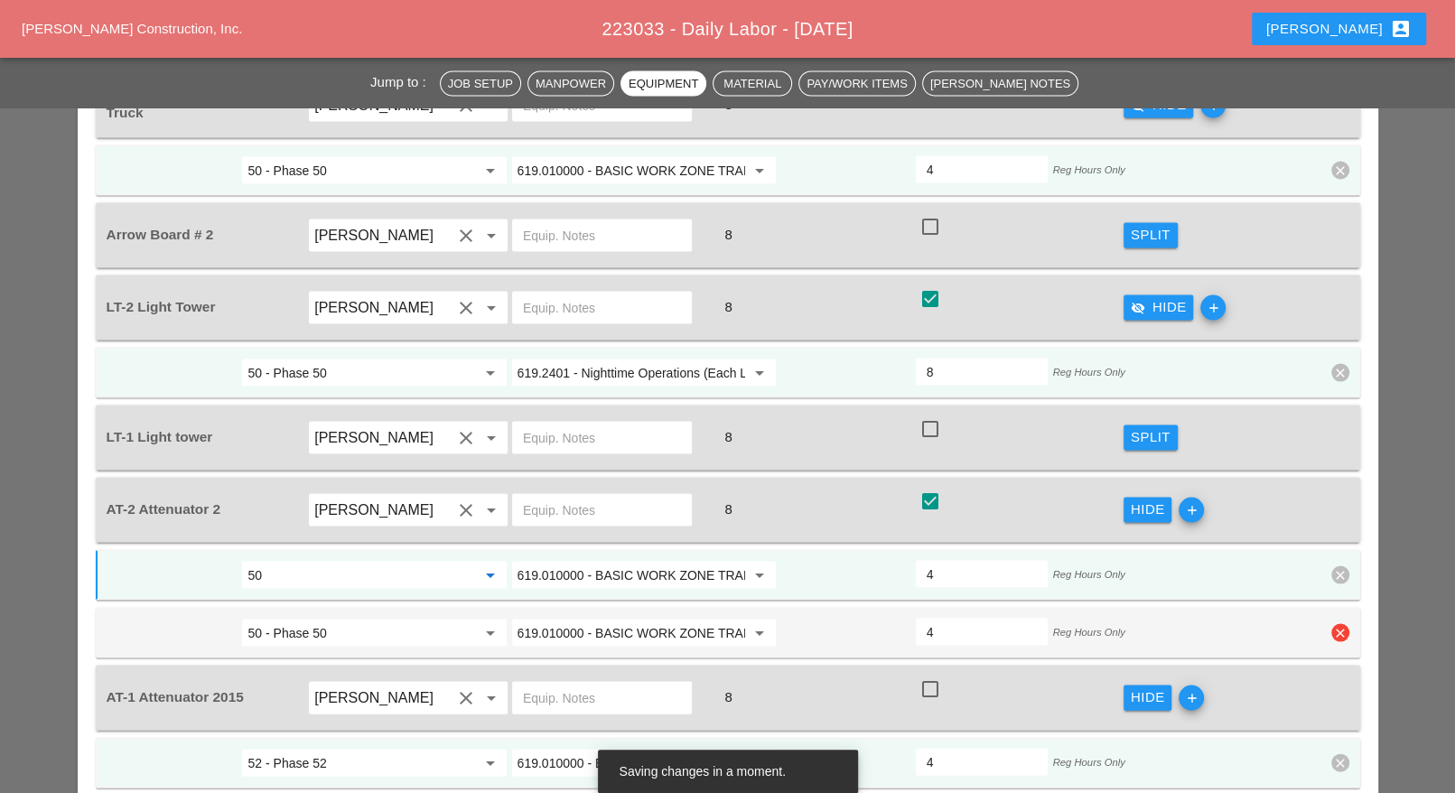
type input "50 - Phase 50"
click at [1336, 623] on icon "clear" at bounding box center [1340, 632] width 18 height 18
click at [1349, 526] on div "Confirm delete" at bounding box center [1341, 523] width 88 height 21
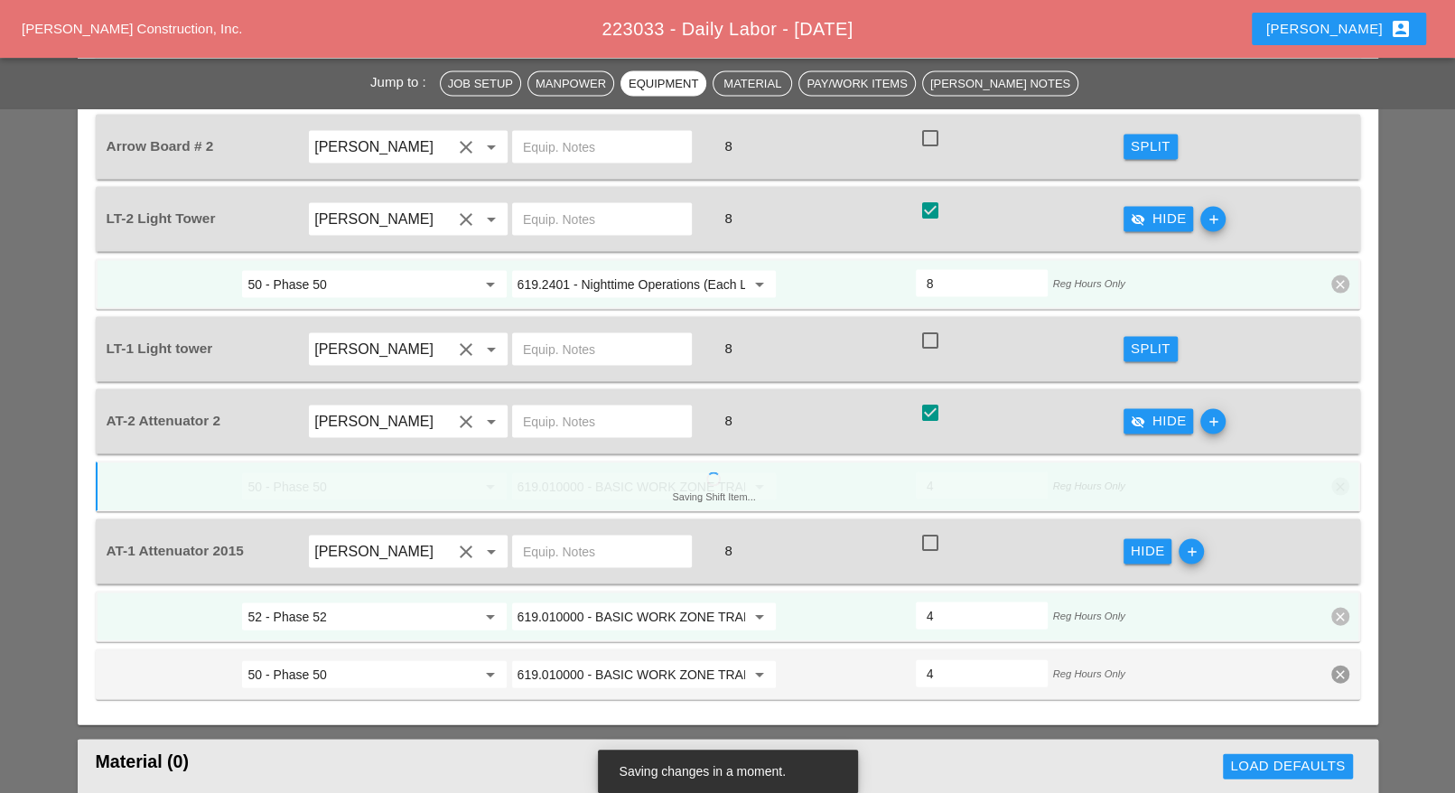
scroll to position [2596, 0]
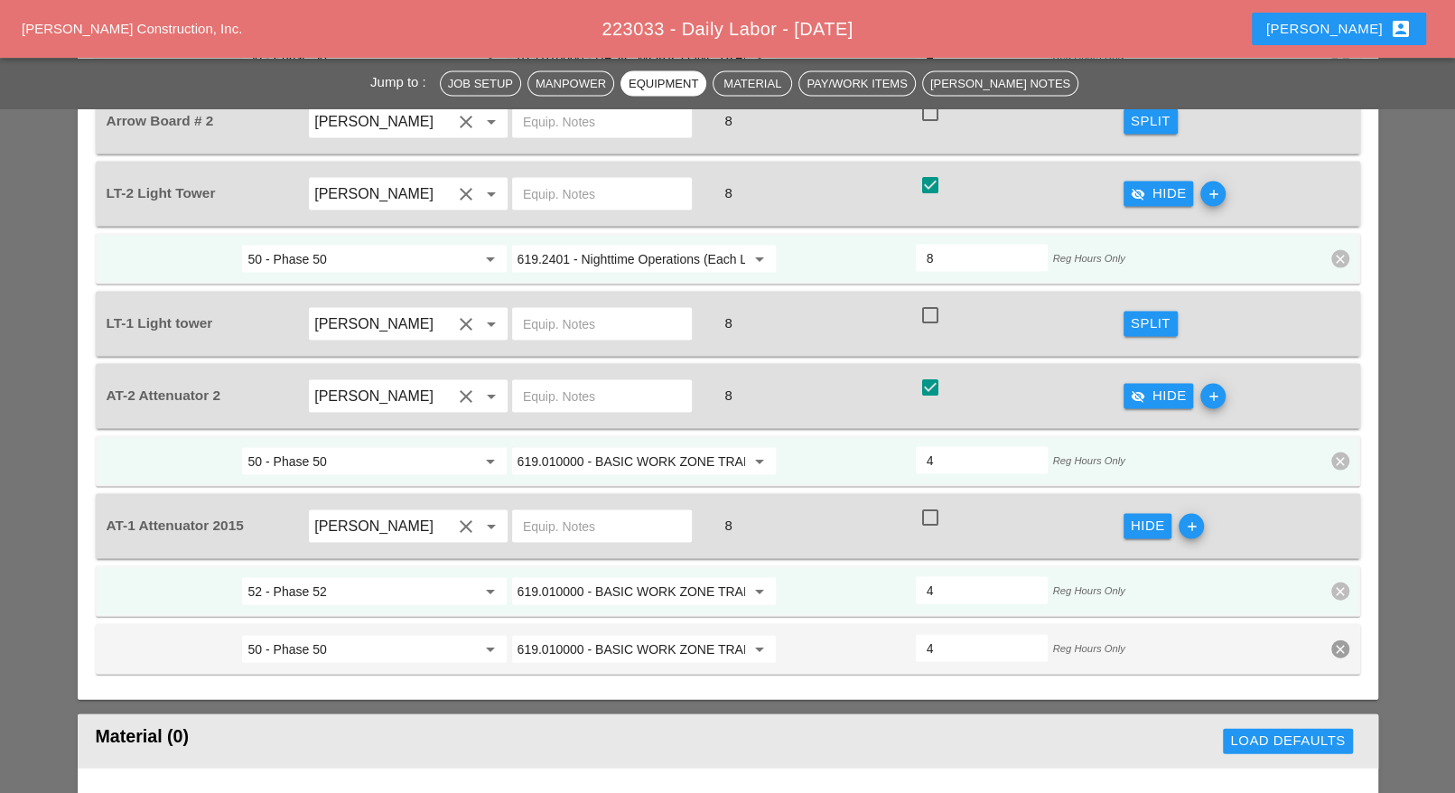
click at [347, 577] on input "52 - Phase 52" at bounding box center [361, 591] width 228 height 29
click at [311, 558] on div "50 - Phase 50" at bounding box center [374, 559] width 236 height 22
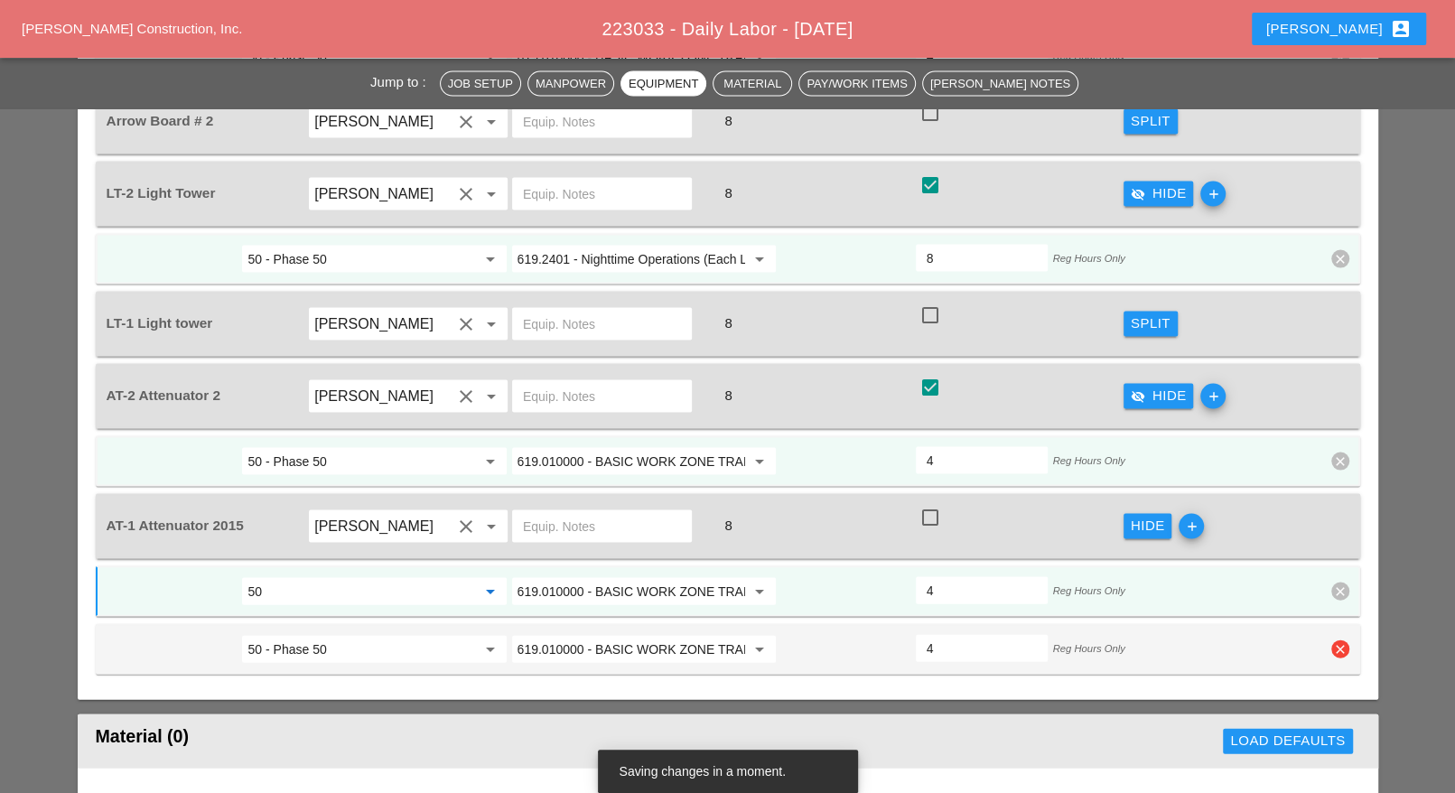
type input "50 - Phase 50"
click at [1339, 640] on icon "clear" at bounding box center [1340, 649] width 18 height 18
click at [1344, 550] on button "Confirm delete" at bounding box center [1341, 538] width 102 height 25
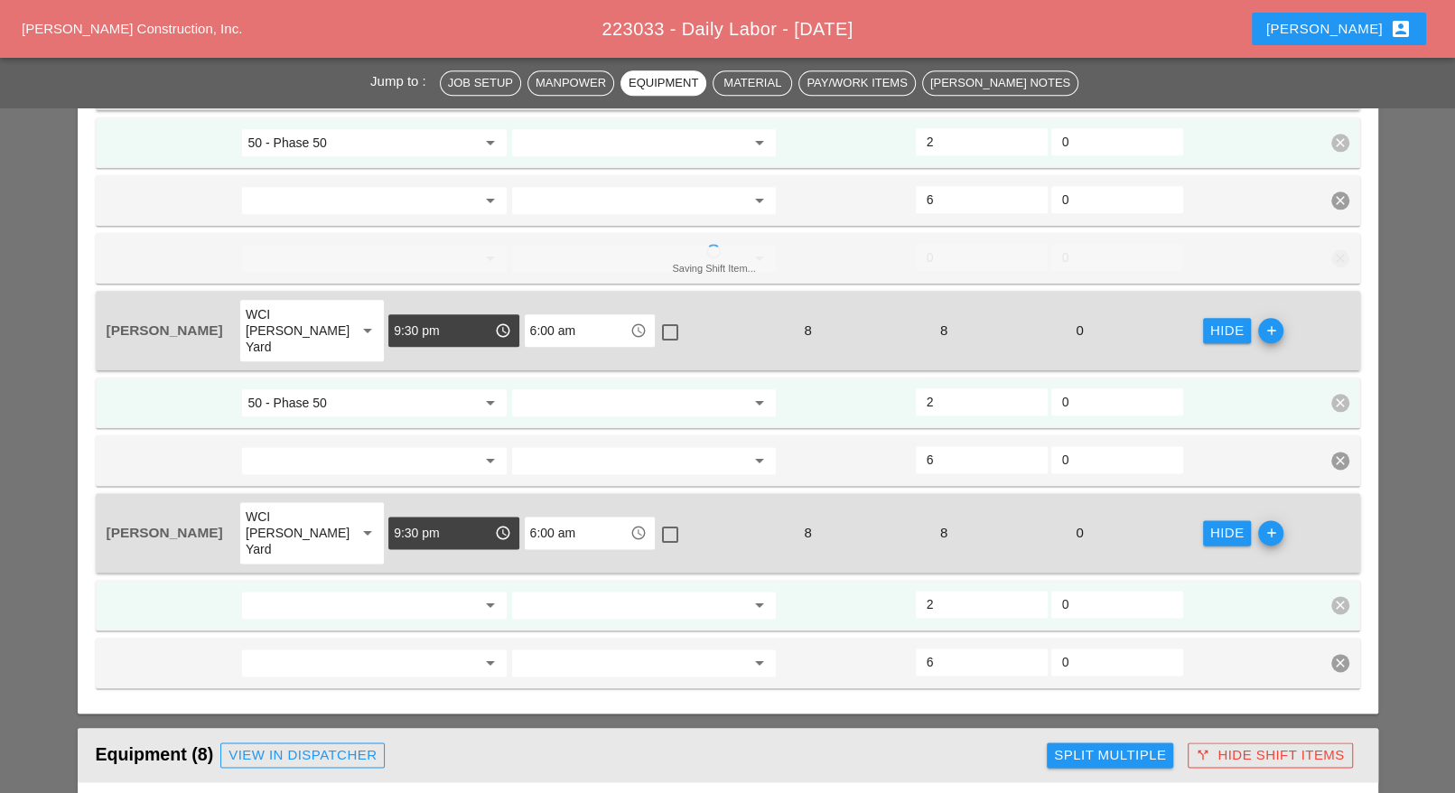
scroll to position [1467, 0]
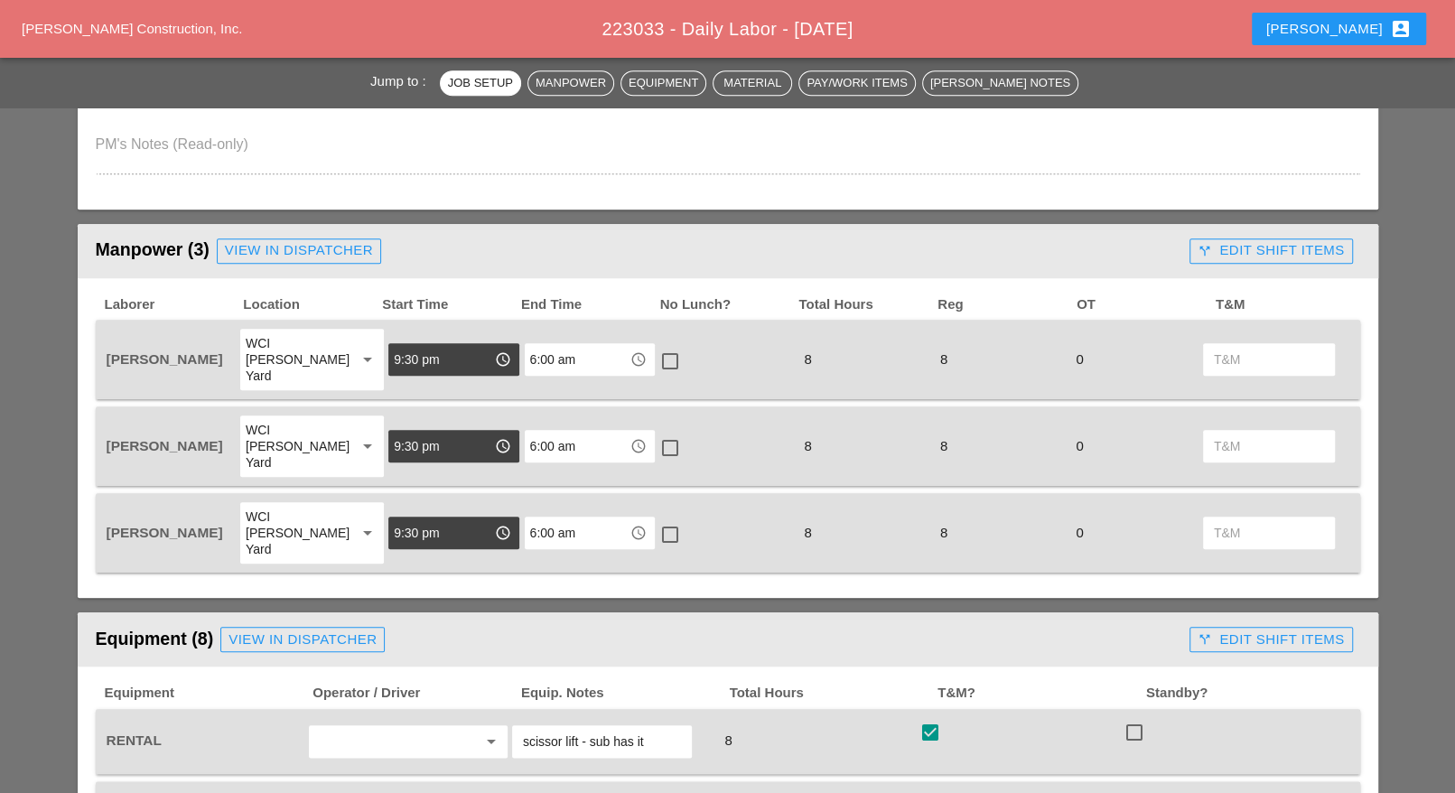
scroll to position [1129, 0]
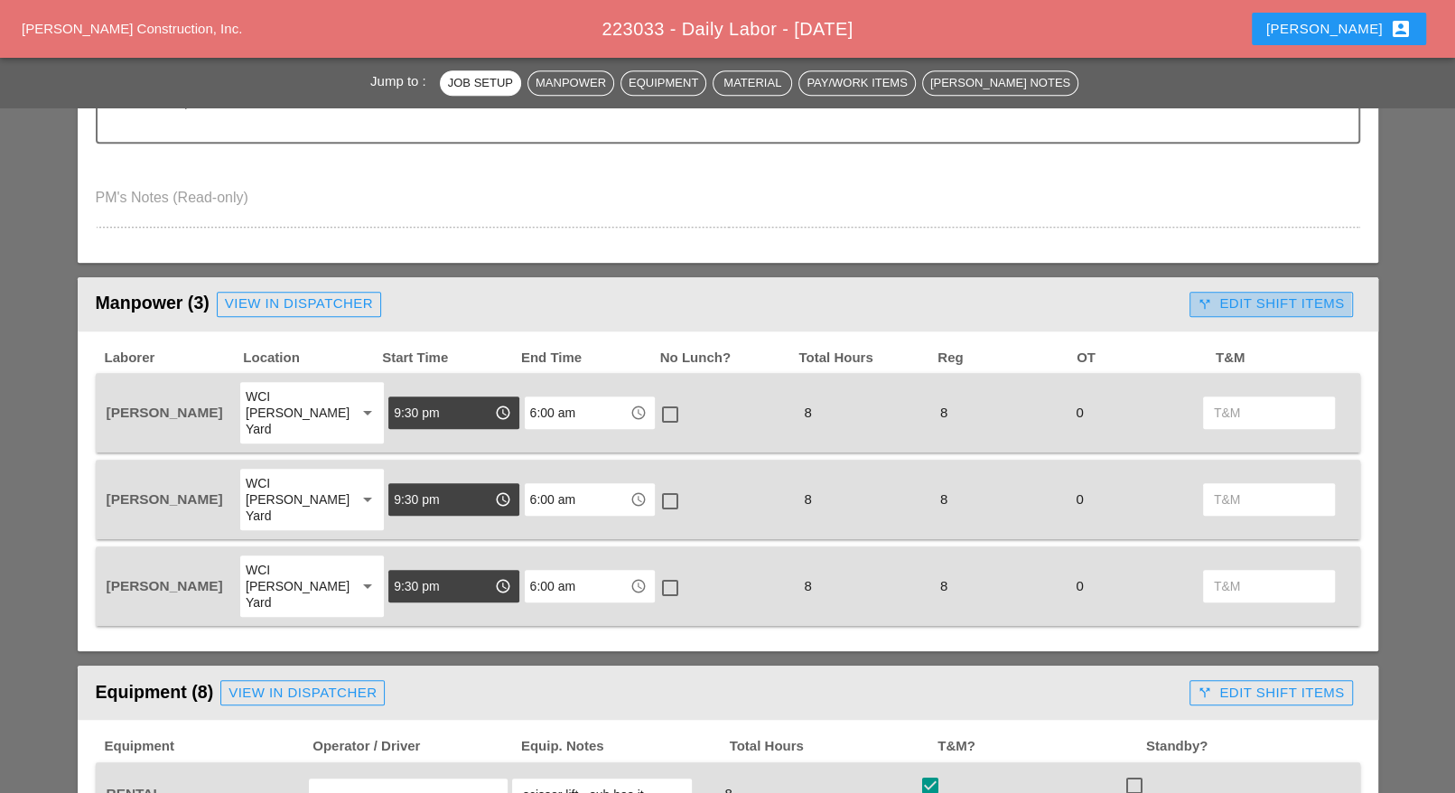
click at [1221, 303] on div "call_split Edit Shift Items" at bounding box center [1270, 303] width 146 height 21
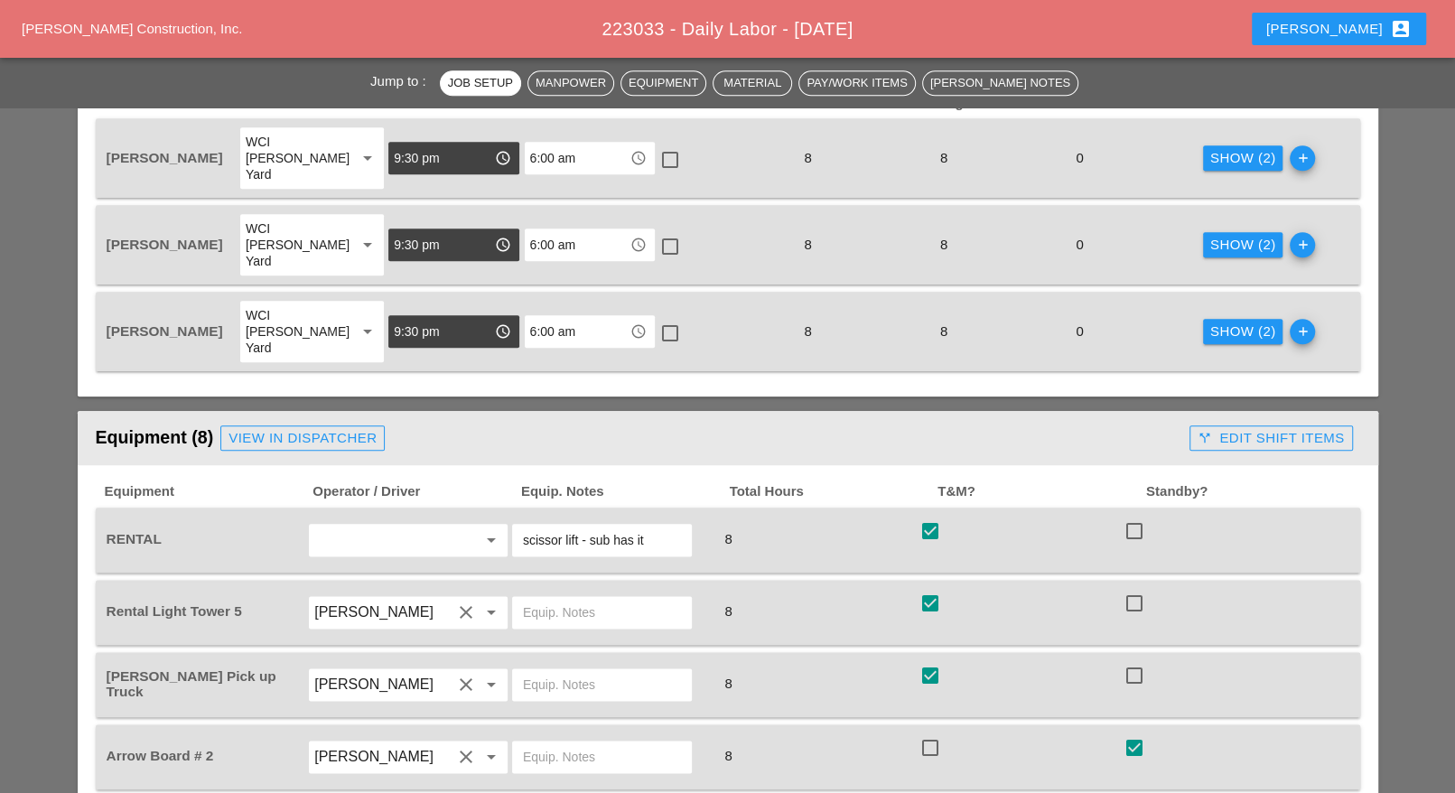
scroll to position [1467, 0]
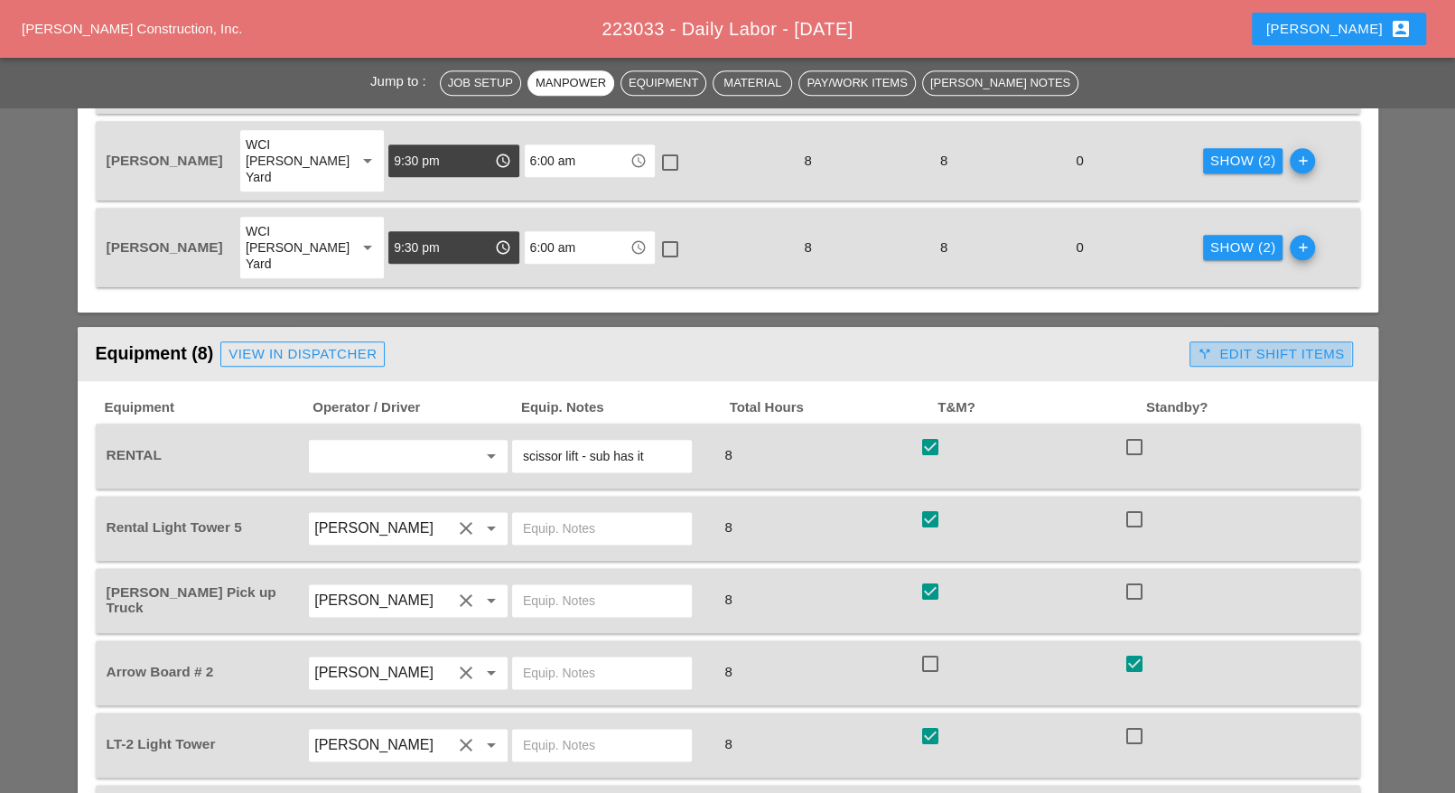
click at [1260, 344] on div "call_split Edit Shift Items" at bounding box center [1270, 354] width 146 height 21
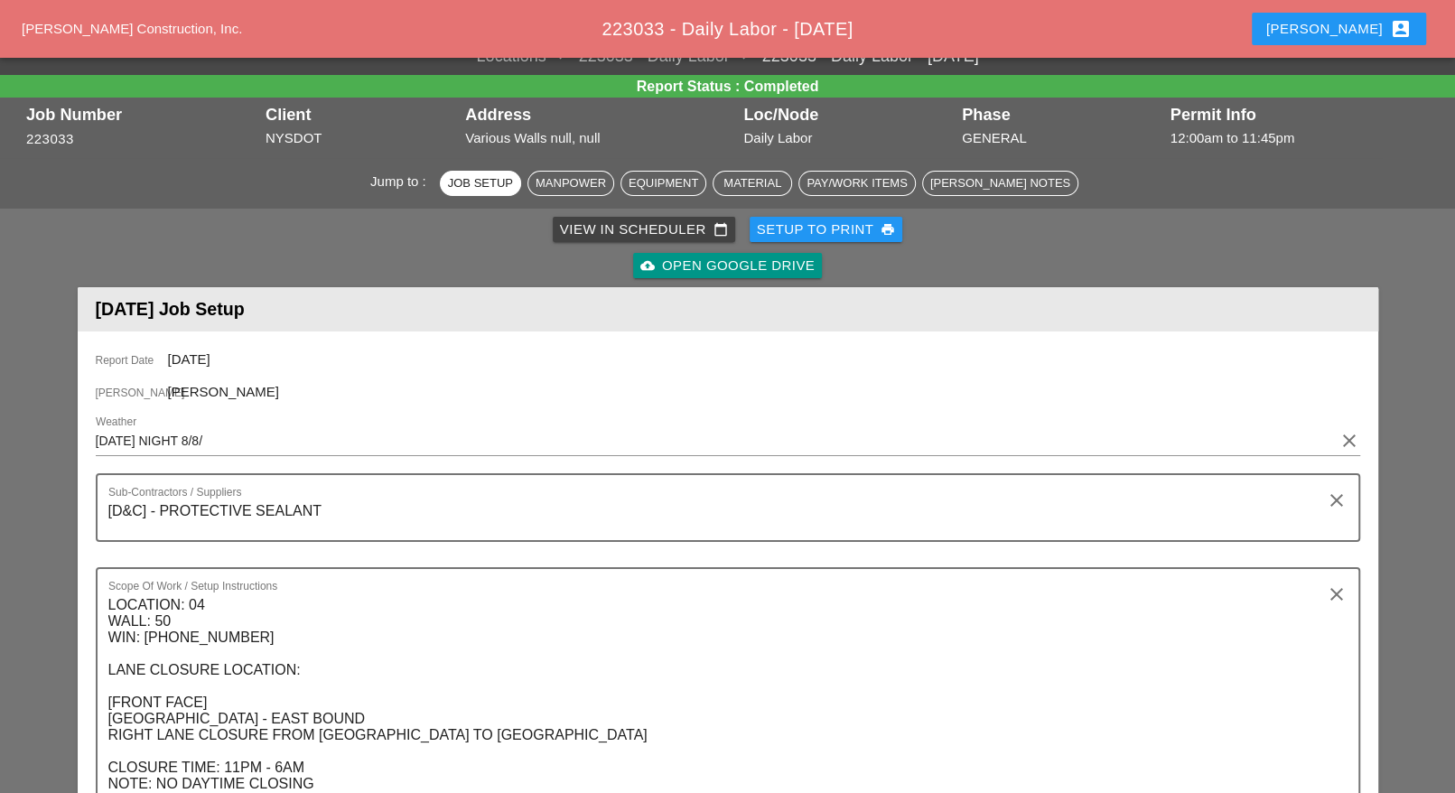
scroll to position [0, 0]
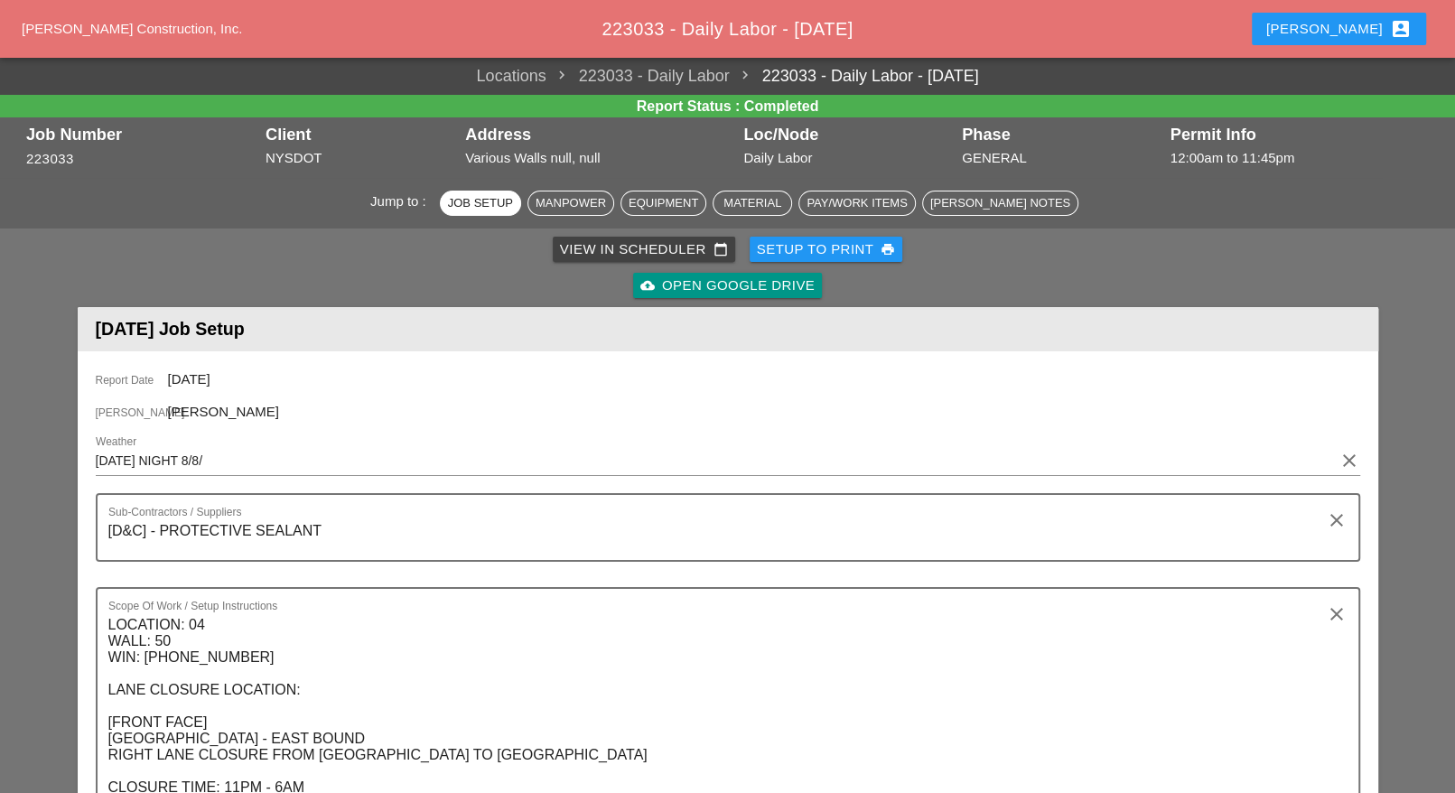
click at [599, 251] on div "View in Scheduler calendar_today" at bounding box center [644, 249] width 168 height 21
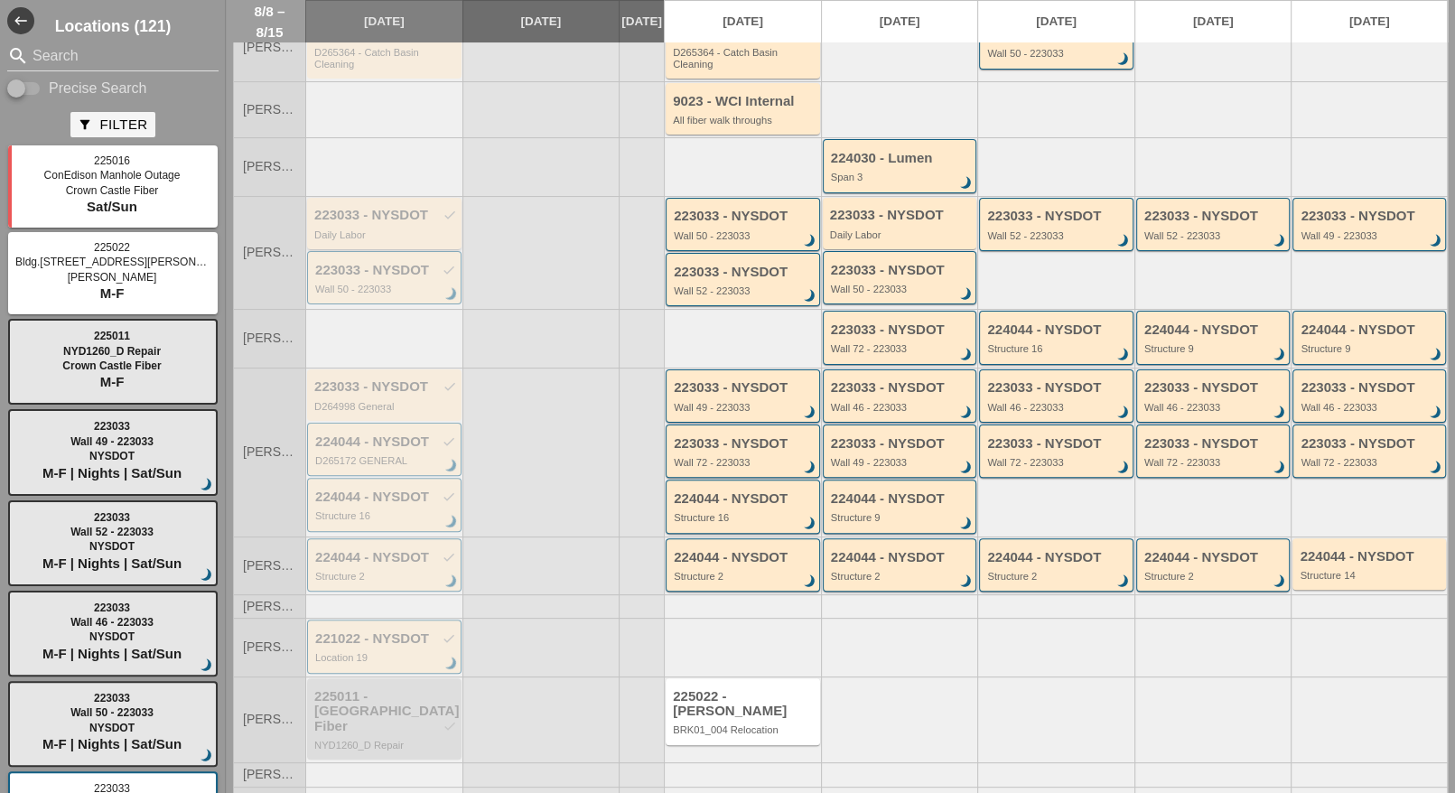
scroll to position [190, 0]
click at [353, 275] on div "223033 - NYSDOT check" at bounding box center [385, 269] width 141 height 15
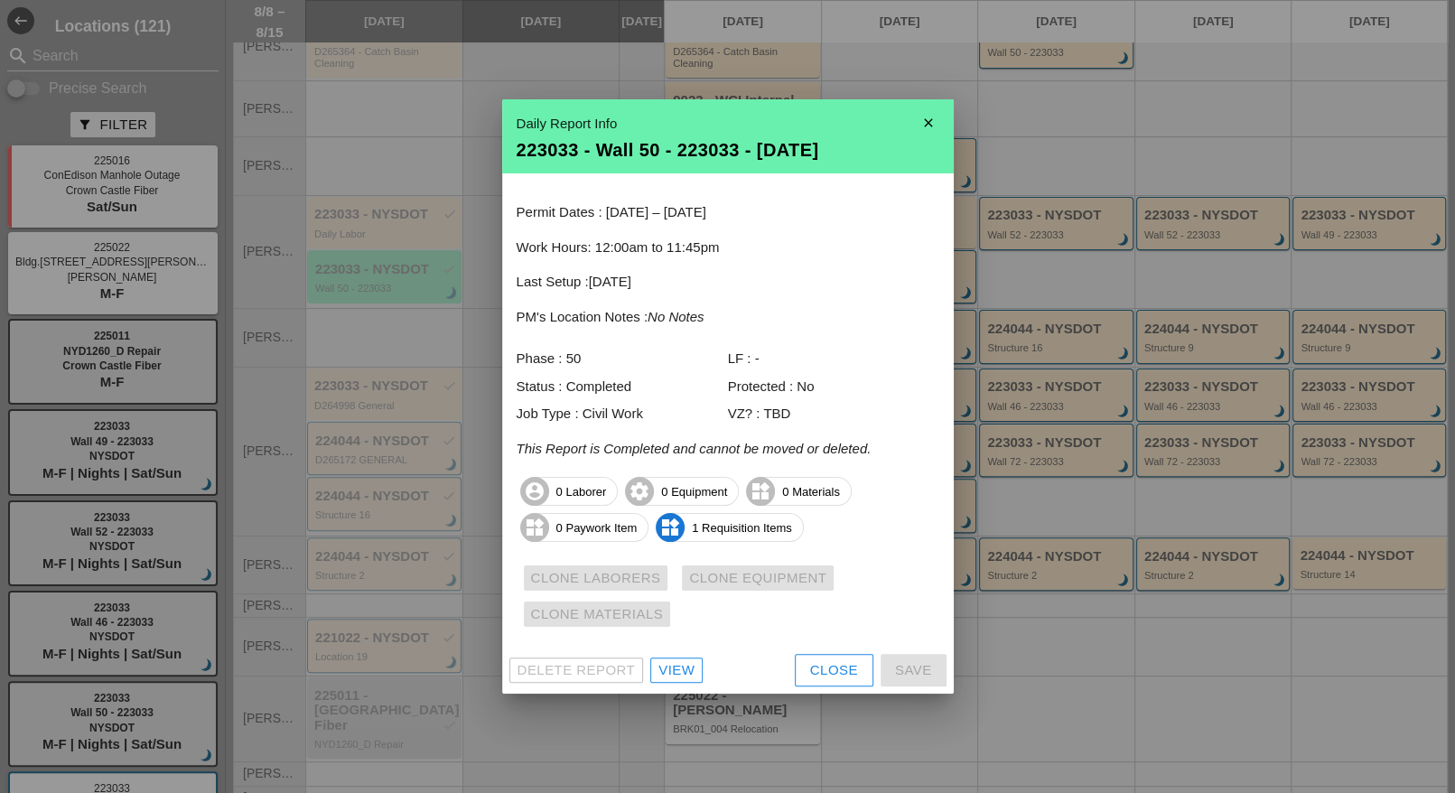
click at [851, 671] on div "Close" at bounding box center [834, 670] width 48 height 21
